Goal: Task Accomplishment & Management: Use online tool/utility

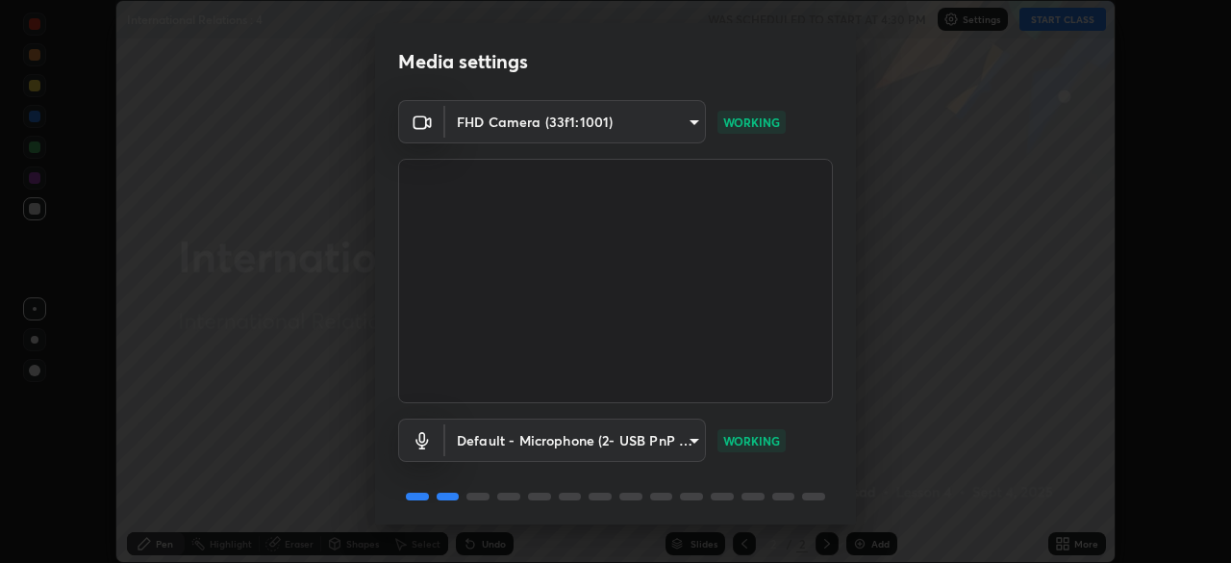
scroll to position [68, 0]
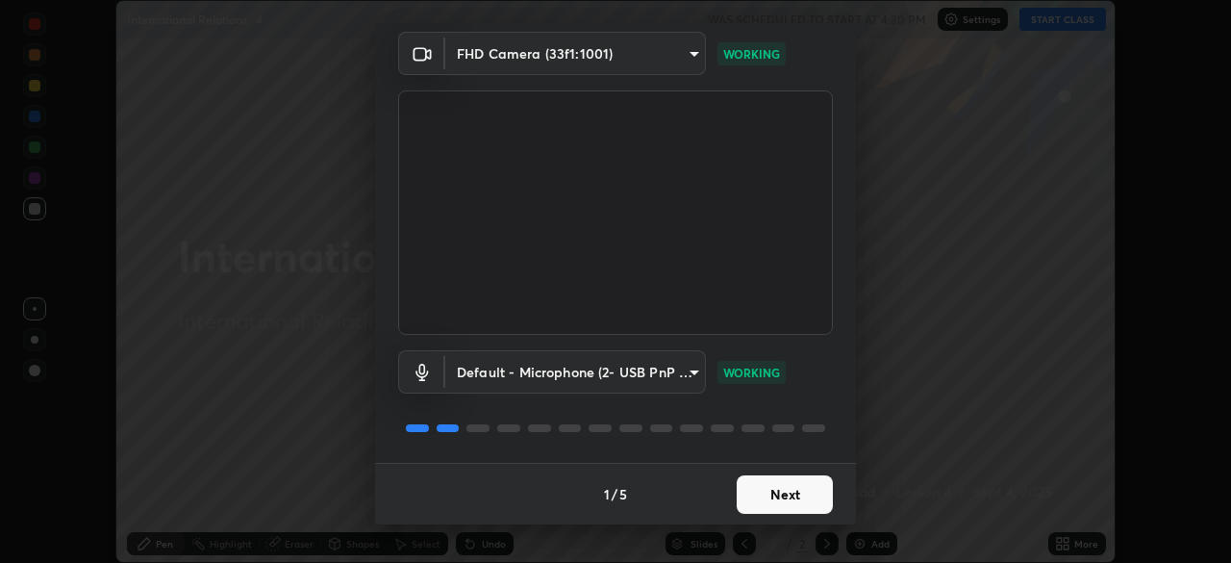
click at [775, 492] on button "Next" at bounding box center [785, 494] width 96 height 38
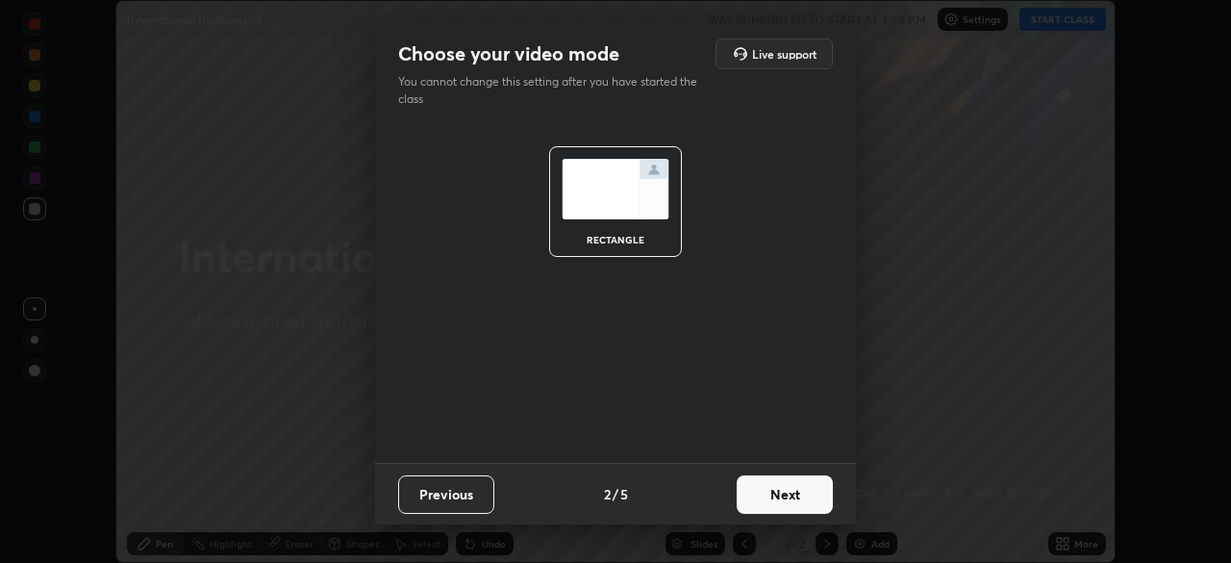
scroll to position [0, 0]
click at [785, 494] on button "Next" at bounding box center [785, 494] width 96 height 38
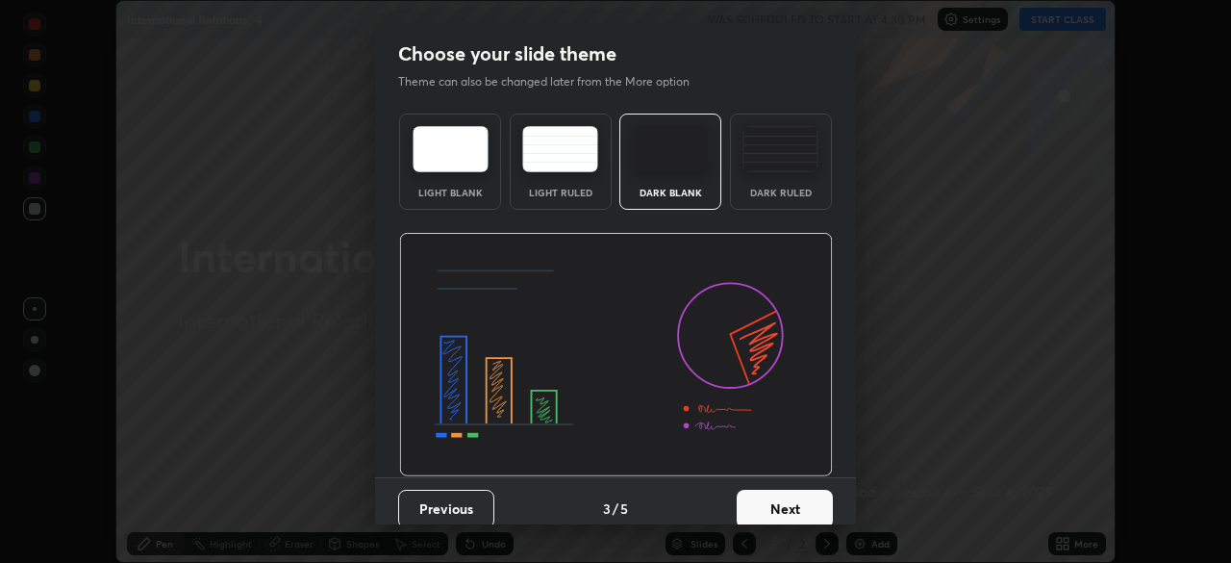
click at [784, 503] on button "Next" at bounding box center [785, 509] width 96 height 38
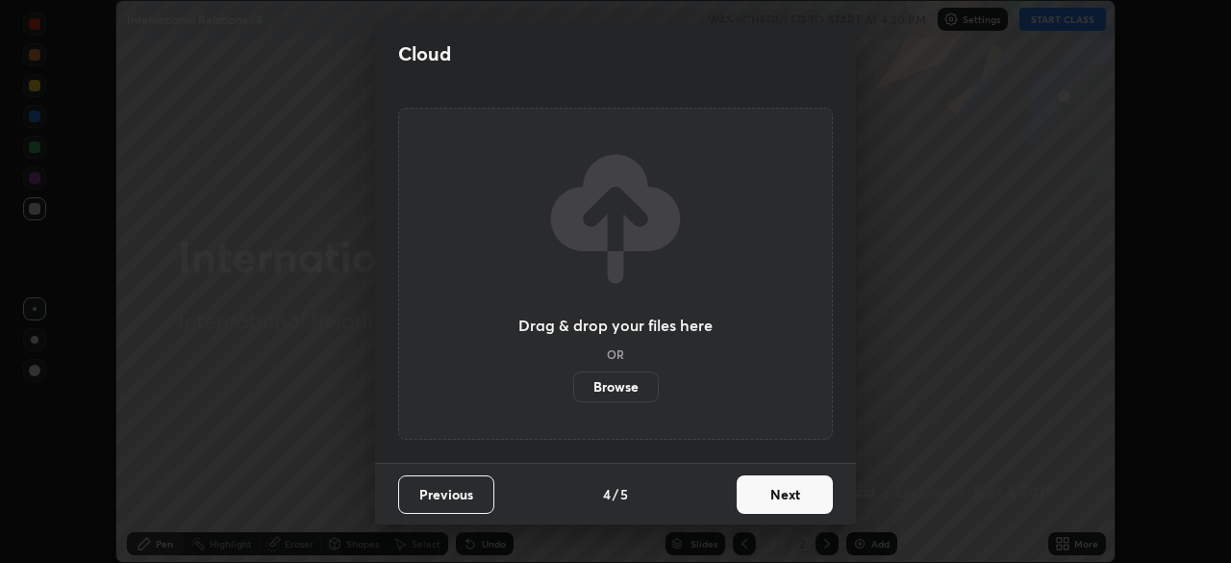
click at [786, 494] on button "Next" at bounding box center [785, 494] width 96 height 38
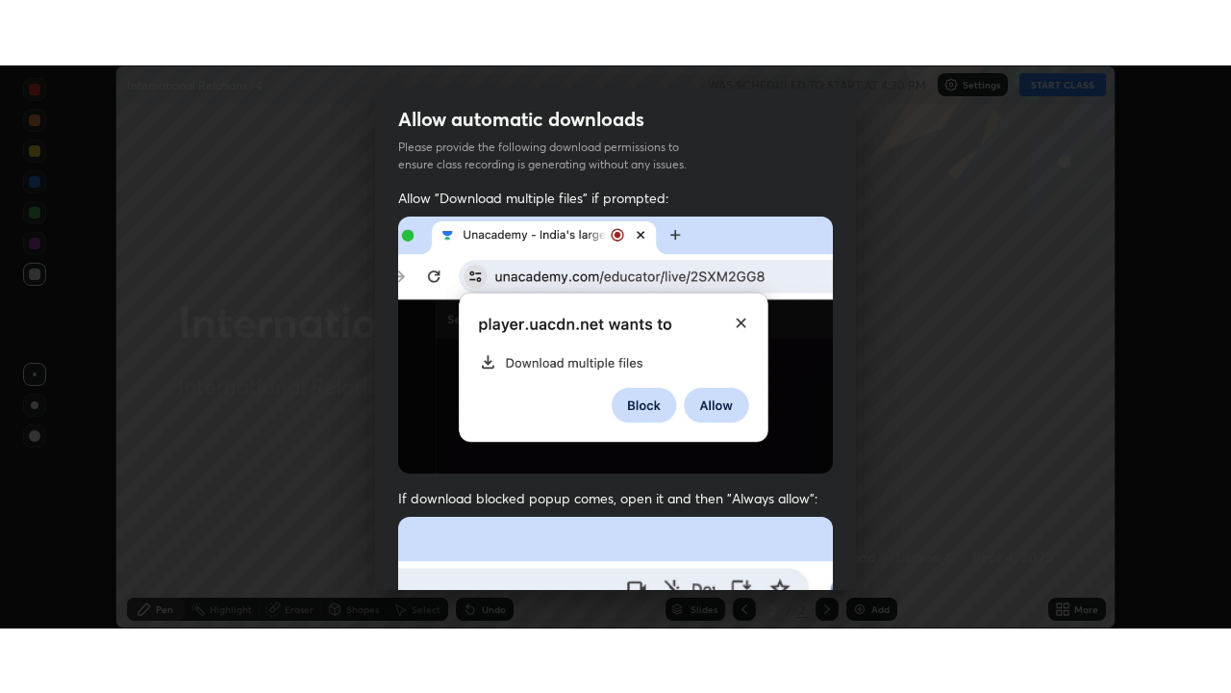
scroll to position [461, 0]
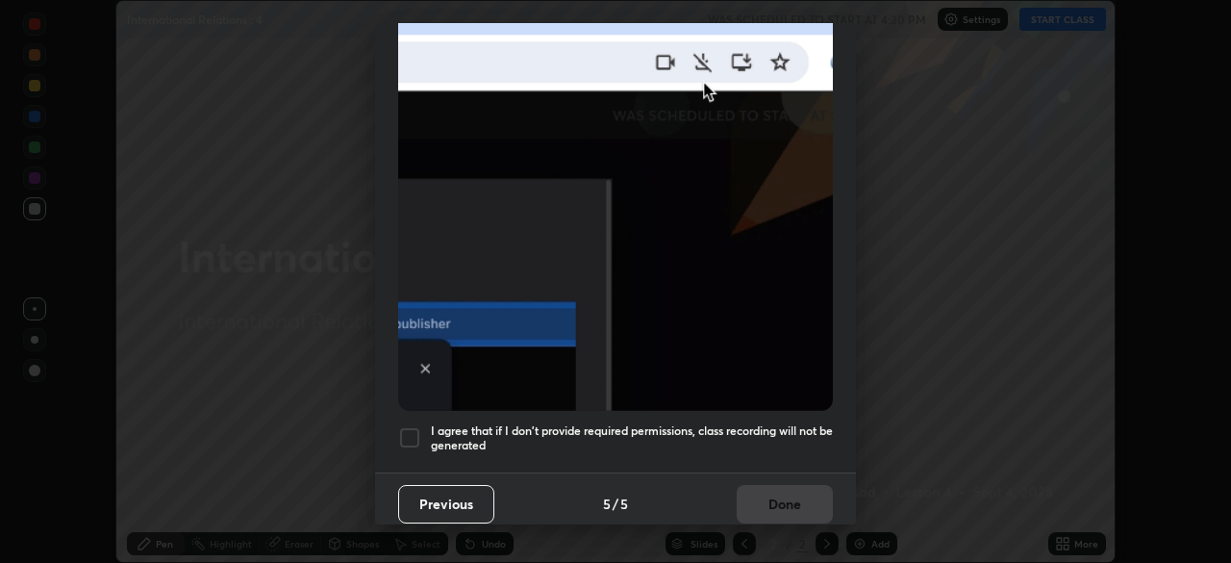
click at [410, 428] on div at bounding box center [409, 437] width 23 height 23
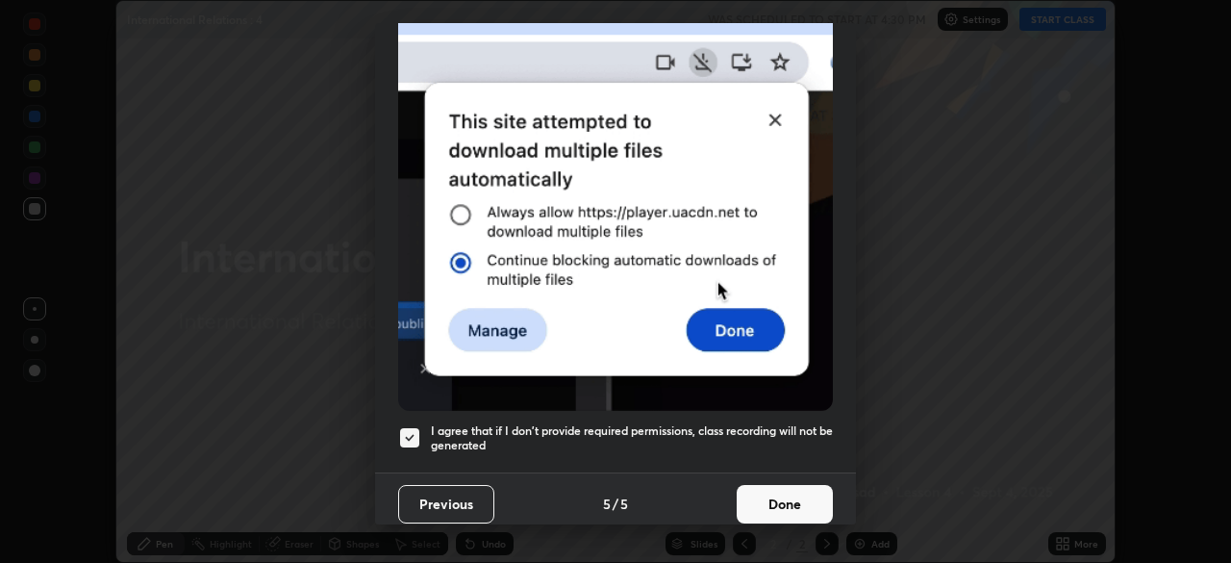
click at [770, 496] on button "Done" at bounding box center [785, 504] width 96 height 38
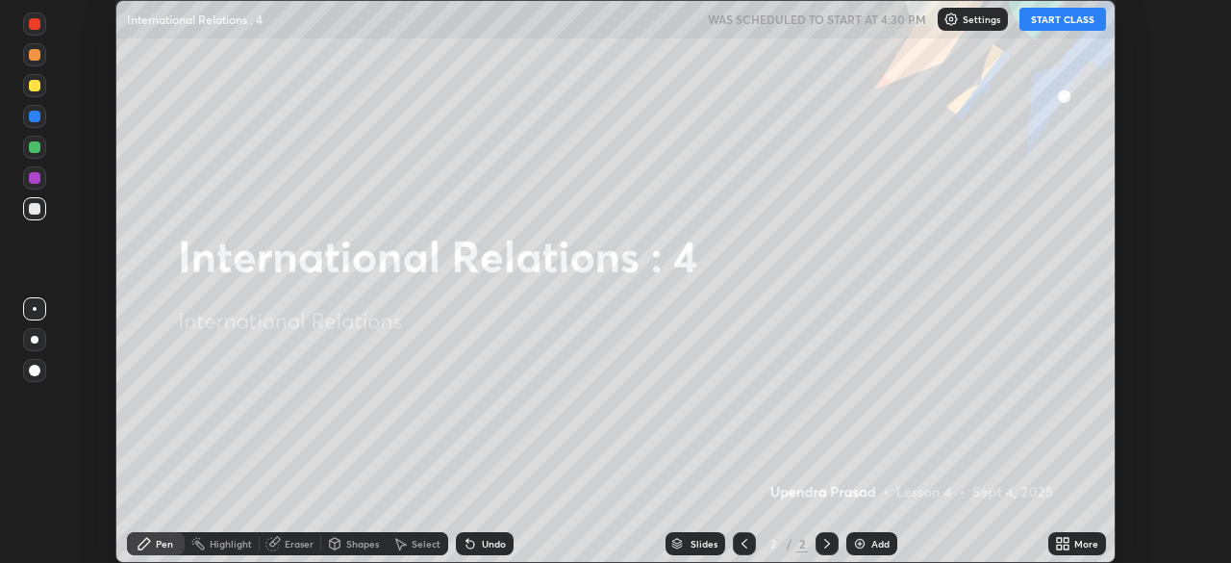
click at [1057, 539] on icon at bounding box center [1059, 540] width 5 height 5
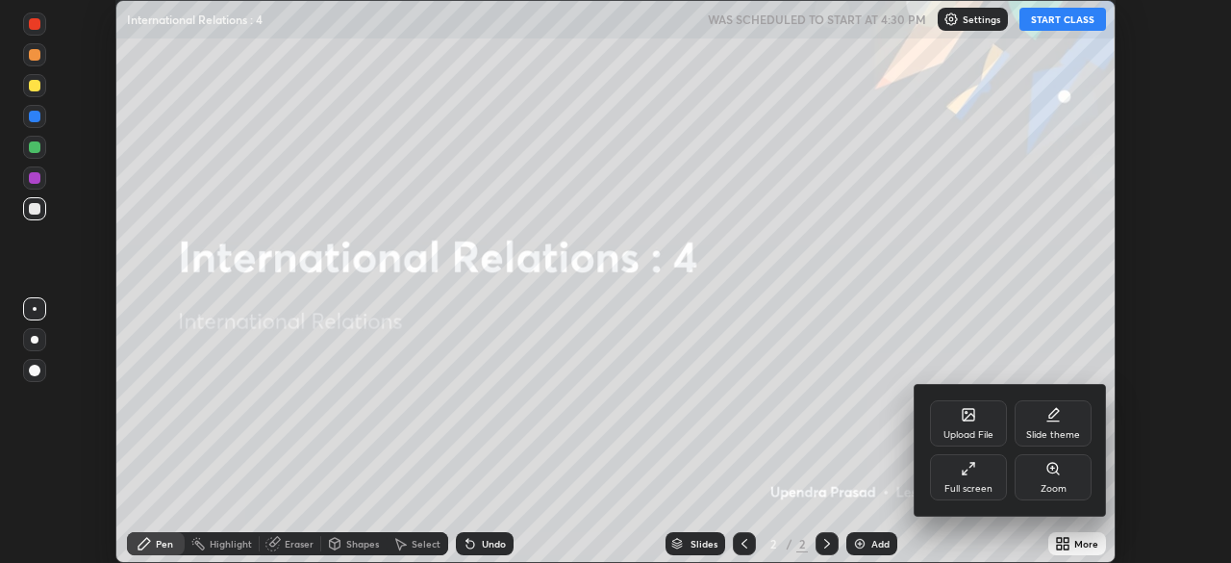
click at [974, 467] on icon at bounding box center [968, 468] width 15 height 15
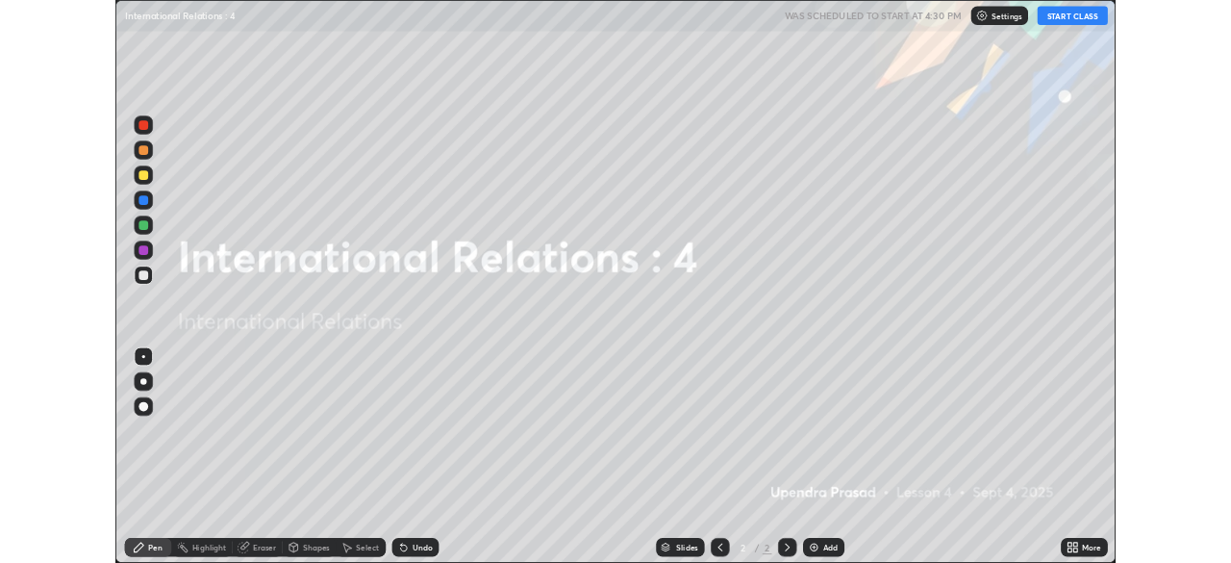
scroll to position [693, 1231]
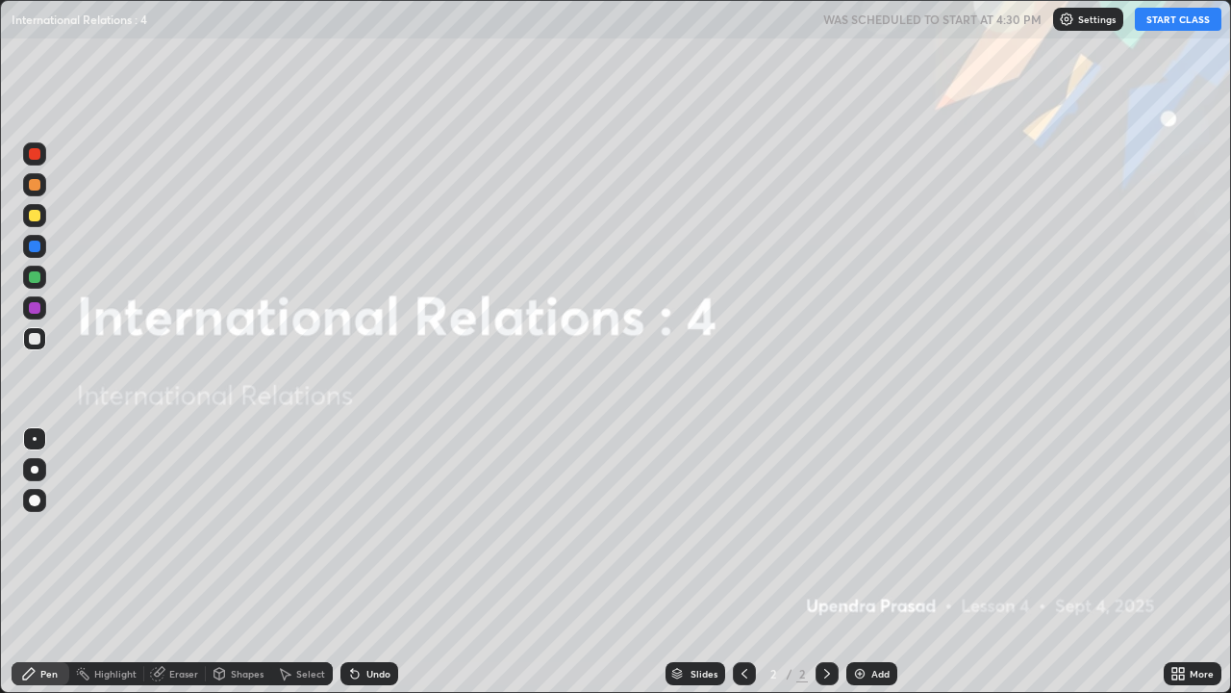
click at [1175, 562] on icon at bounding box center [1175, 670] width 5 height 5
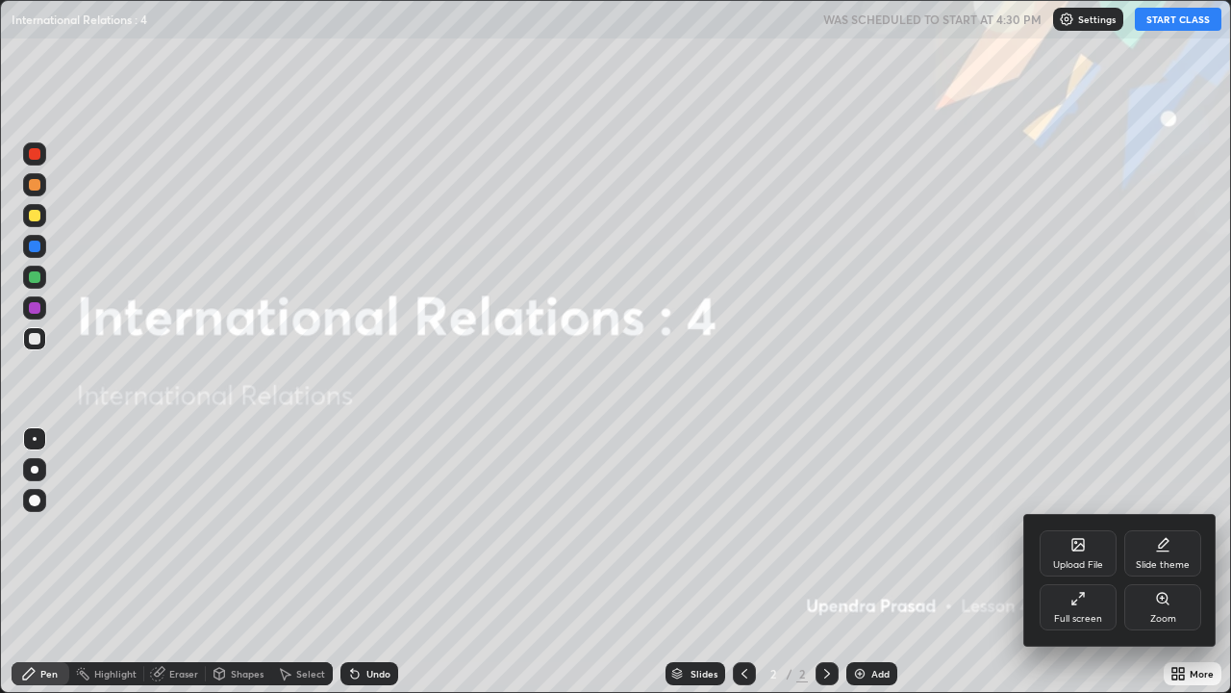
click at [1075, 553] on div "Upload File" at bounding box center [1078, 553] width 77 height 46
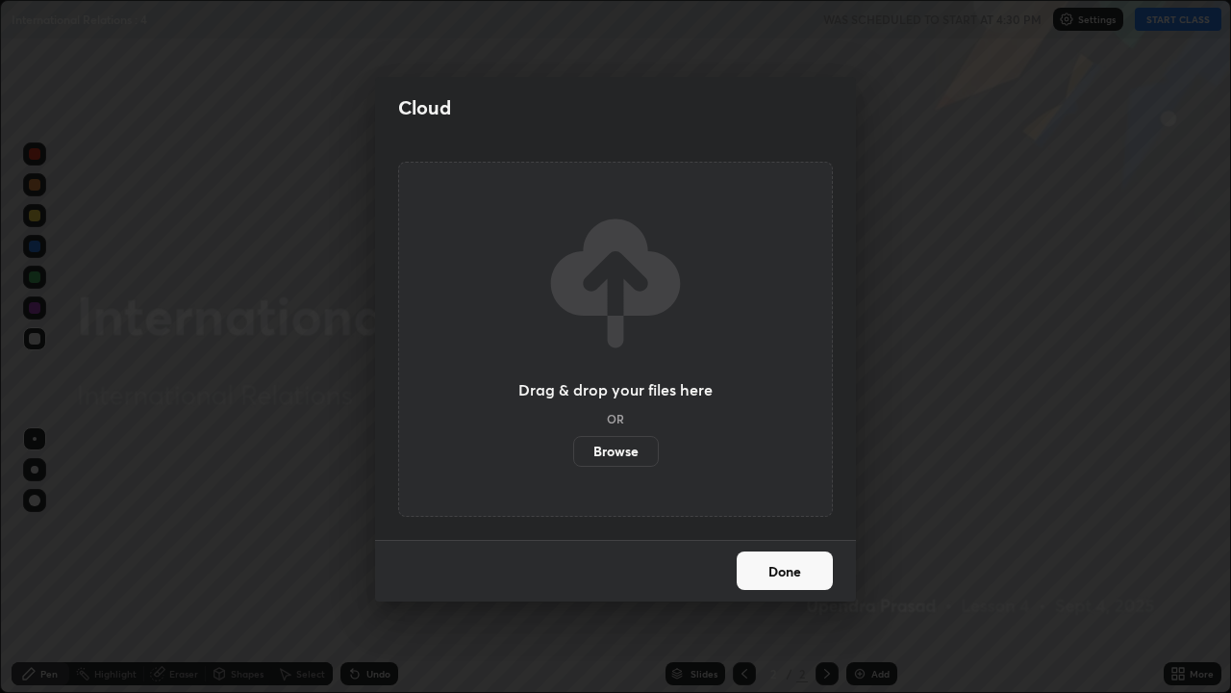
click at [625, 451] on label "Browse" at bounding box center [616, 451] width 86 height 31
click at [573, 451] on input "Browse" at bounding box center [573, 451] width 0 height 31
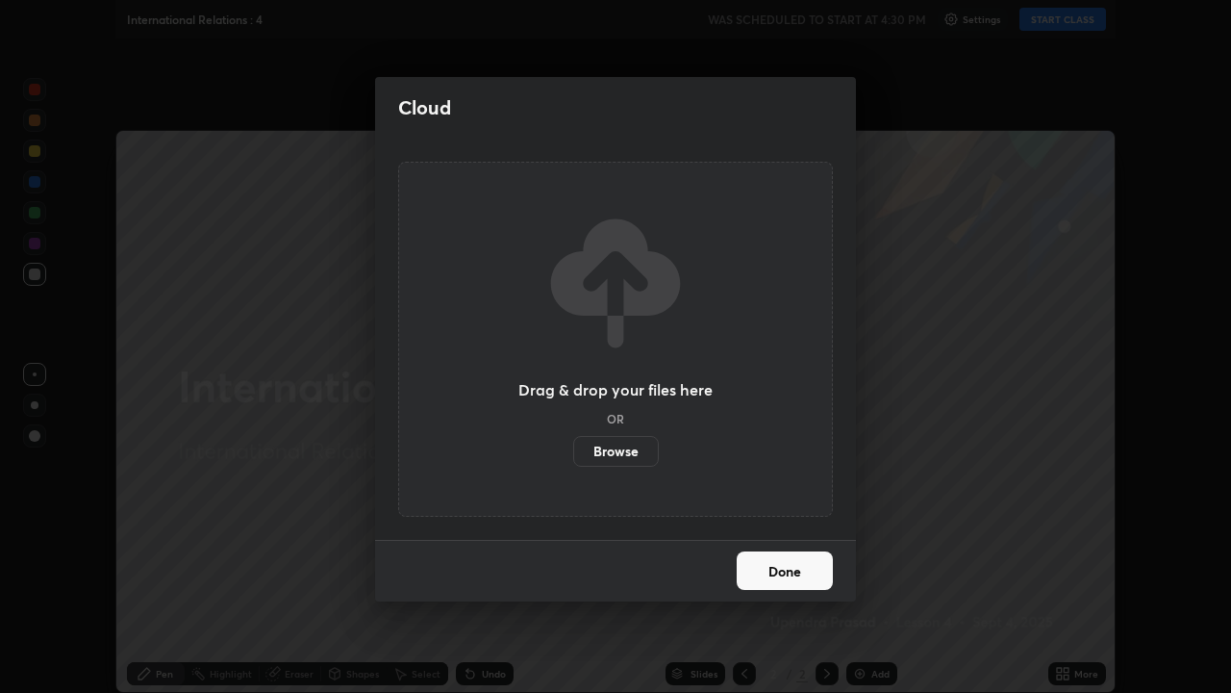
scroll to position [95641, 94973]
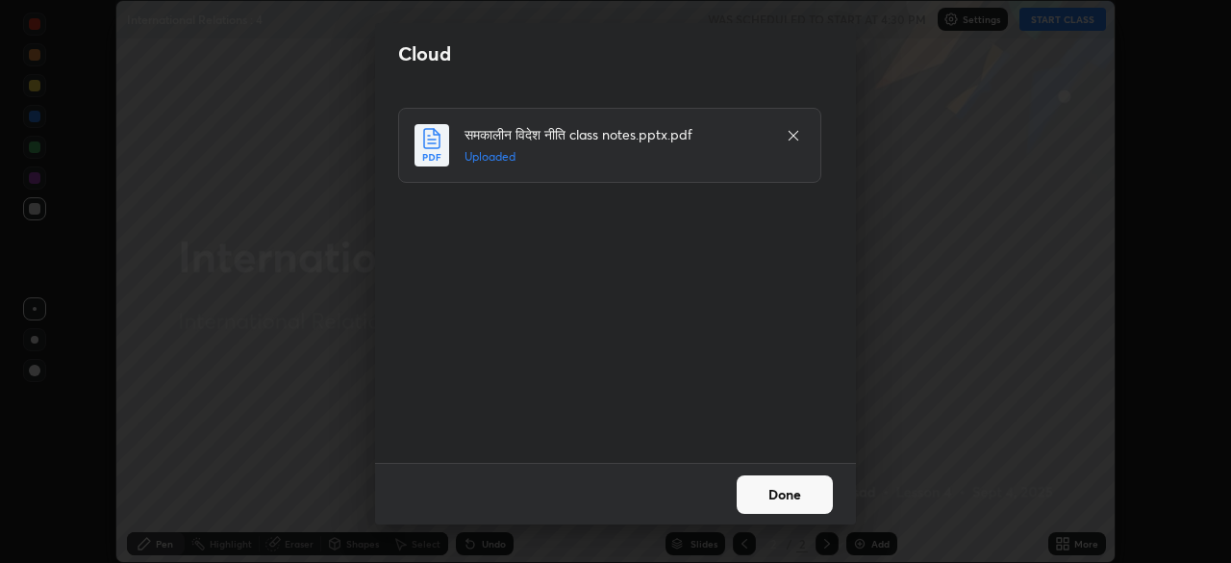
click at [773, 492] on button "Done" at bounding box center [785, 494] width 96 height 38
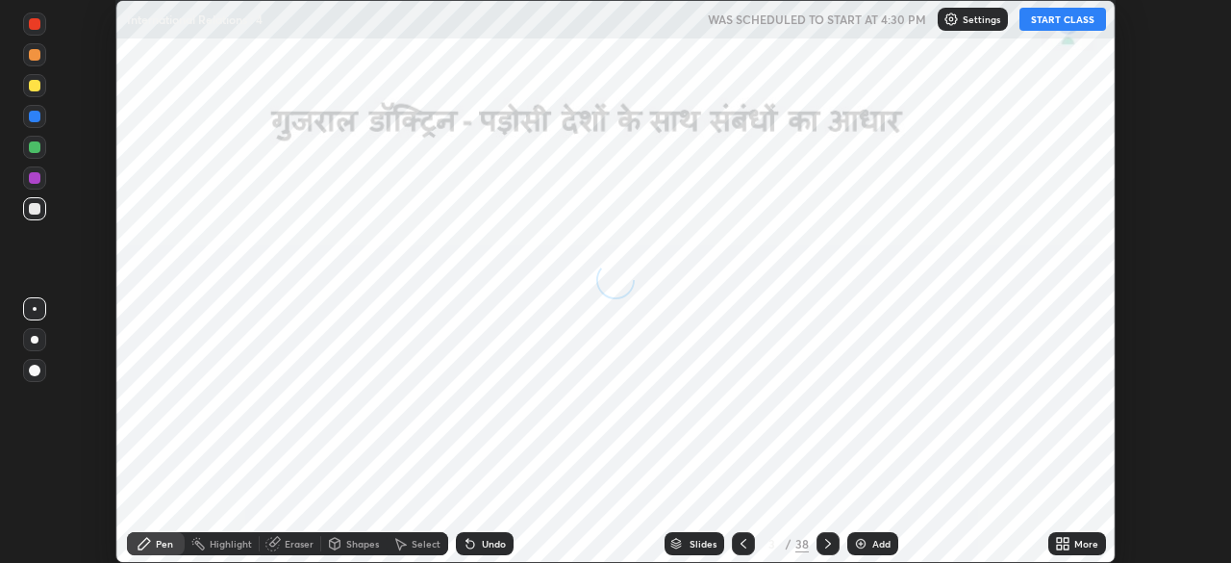
click at [1062, 25] on button "START CLASS" at bounding box center [1063, 19] width 87 height 23
click at [1066, 540] on icon at bounding box center [1066, 540] width 5 height 5
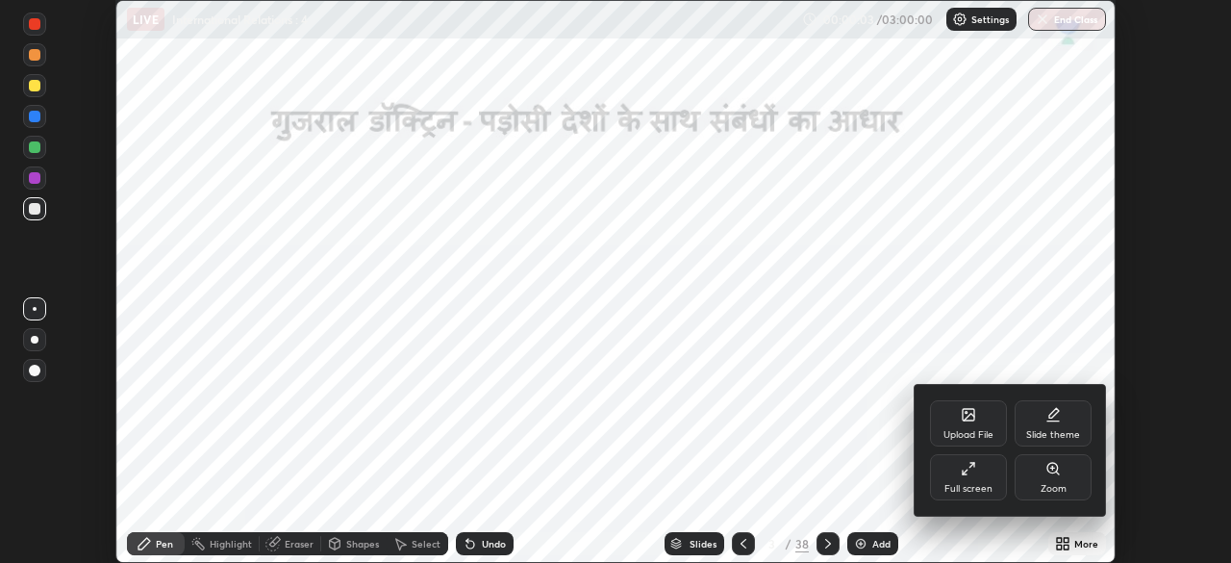
click at [972, 475] on icon at bounding box center [968, 468] width 15 height 15
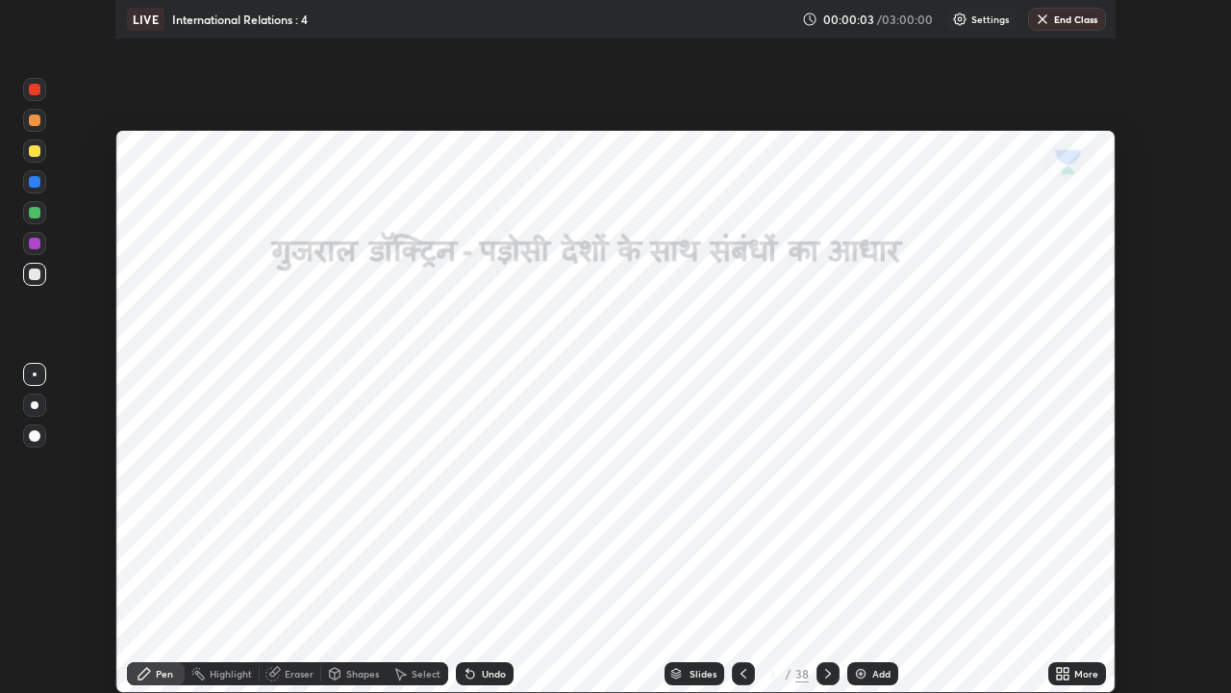
scroll to position [693, 1231]
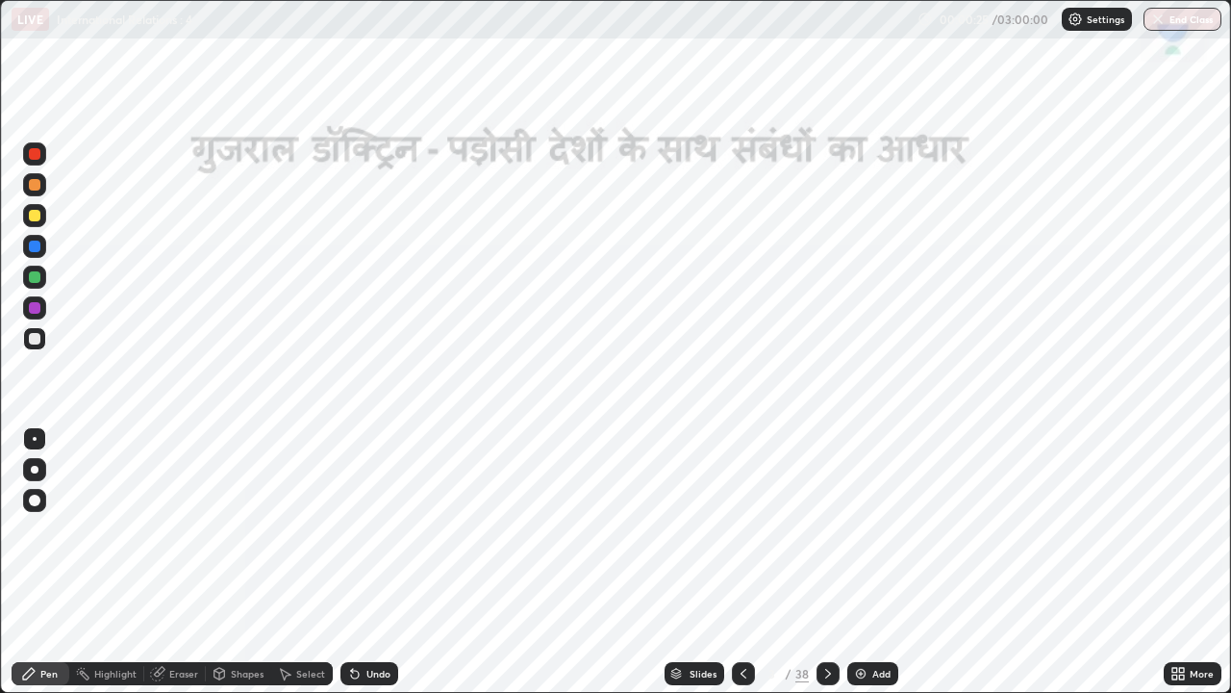
click at [825, 562] on icon at bounding box center [828, 673] width 15 height 15
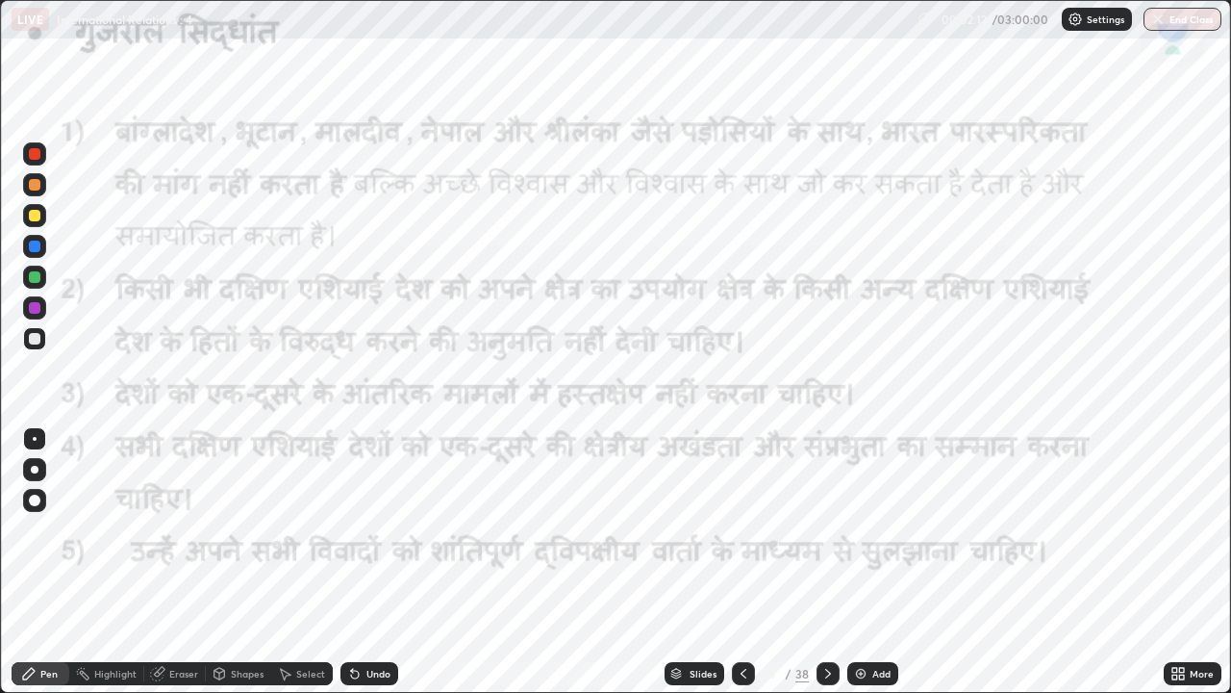
click at [43, 157] on div at bounding box center [34, 153] width 23 height 23
click at [825, 562] on icon at bounding box center [828, 674] width 6 height 10
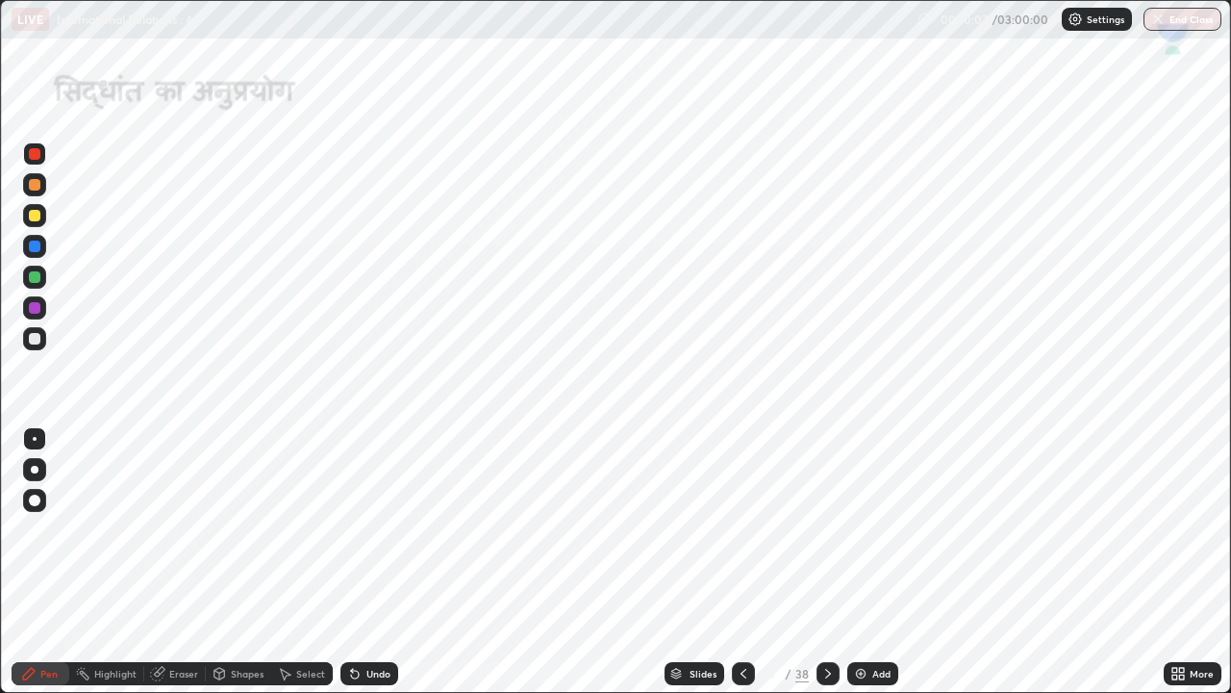
click at [742, 562] on icon at bounding box center [743, 673] width 15 height 15
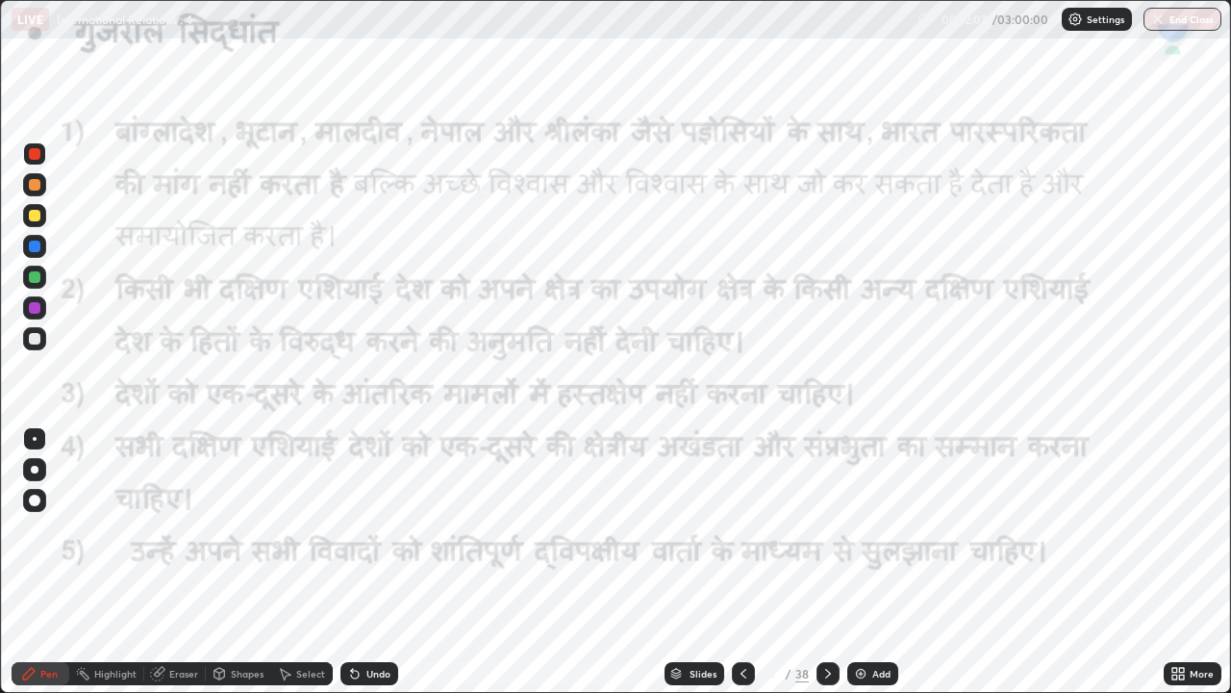
click at [825, 562] on icon at bounding box center [828, 673] width 15 height 15
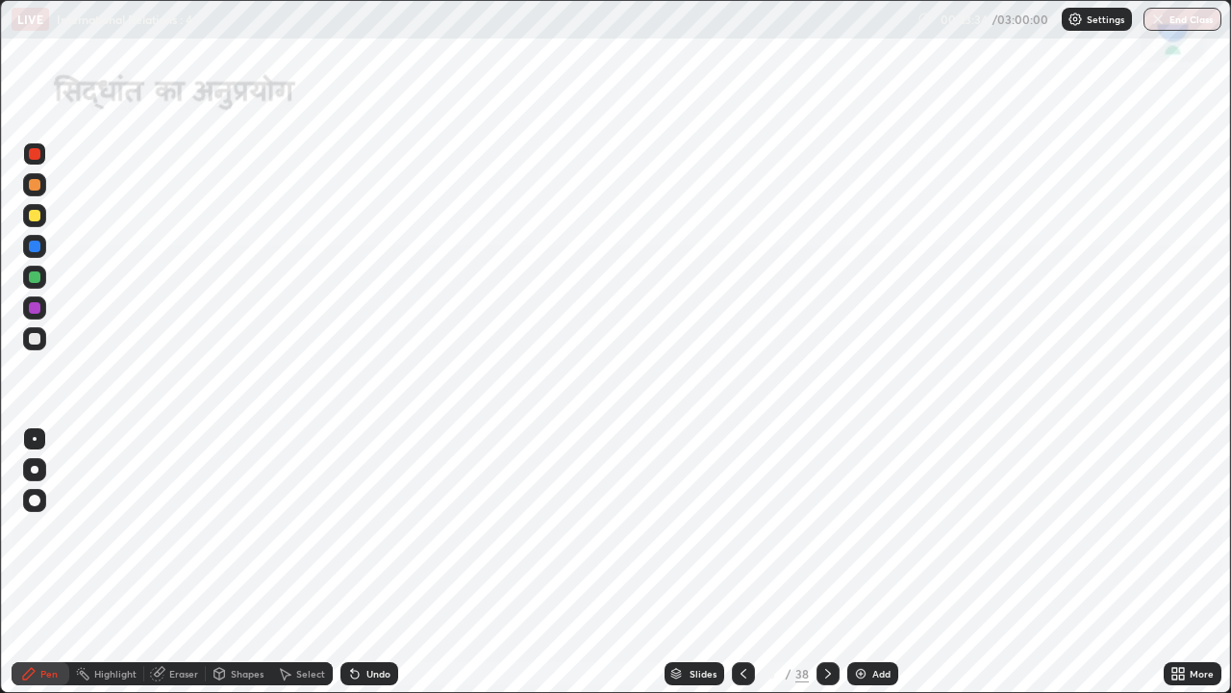
click at [743, 562] on icon at bounding box center [744, 674] width 6 height 10
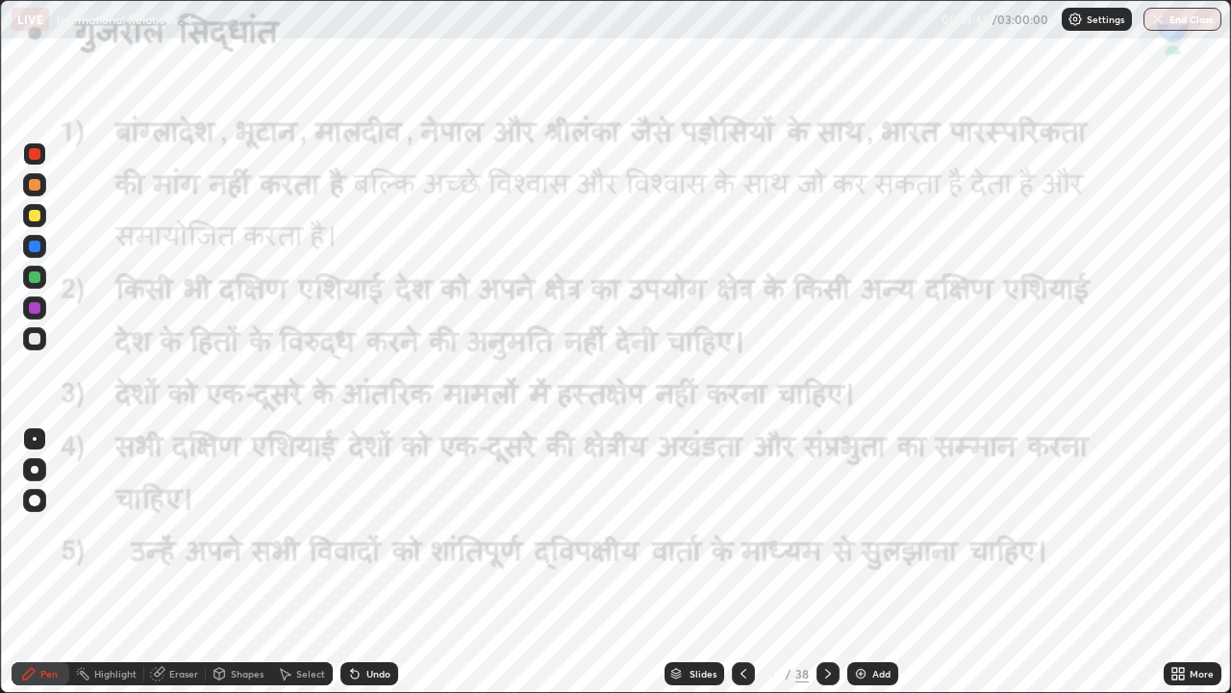
click at [825, 562] on icon at bounding box center [828, 673] width 15 height 15
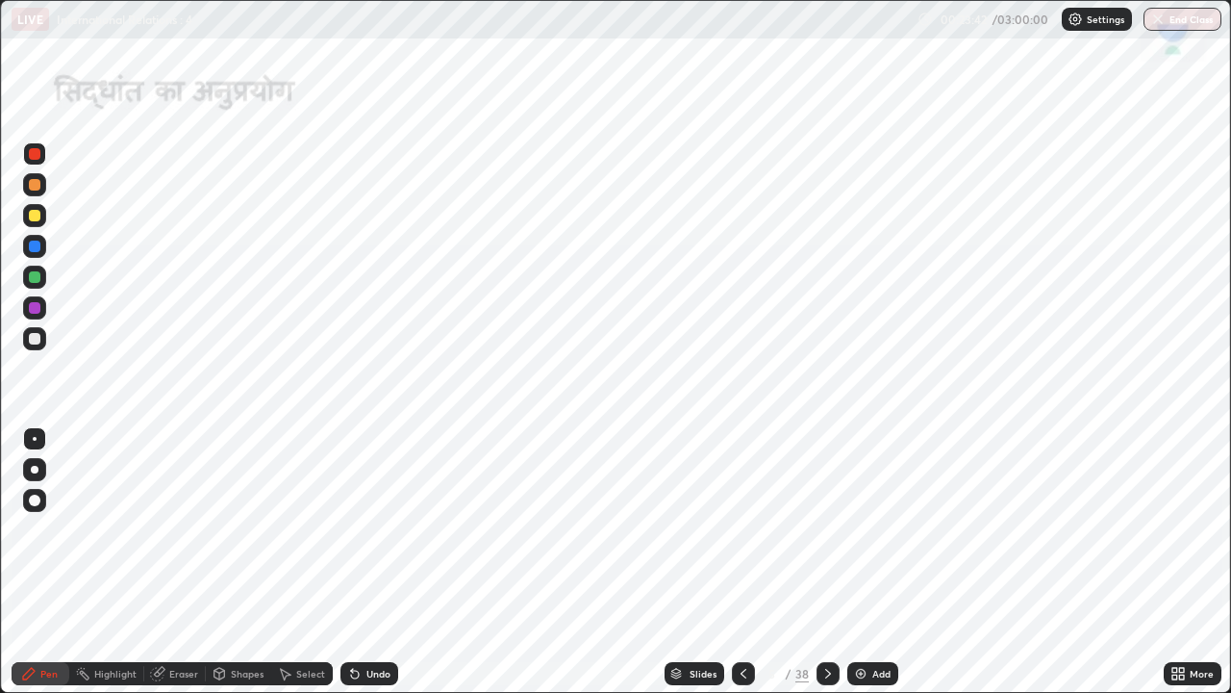
click at [826, 562] on icon at bounding box center [828, 673] width 15 height 15
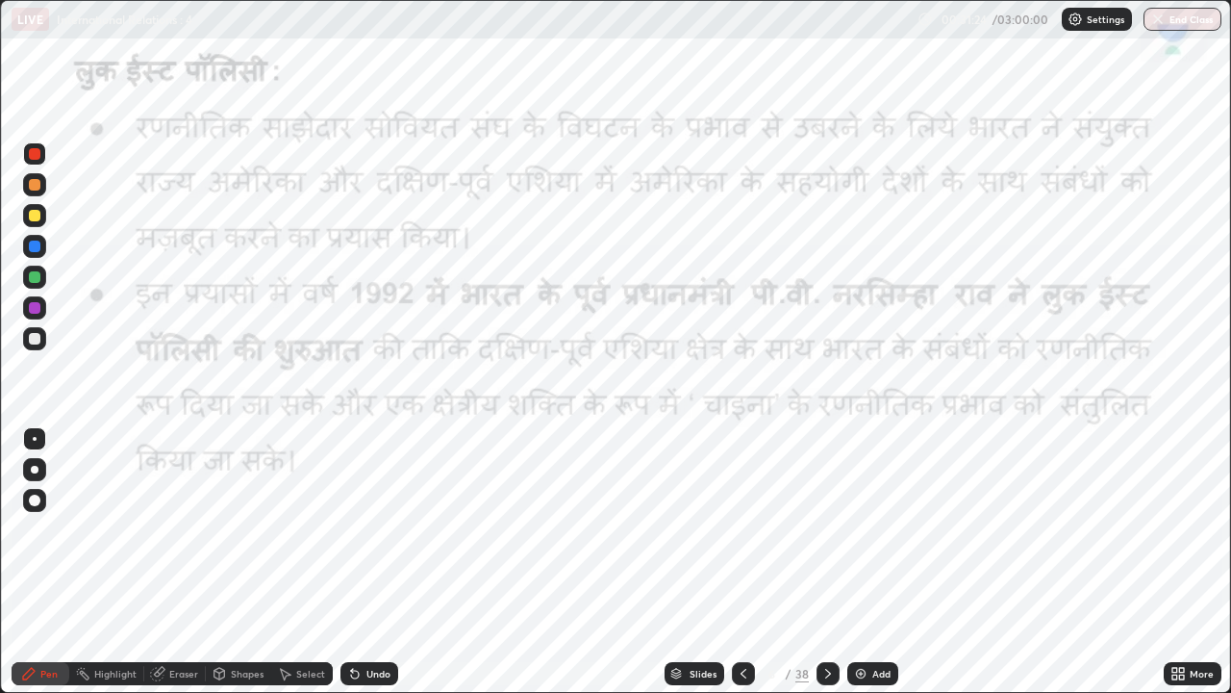
click at [825, 562] on icon at bounding box center [828, 673] width 15 height 15
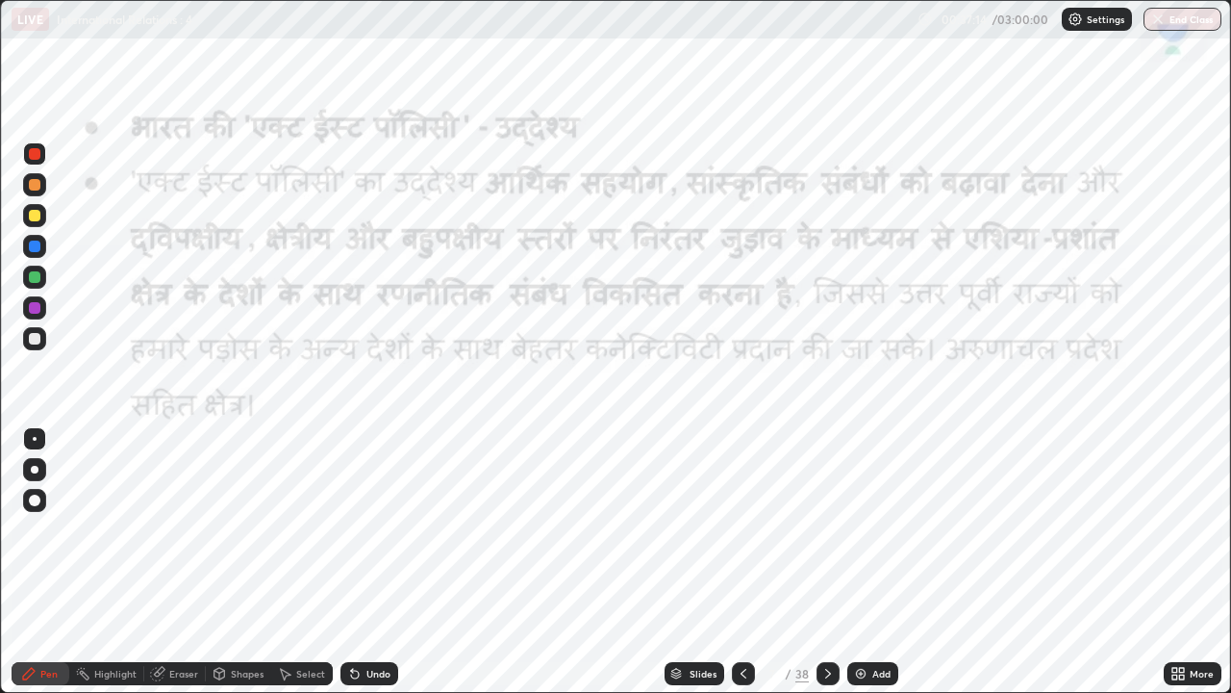
click at [828, 562] on icon at bounding box center [828, 673] width 15 height 15
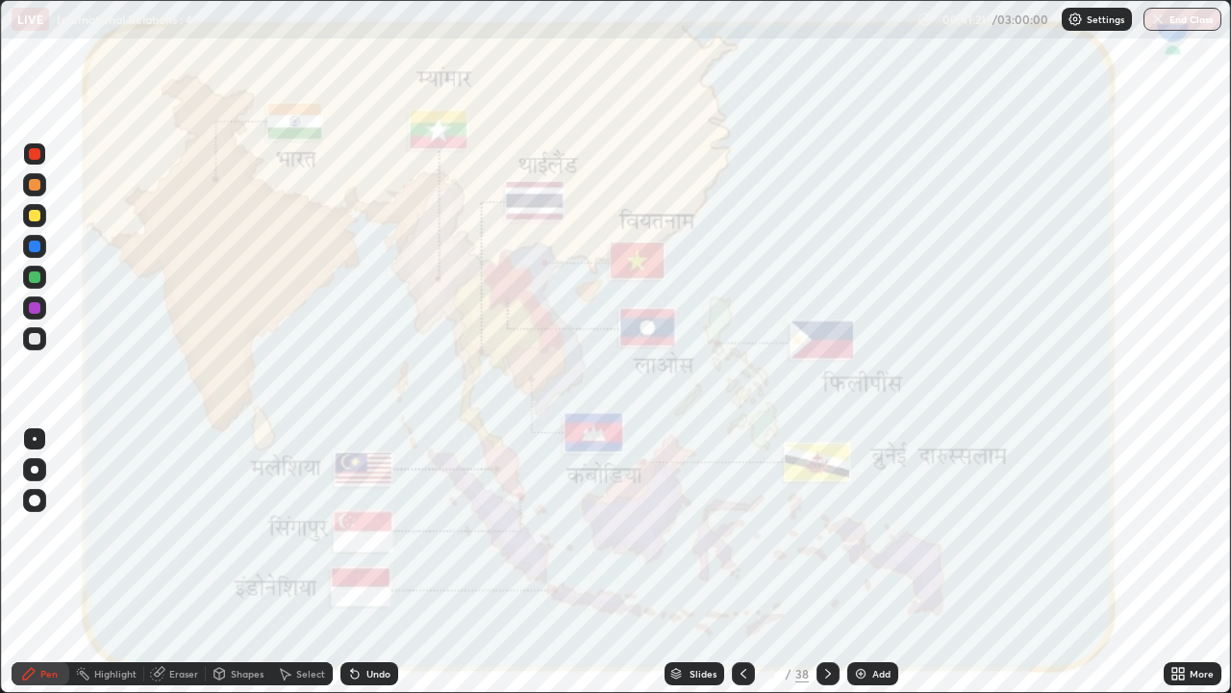
click at [742, 562] on icon at bounding box center [743, 673] width 15 height 15
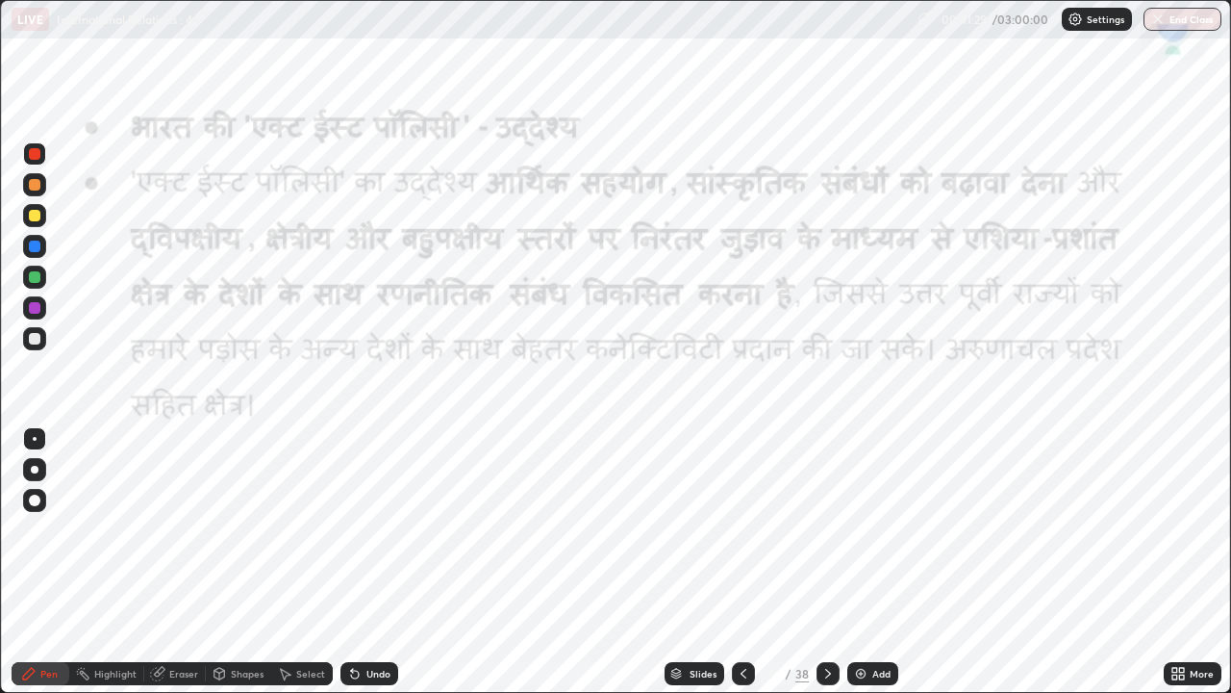
click at [831, 562] on icon at bounding box center [828, 673] width 15 height 15
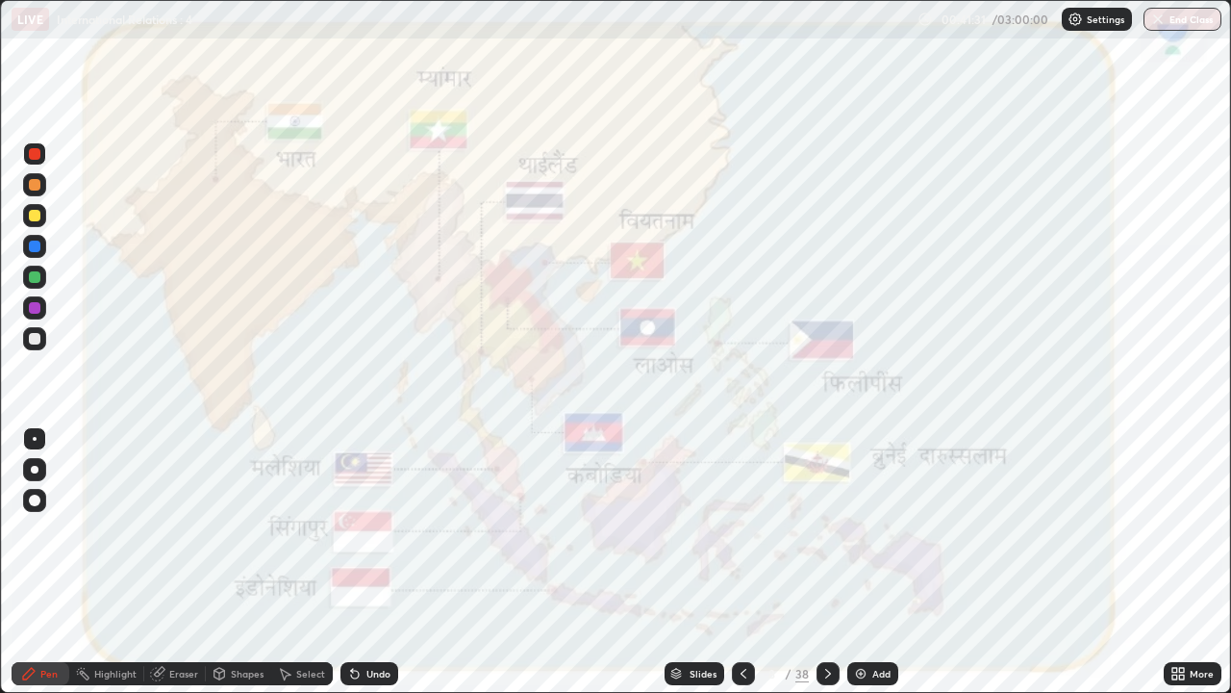
click at [828, 562] on icon at bounding box center [828, 673] width 15 height 15
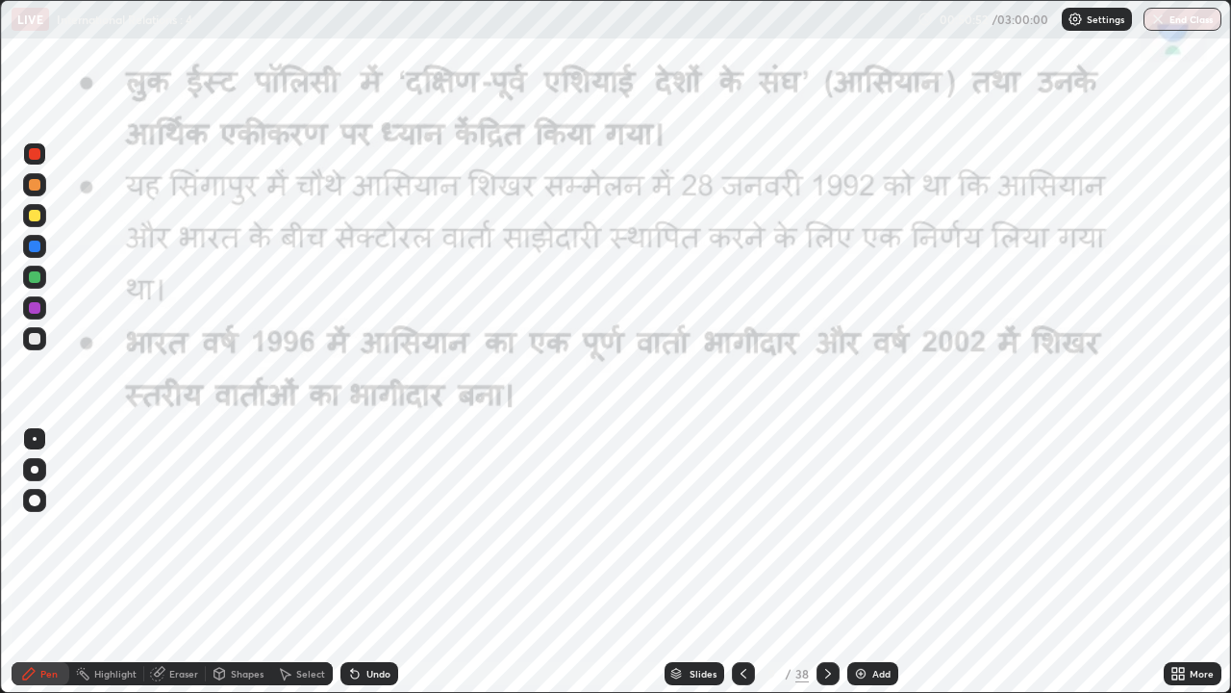
click at [824, 562] on icon at bounding box center [828, 673] width 15 height 15
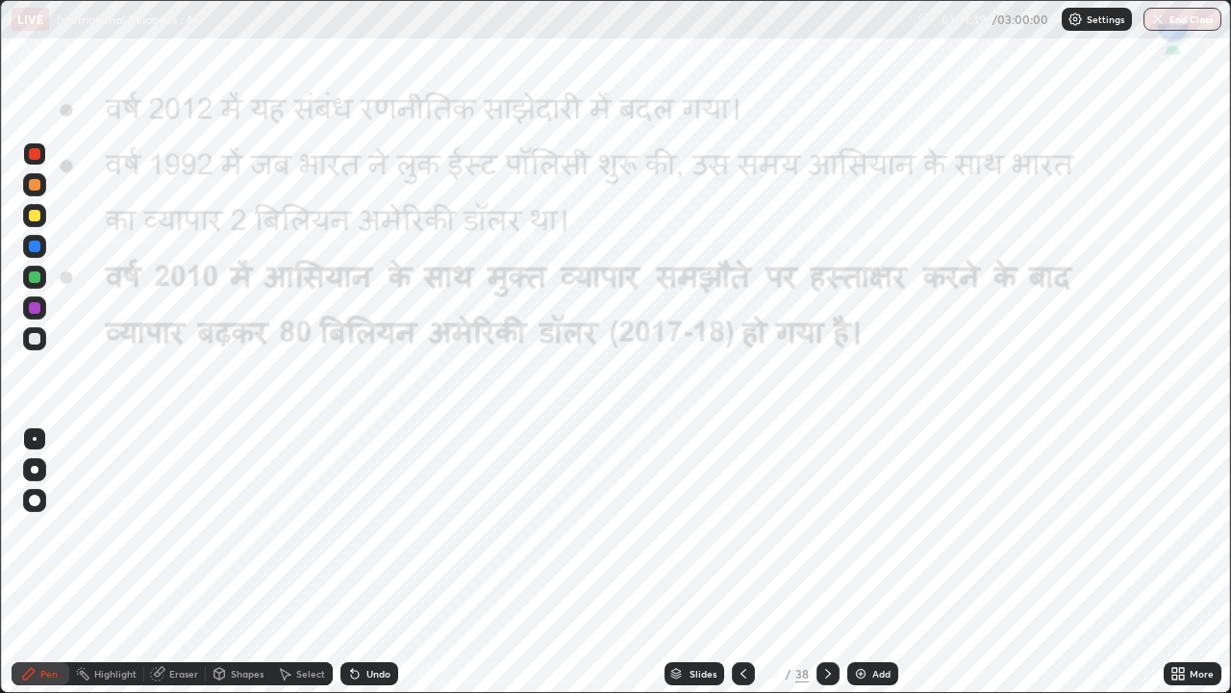
click at [741, 562] on icon at bounding box center [743, 673] width 15 height 15
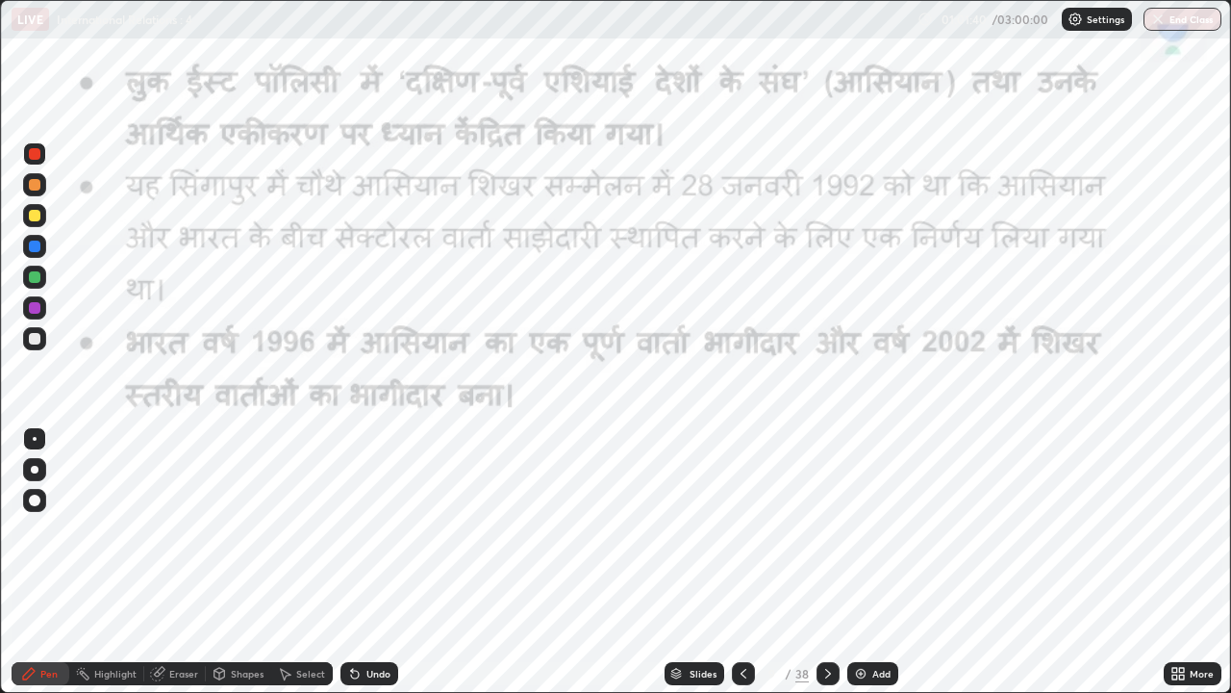
click at [732, 562] on div at bounding box center [743, 673] width 23 height 23
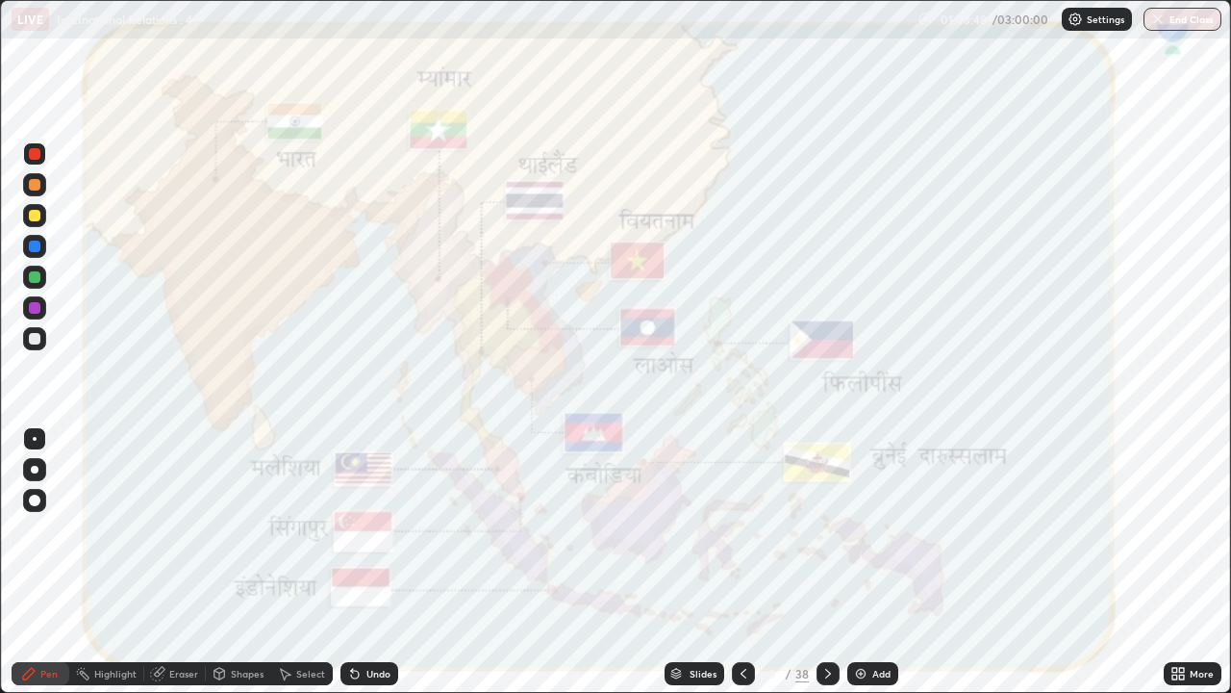
click at [828, 562] on icon at bounding box center [828, 673] width 15 height 15
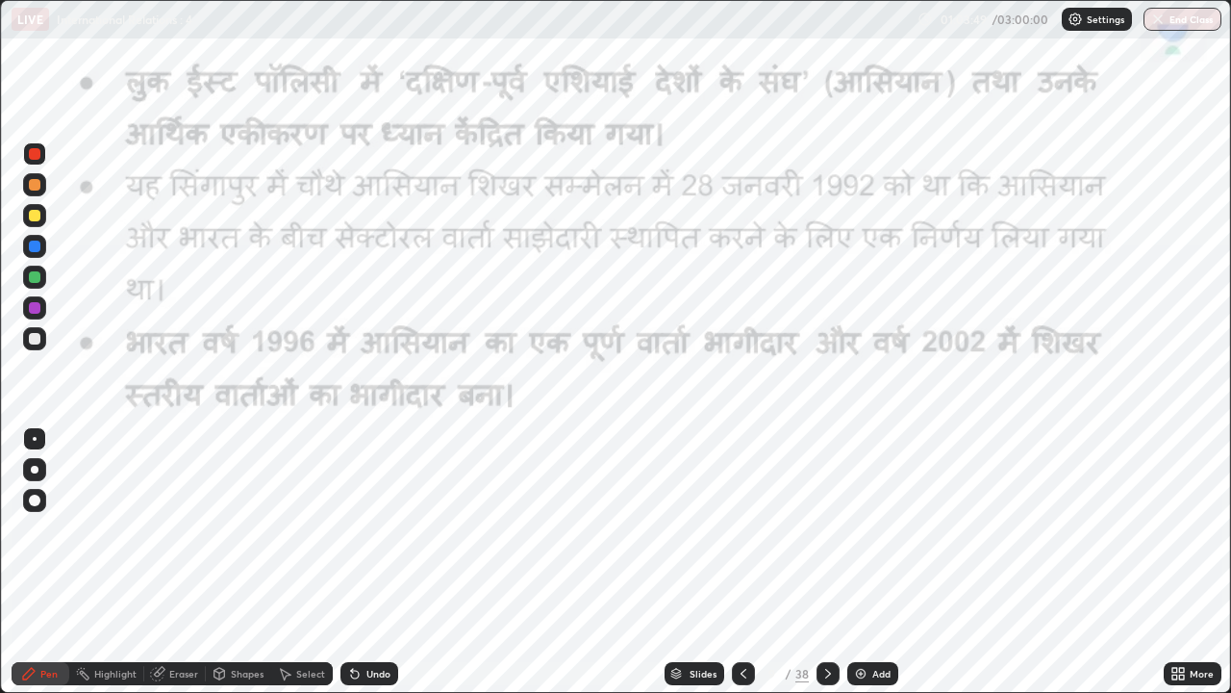
click at [825, 562] on div at bounding box center [828, 673] width 23 height 23
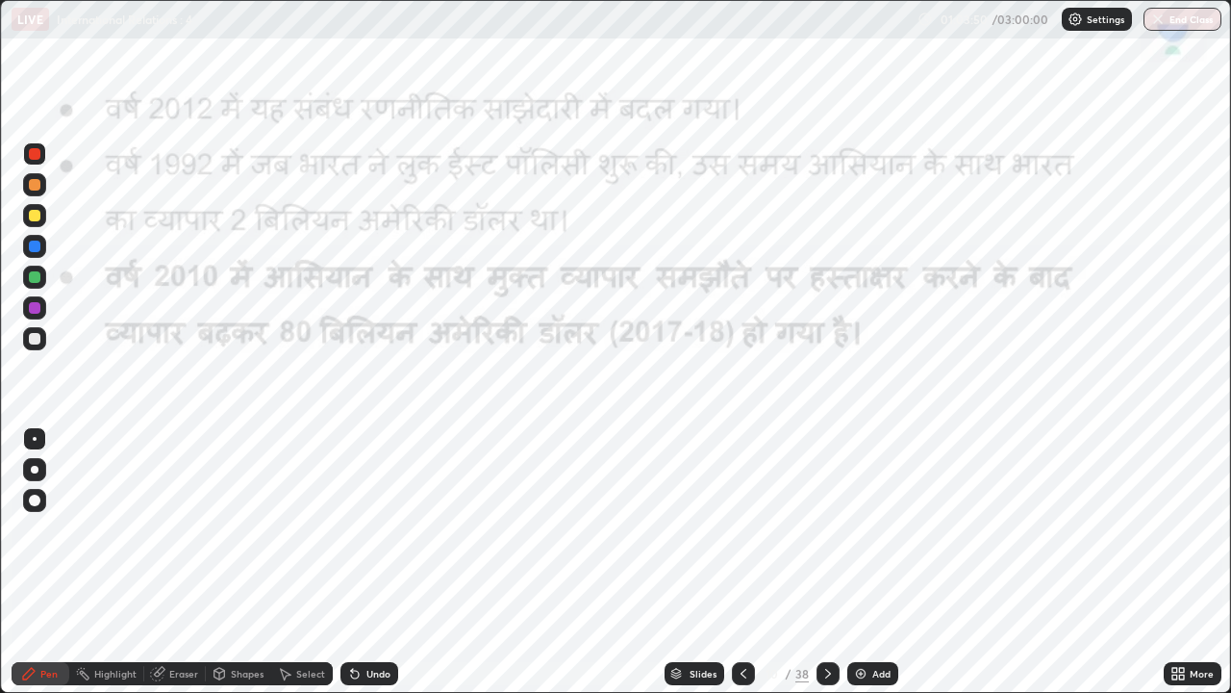
click at [827, 562] on icon at bounding box center [828, 673] width 15 height 15
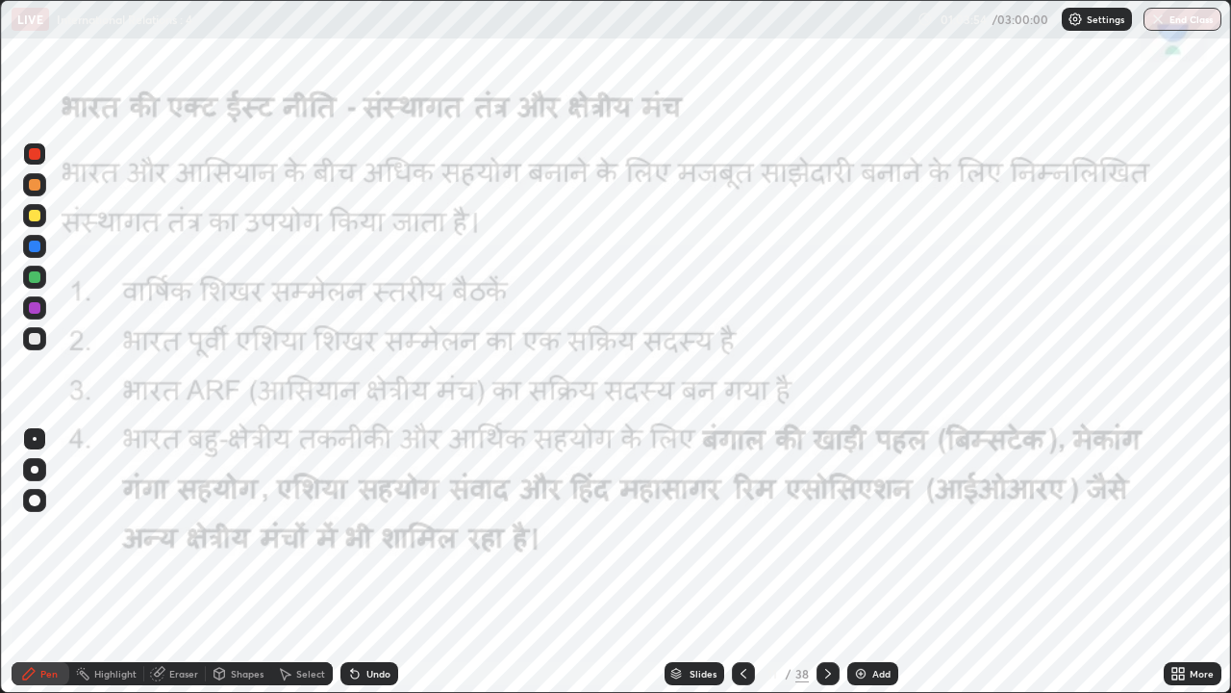
click at [825, 562] on icon at bounding box center [828, 673] width 15 height 15
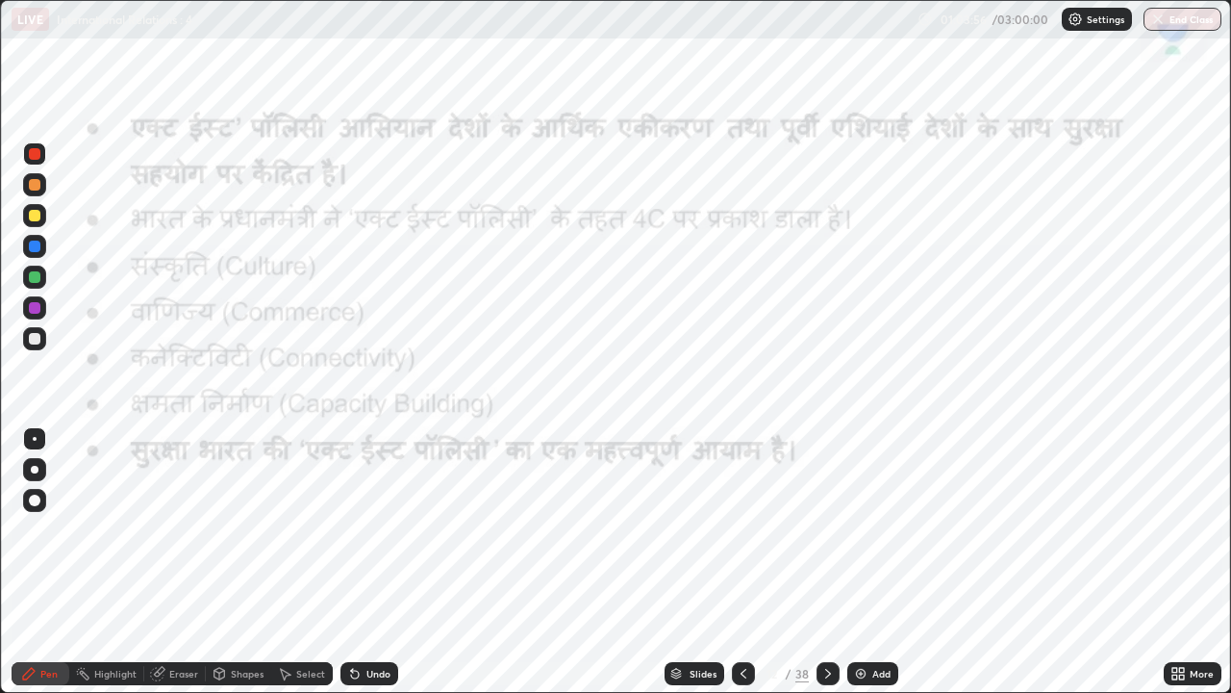
click at [827, 562] on icon at bounding box center [828, 673] width 15 height 15
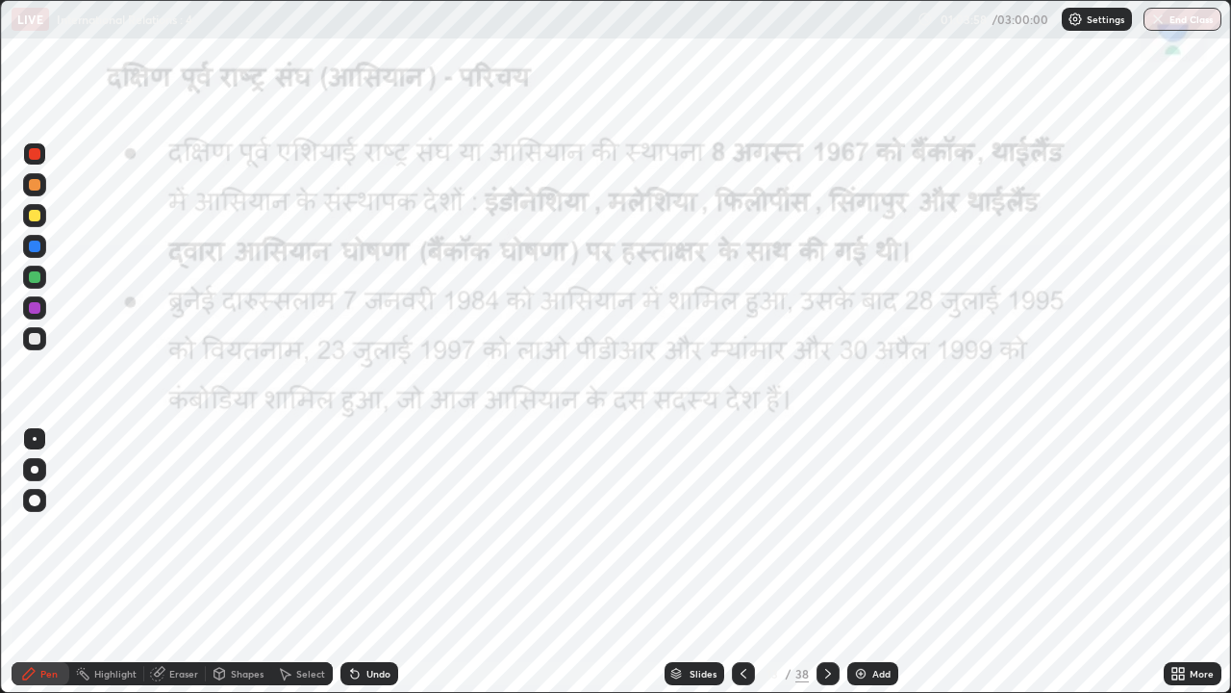
click at [824, 562] on icon at bounding box center [828, 673] width 15 height 15
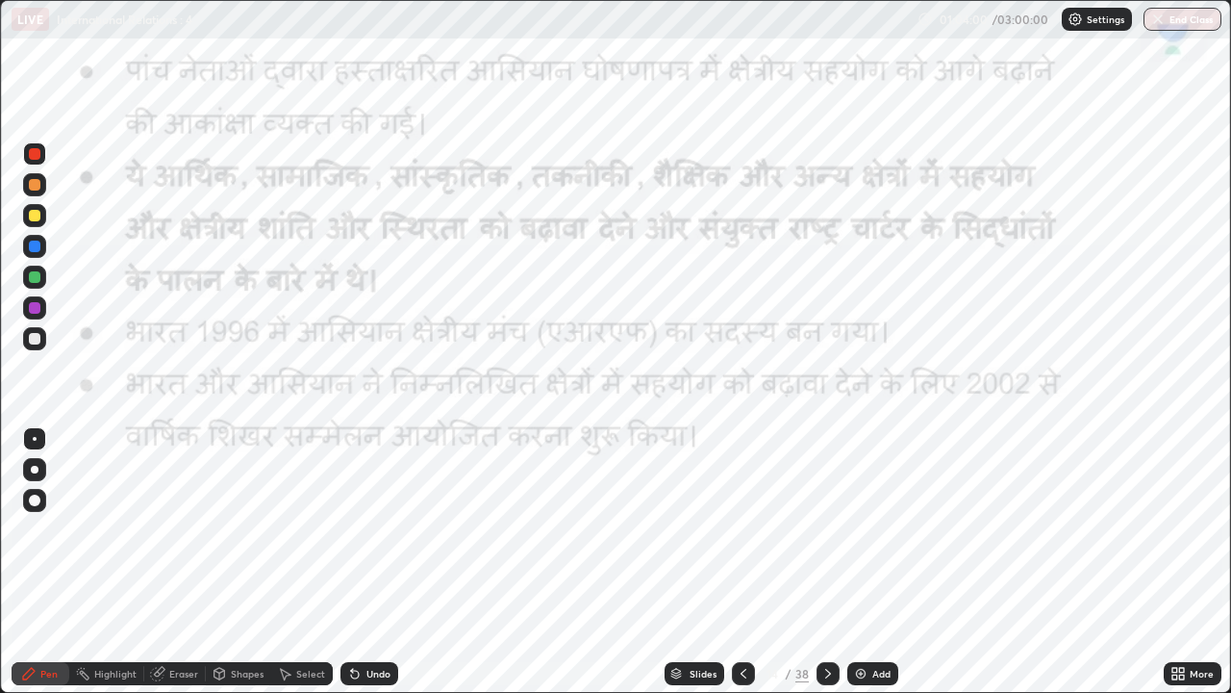
click at [825, 562] on icon at bounding box center [828, 673] width 15 height 15
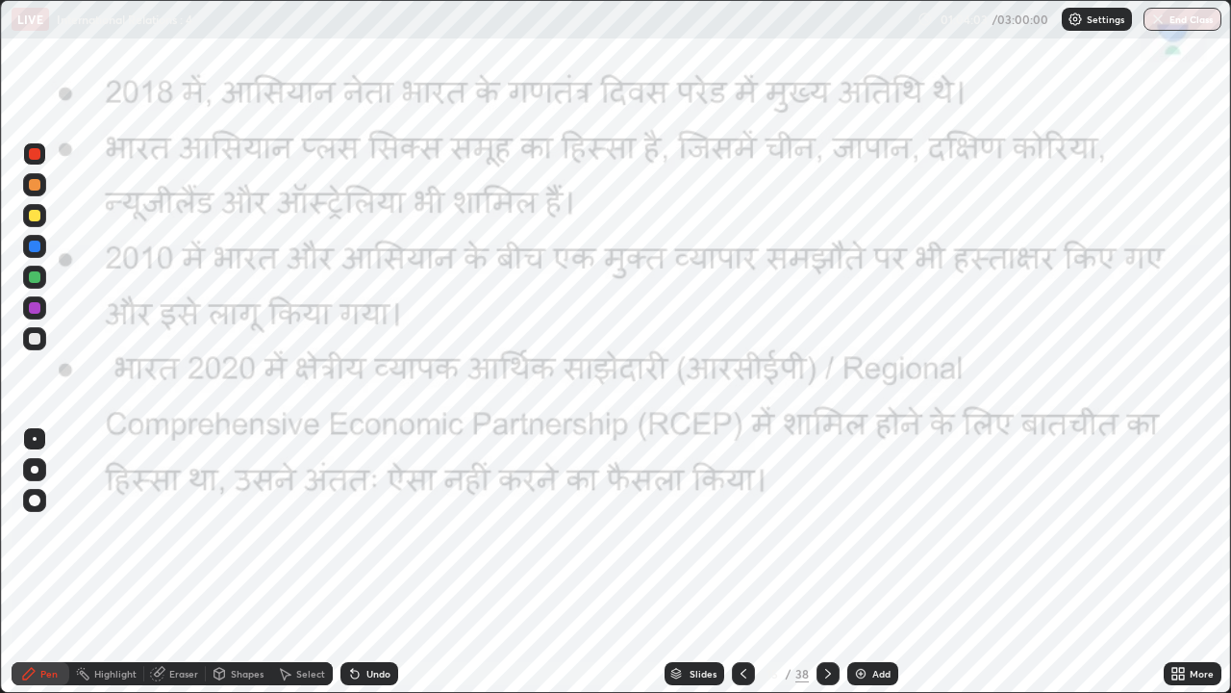
click at [823, 562] on icon at bounding box center [828, 673] width 15 height 15
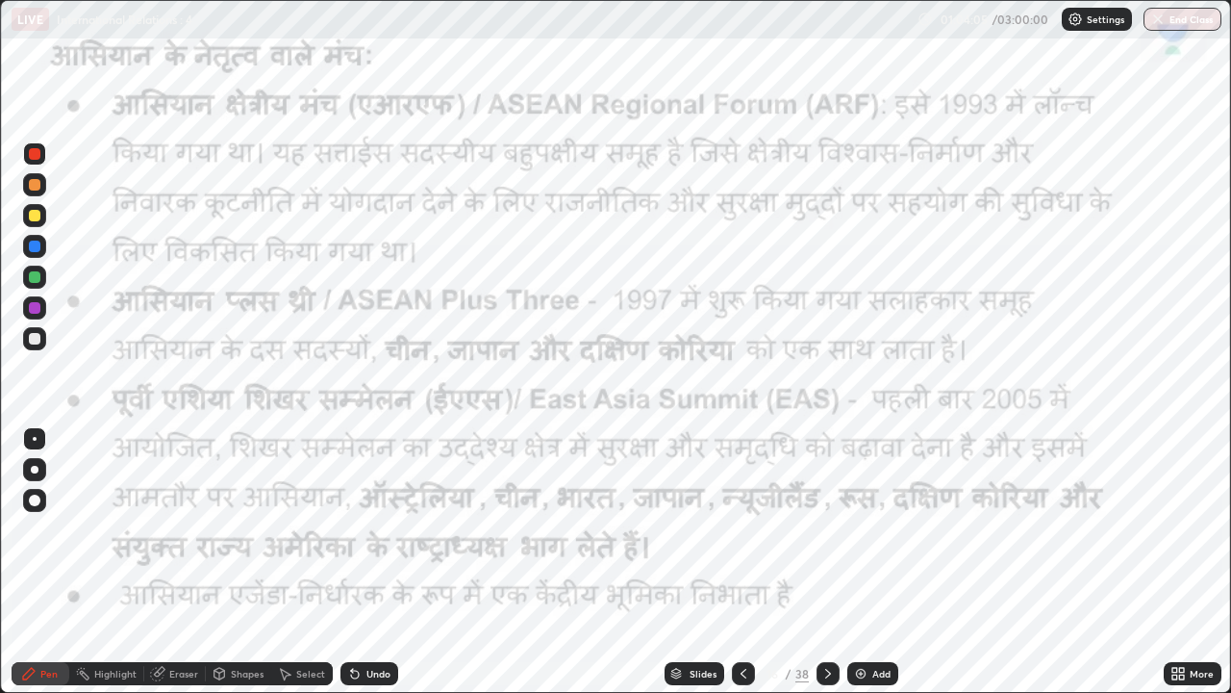
click at [825, 562] on icon at bounding box center [828, 673] width 15 height 15
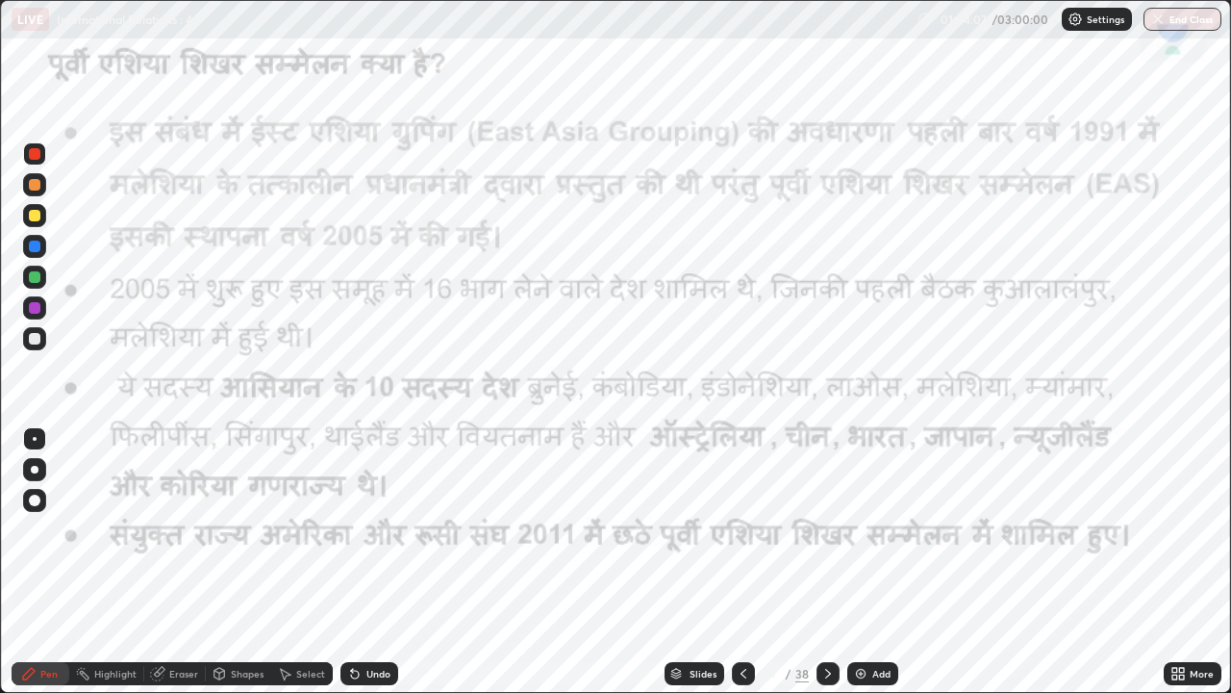
click at [825, 562] on icon at bounding box center [828, 673] width 15 height 15
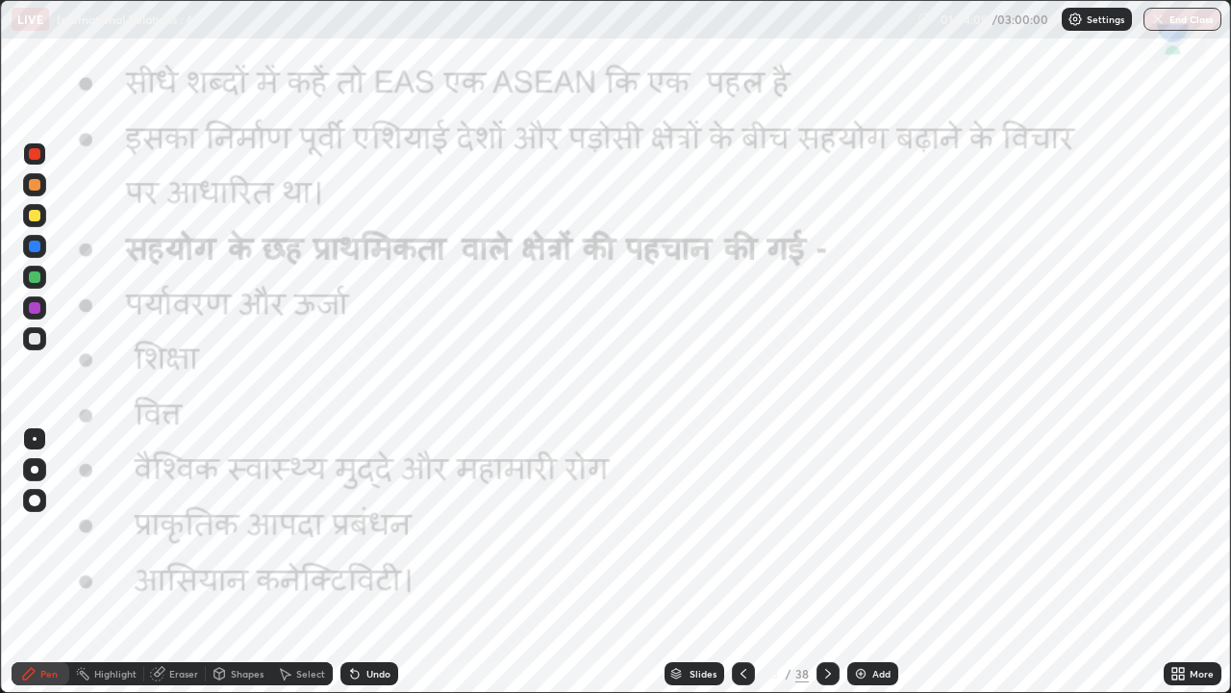
click at [826, 562] on icon at bounding box center [828, 673] width 15 height 15
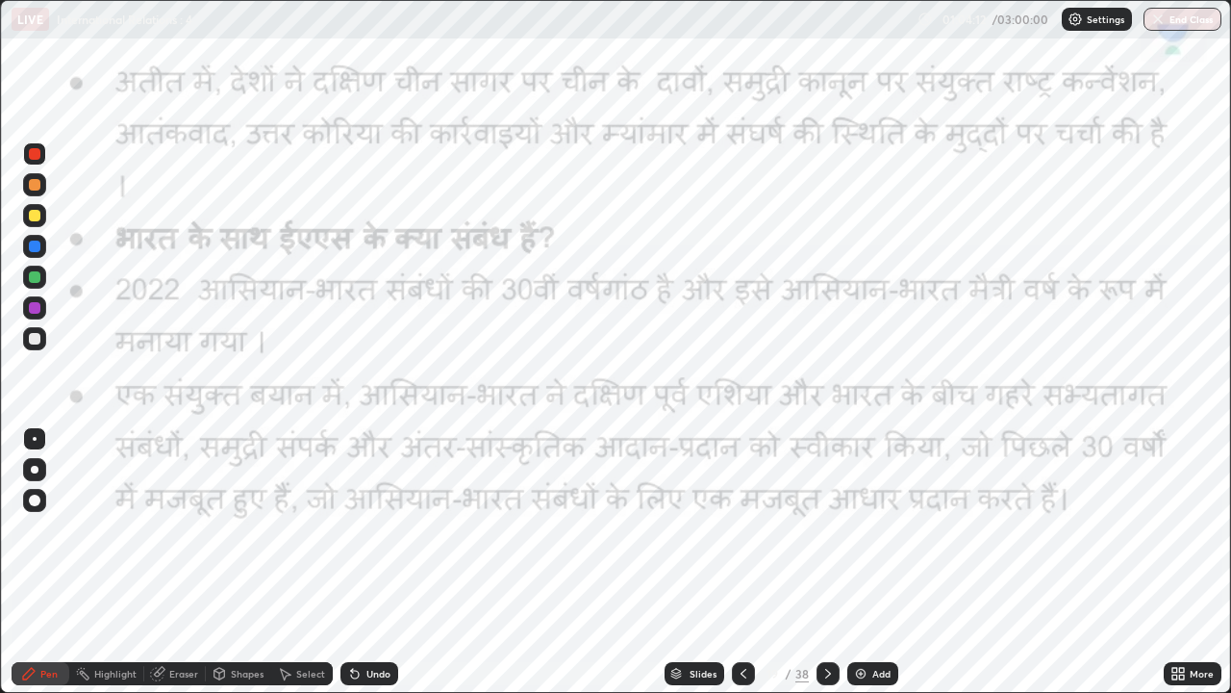
click at [674, 562] on icon at bounding box center [677, 671] width 10 height 5
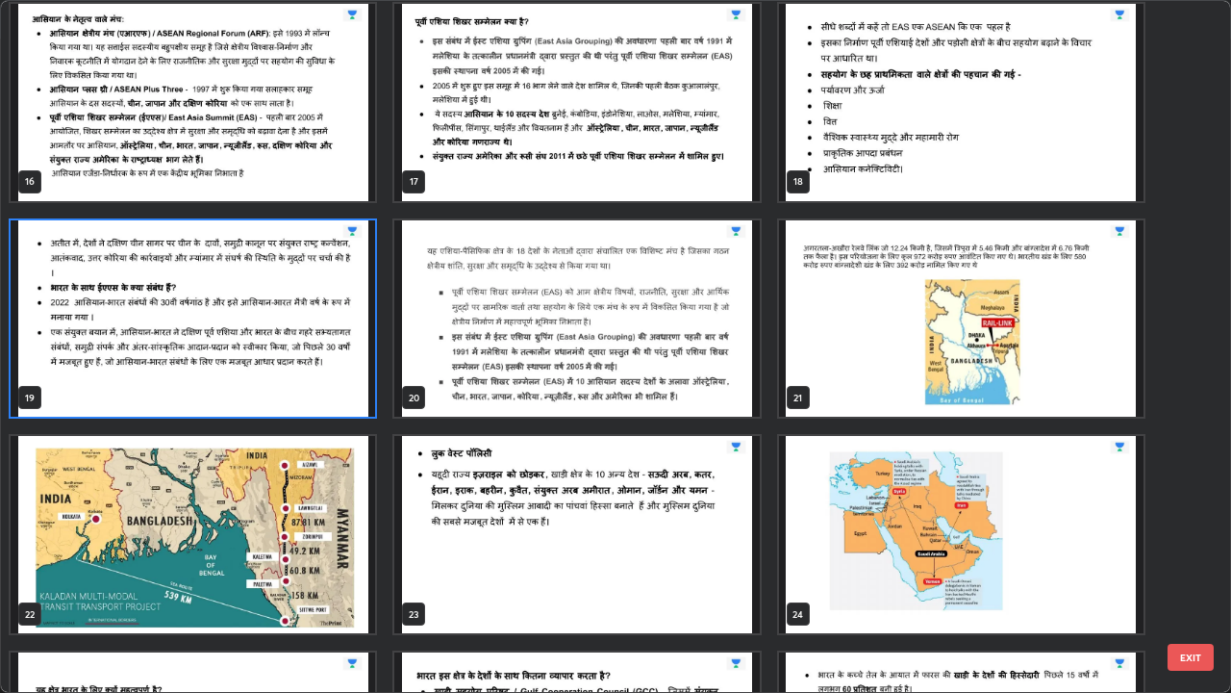
scroll to position [1109, 0]
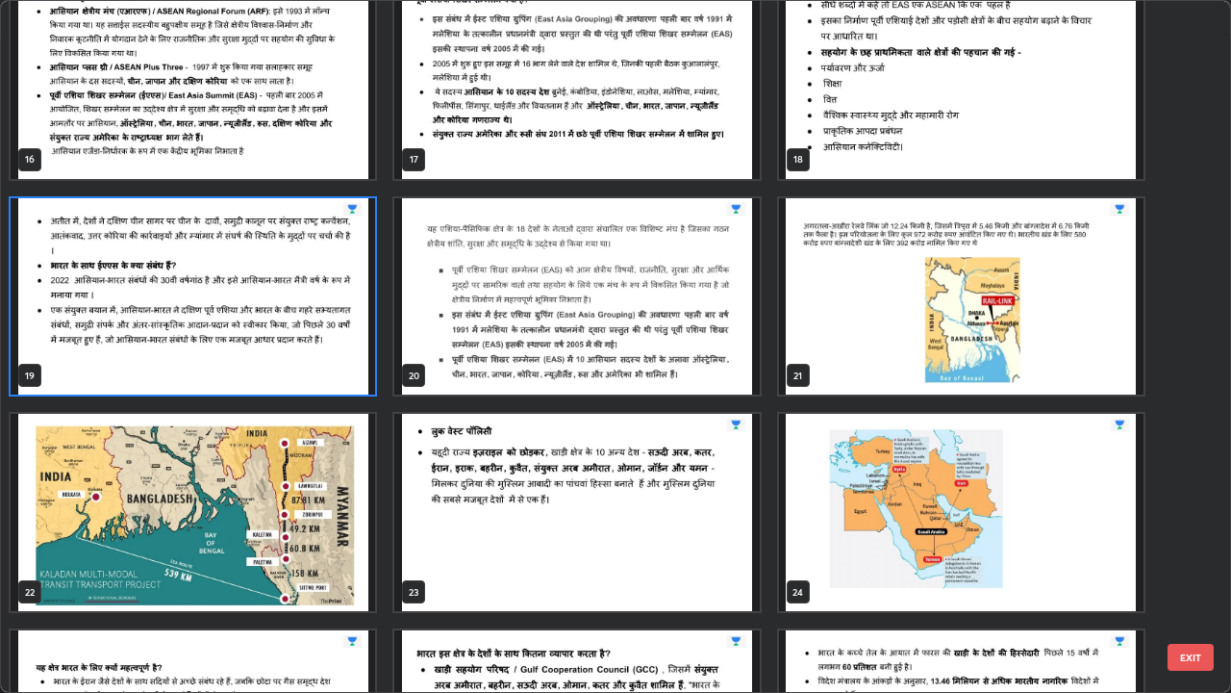
click at [263, 505] on img "grid" at bounding box center [193, 512] width 365 height 197
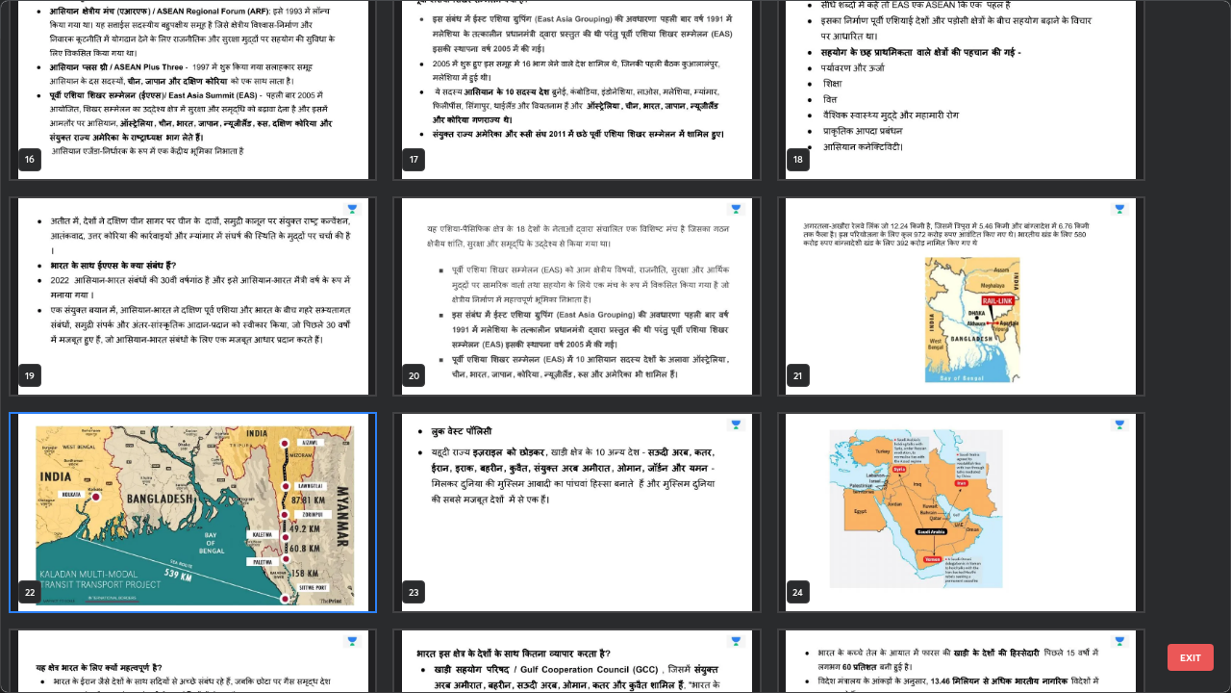
click at [262, 518] on img "grid" at bounding box center [193, 512] width 365 height 197
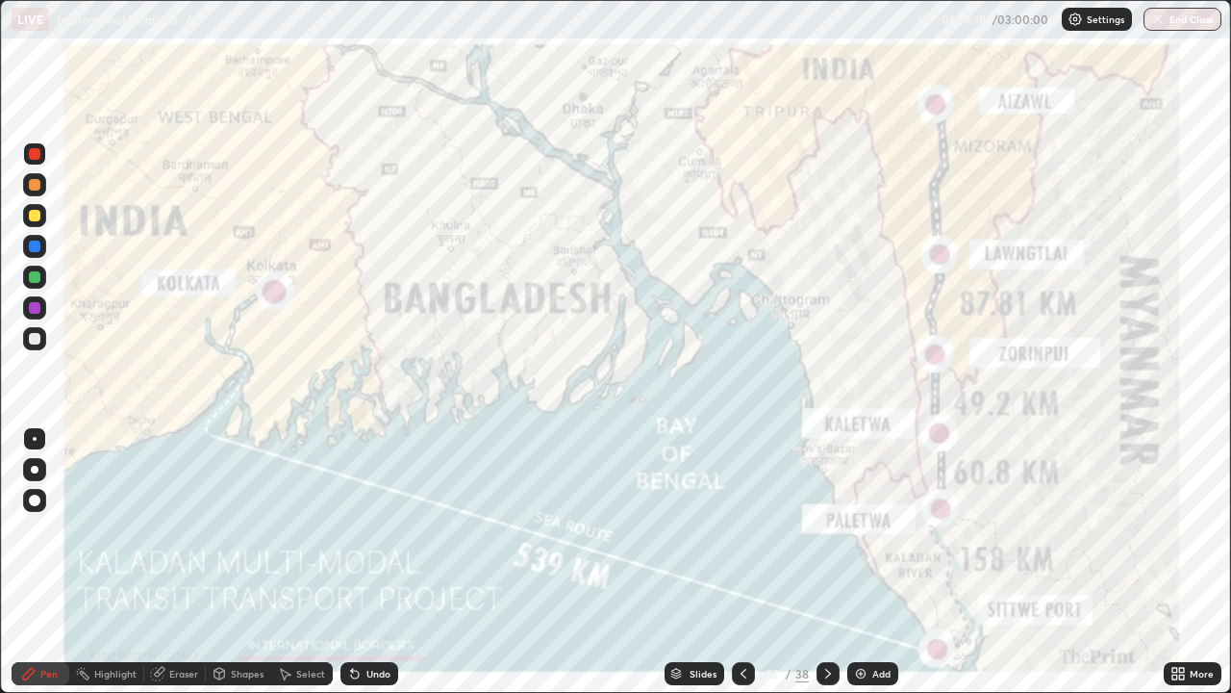
click at [264, 517] on img "grid" at bounding box center [193, 512] width 365 height 197
click at [744, 562] on icon at bounding box center [743, 673] width 15 height 15
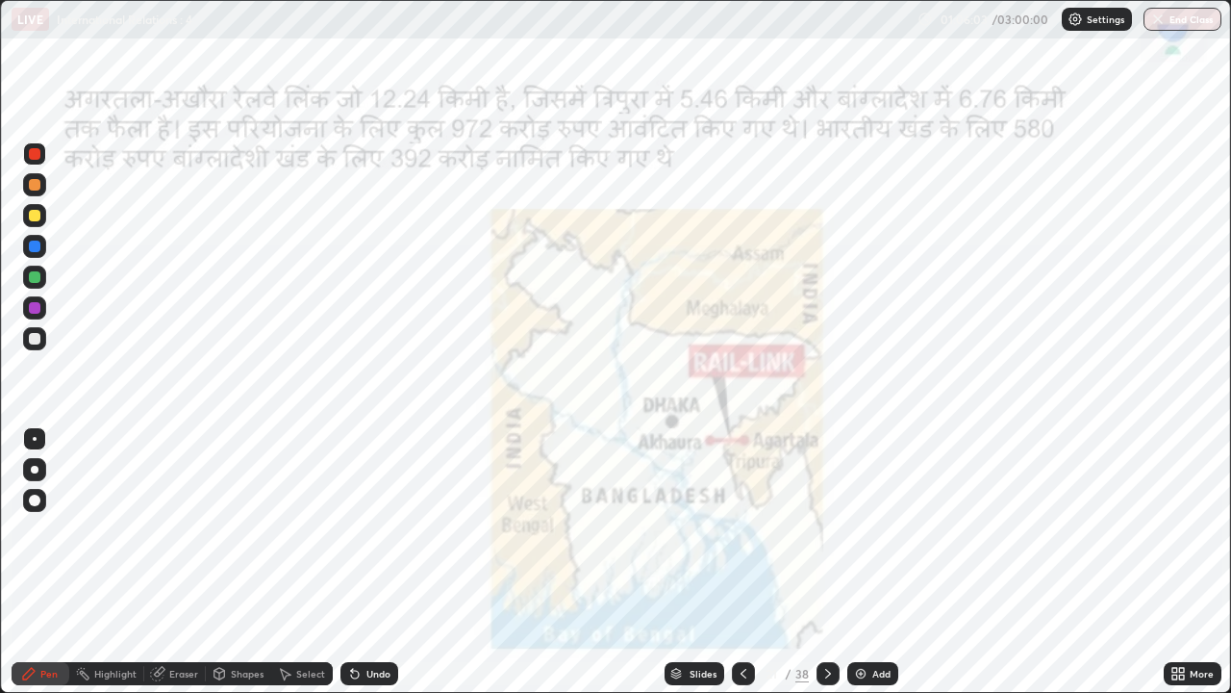
click at [674, 562] on icon at bounding box center [677, 671] width 10 height 5
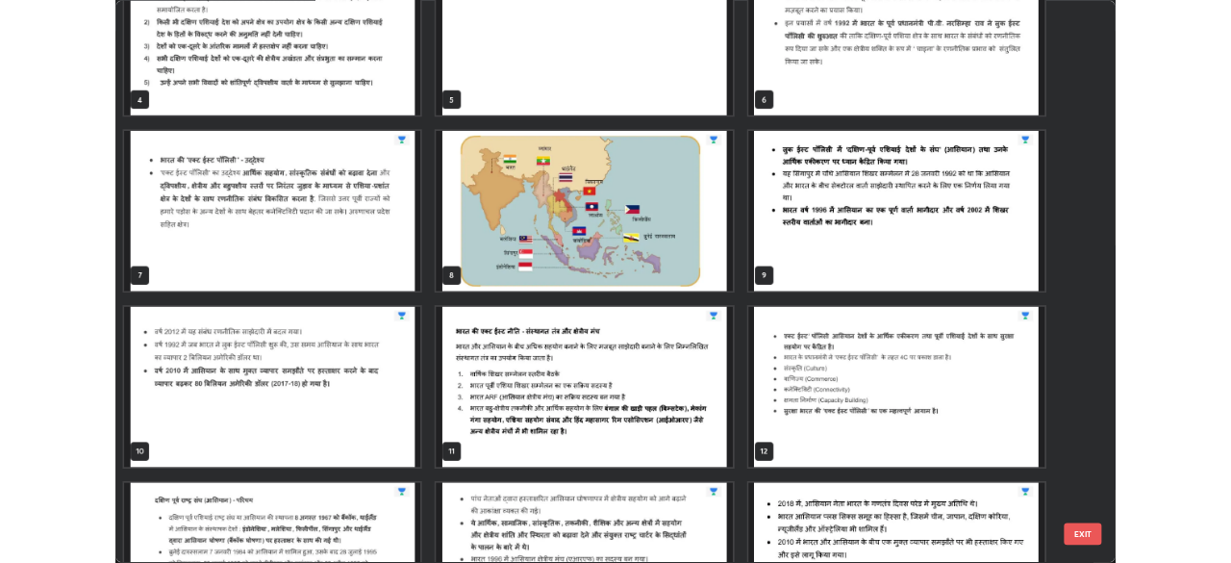
scroll to position [280, 0]
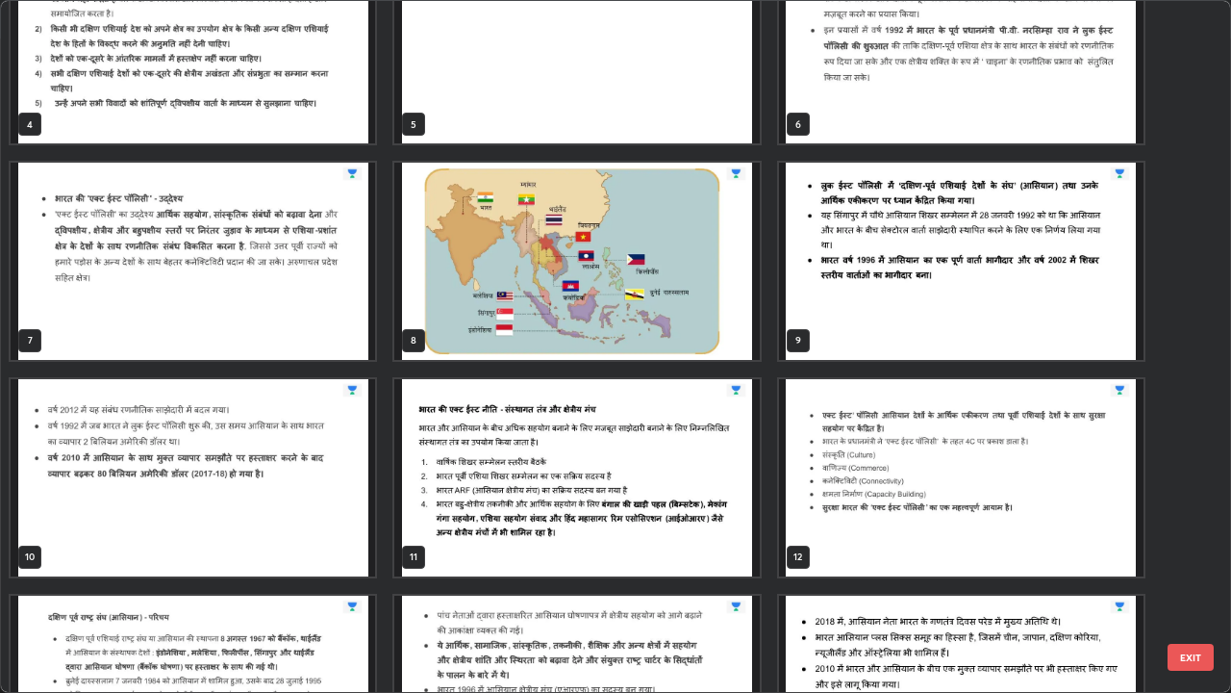
click at [669, 295] on img "grid" at bounding box center [576, 261] width 365 height 197
click at [670, 293] on img "grid" at bounding box center [576, 261] width 365 height 197
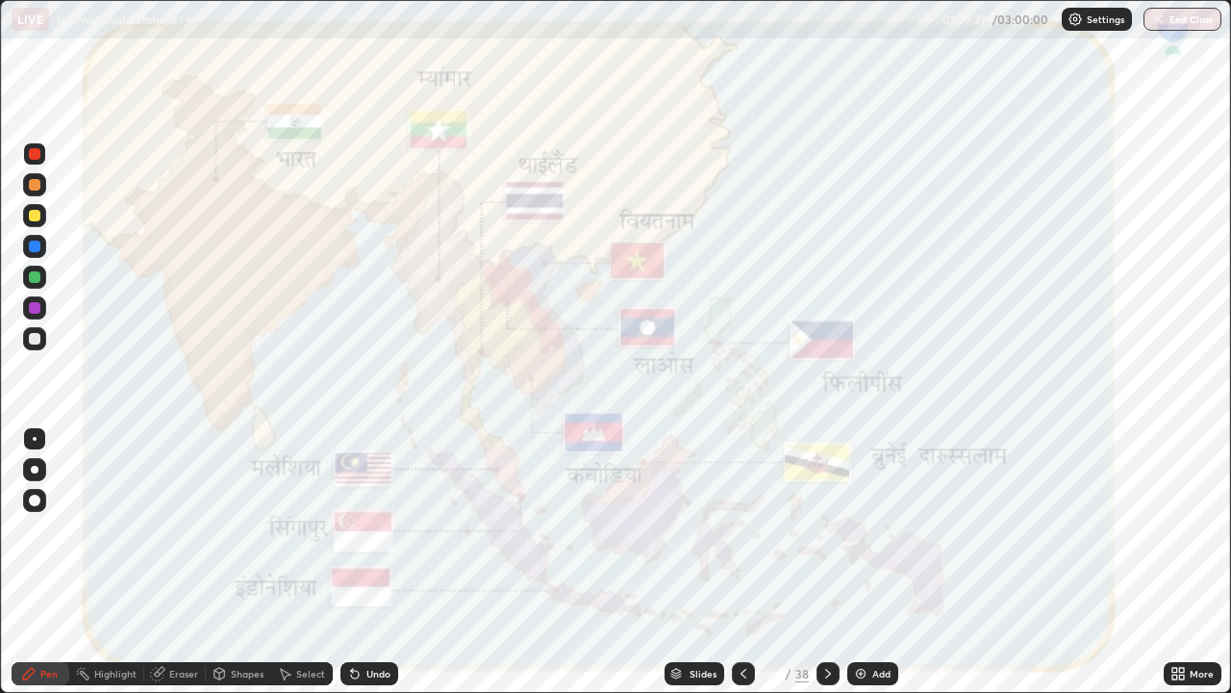
click at [854, 562] on div "Add" at bounding box center [873, 673] width 51 height 23
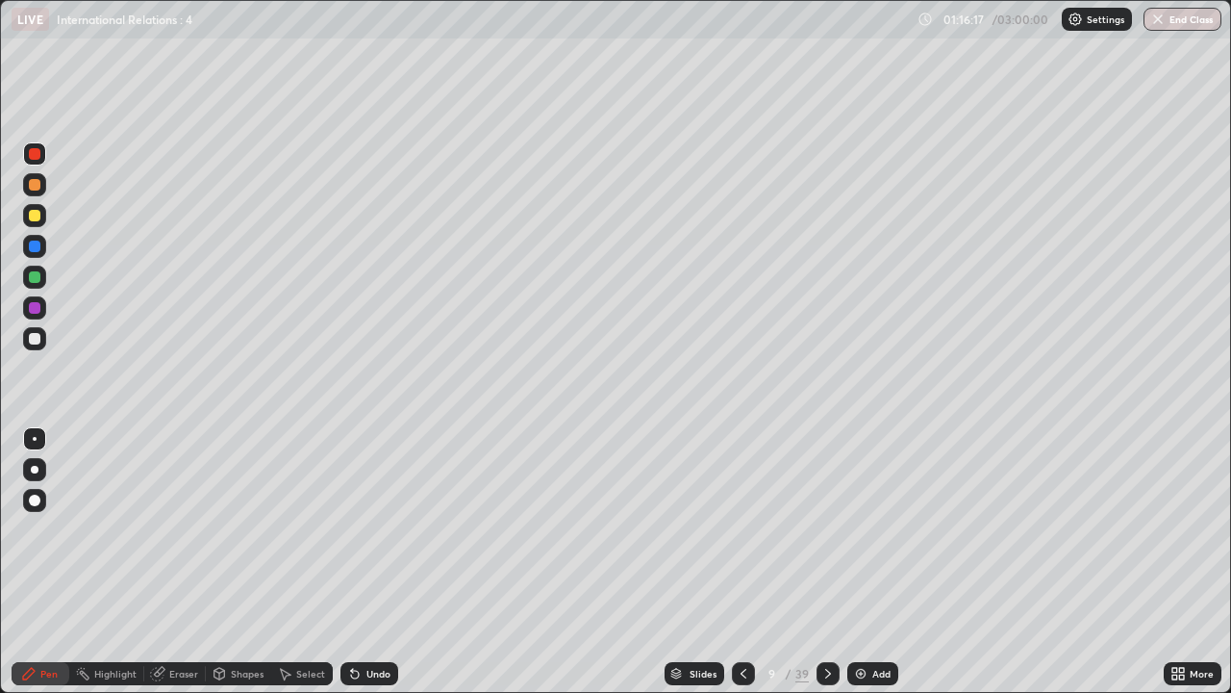
click at [741, 562] on icon at bounding box center [743, 673] width 15 height 15
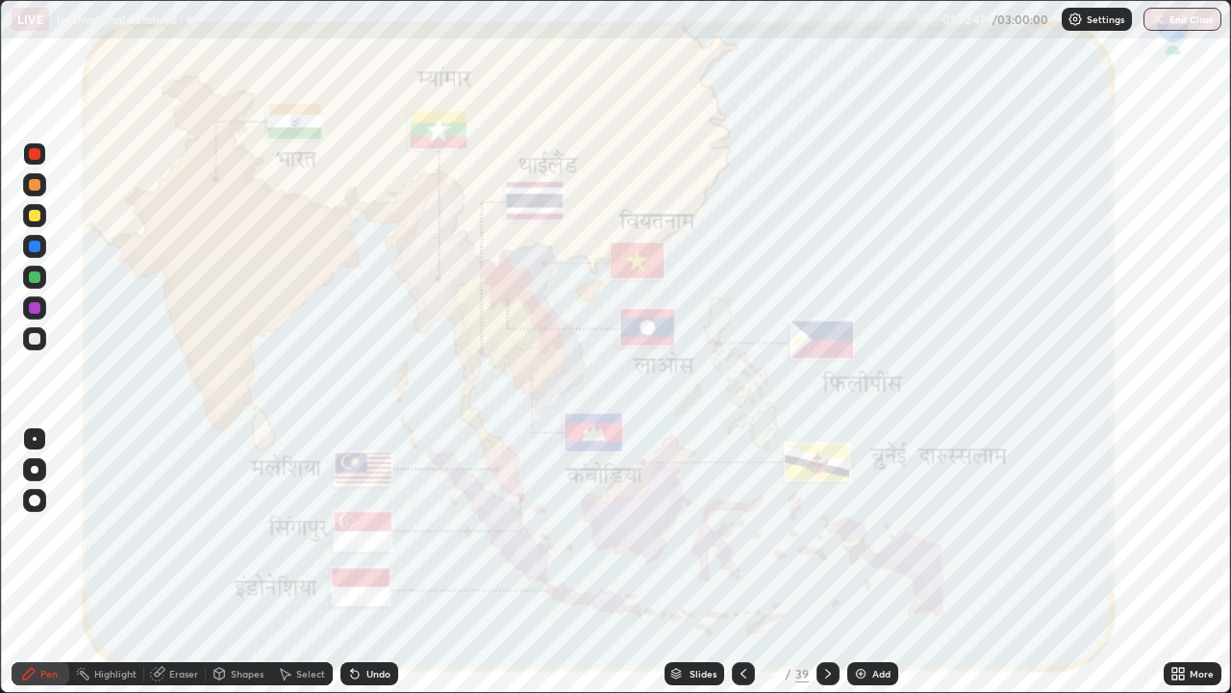
click at [827, 562] on icon at bounding box center [828, 673] width 15 height 15
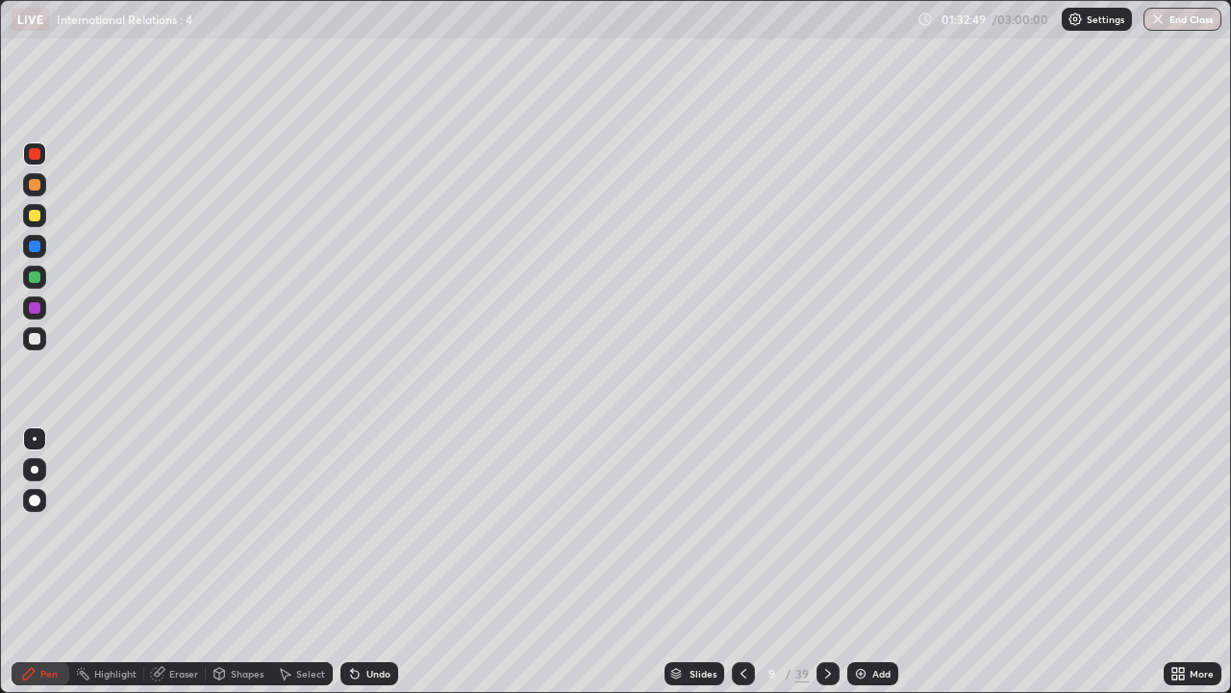
click at [825, 562] on icon at bounding box center [828, 673] width 15 height 15
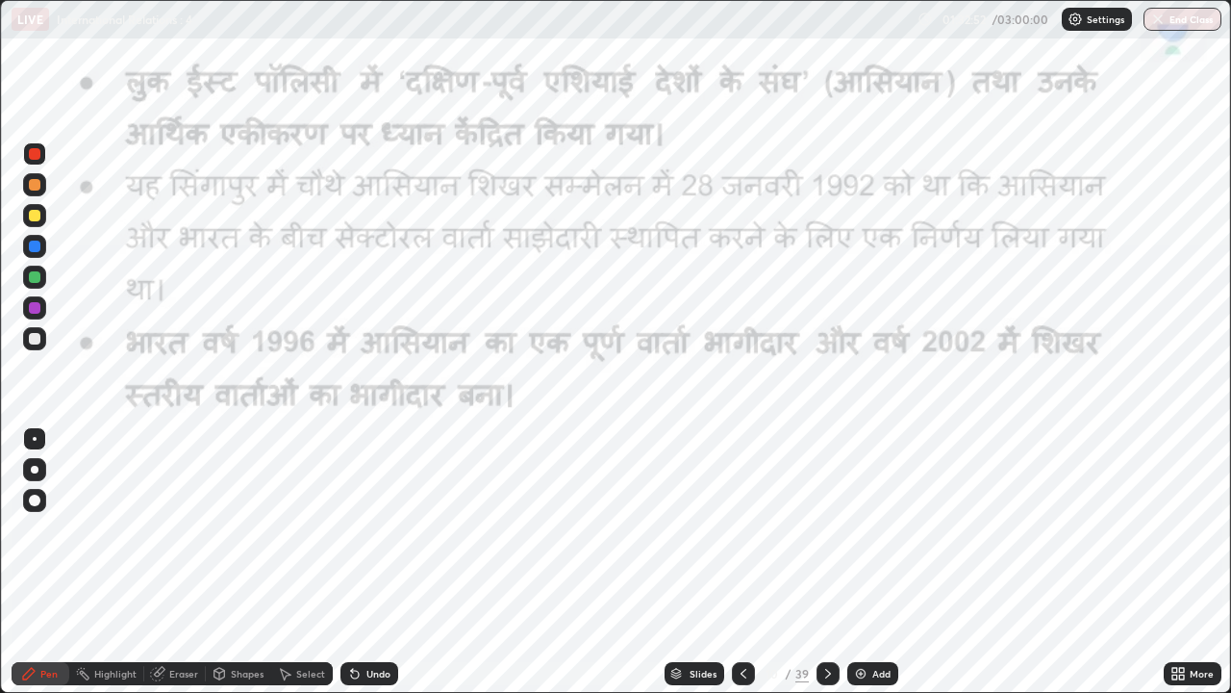
click at [825, 562] on icon at bounding box center [828, 673] width 15 height 15
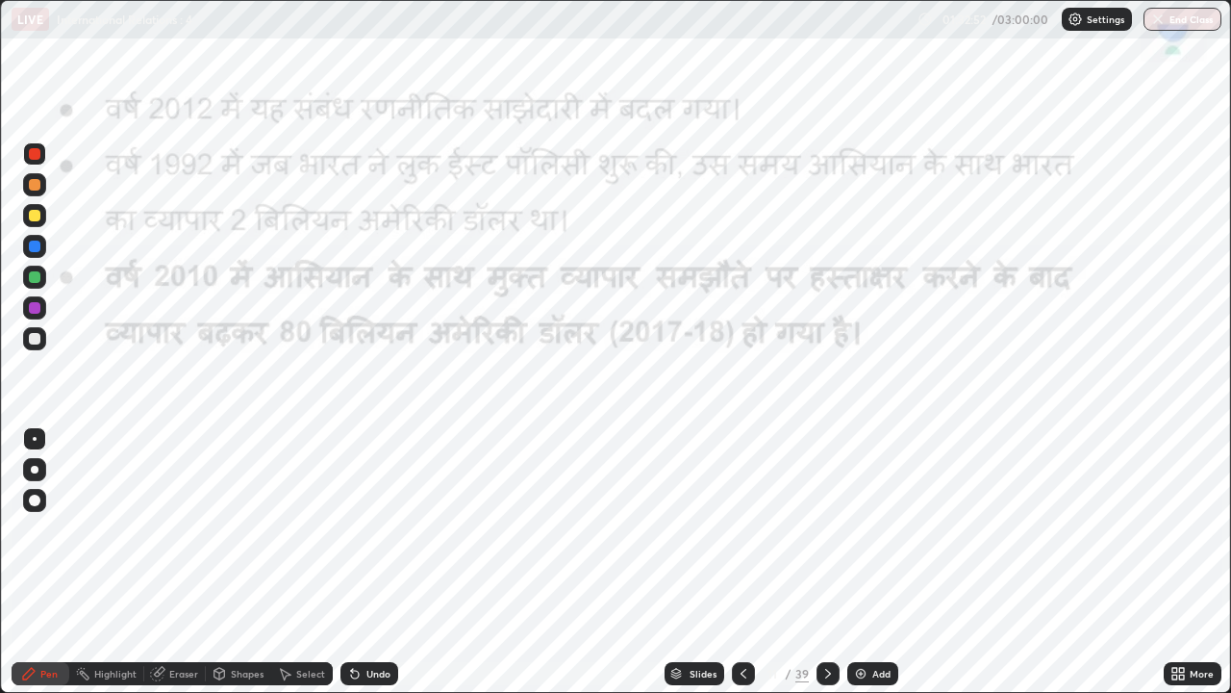
click at [824, 562] on icon at bounding box center [828, 673] width 15 height 15
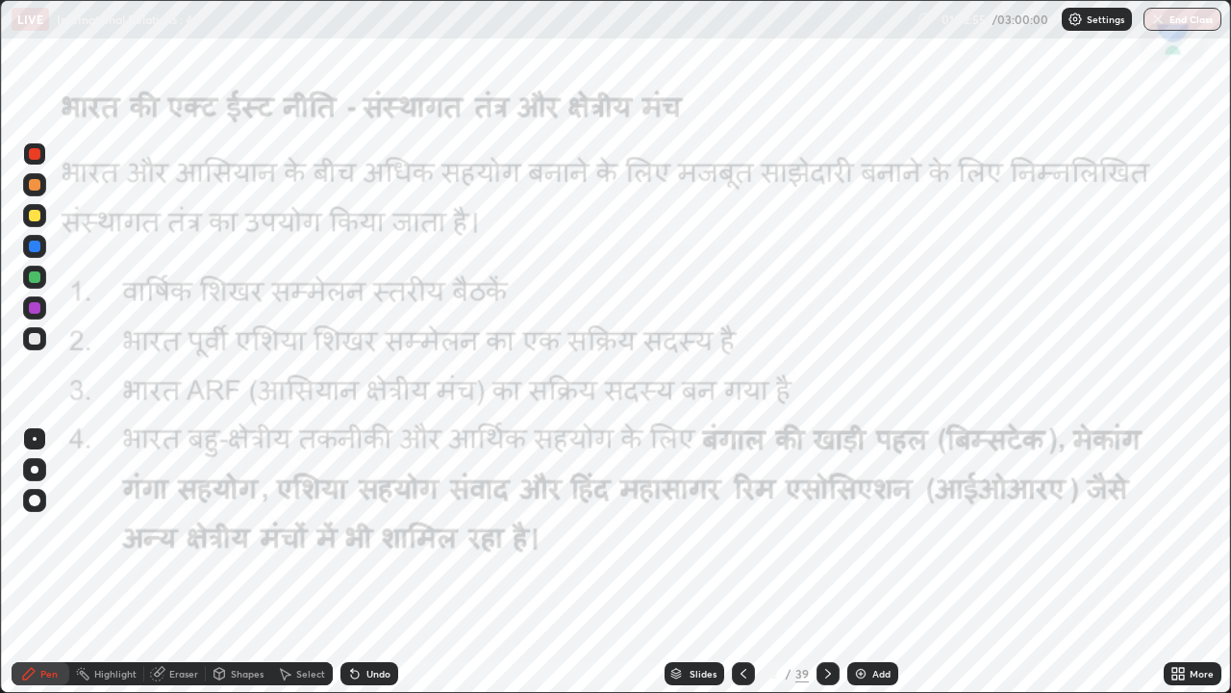
click at [824, 562] on icon at bounding box center [828, 673] width 15 height 15
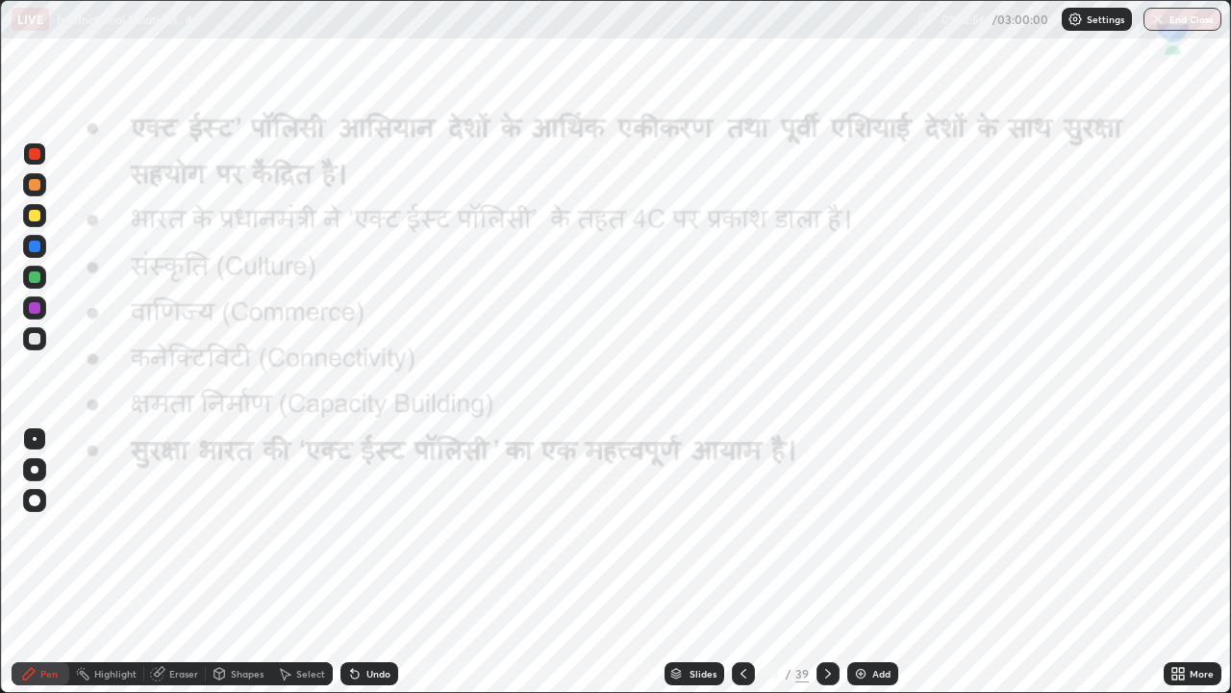
click at [826, 562] on icon at bounding box center [828, 674] width 6 height 10
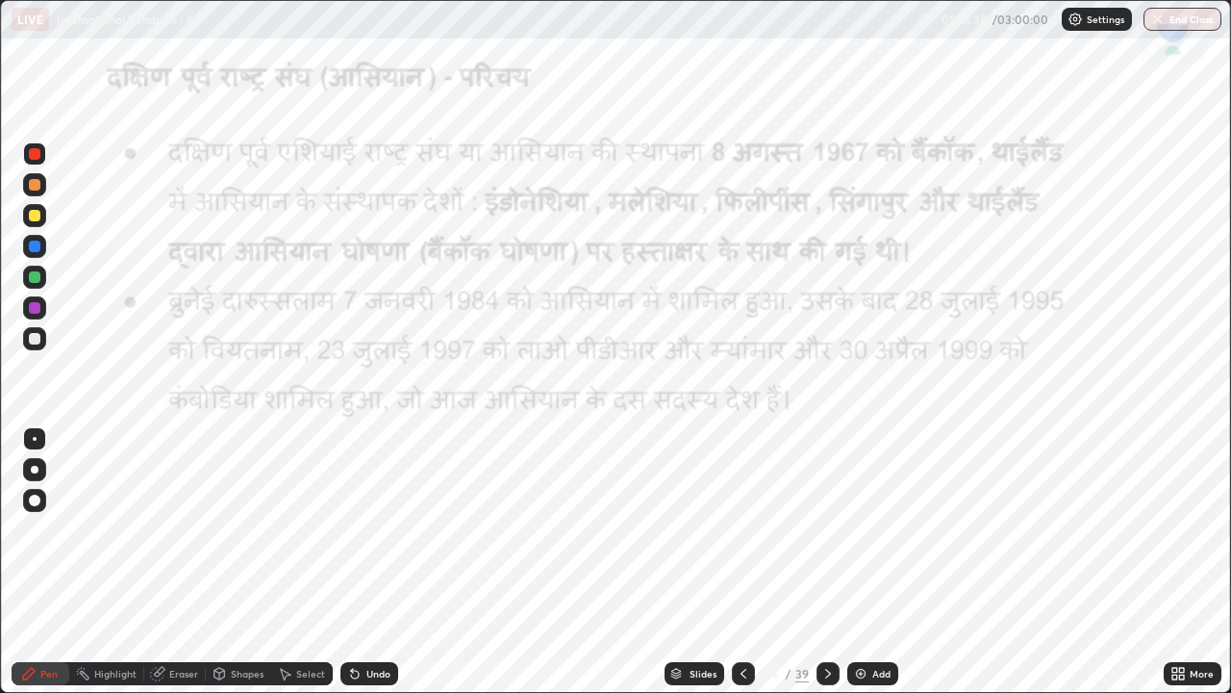
click at [827, 562] on icon at bounding box center [828, 673] width 15 height 15
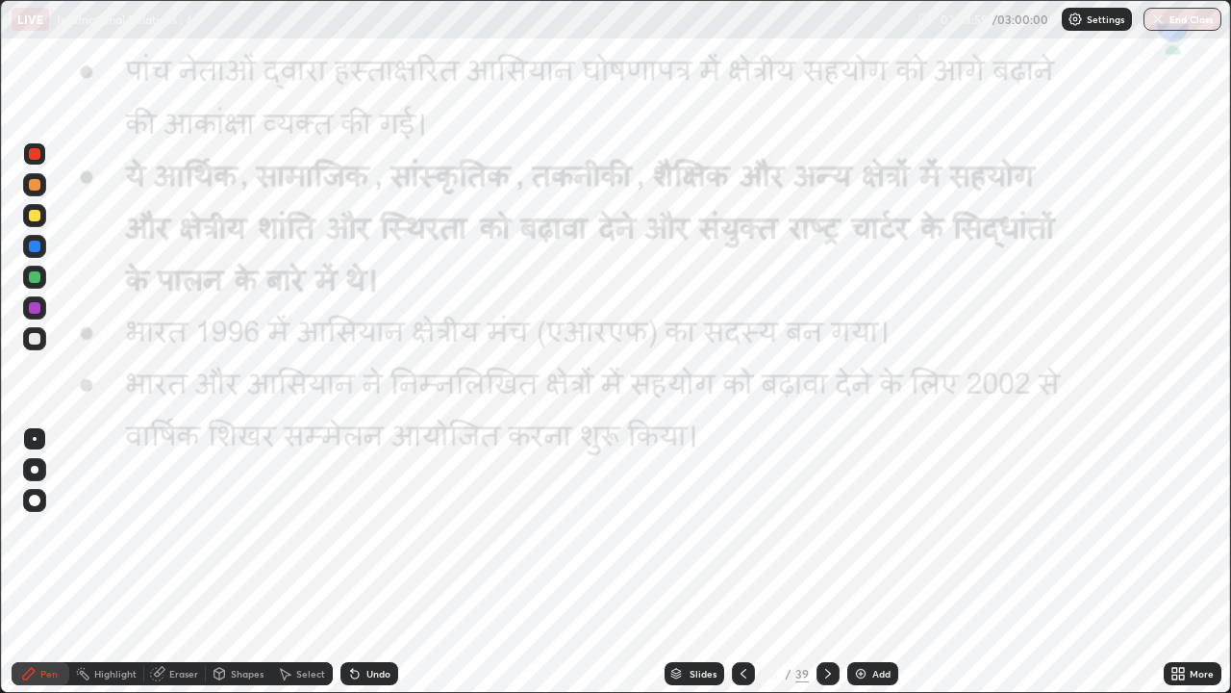
click at [825, 562] on icon at bounding box center [828, 673] width 15 height 15
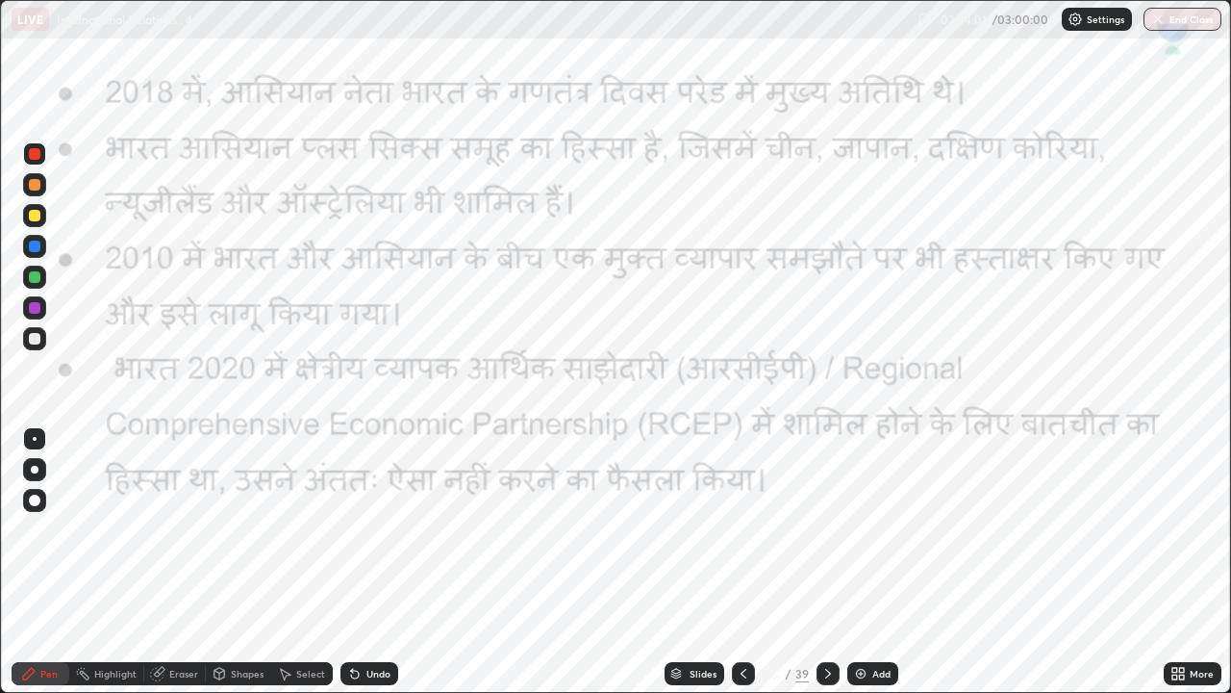
click at [827, 562] on icon at bounding box center [828, 673] width 15 height 15
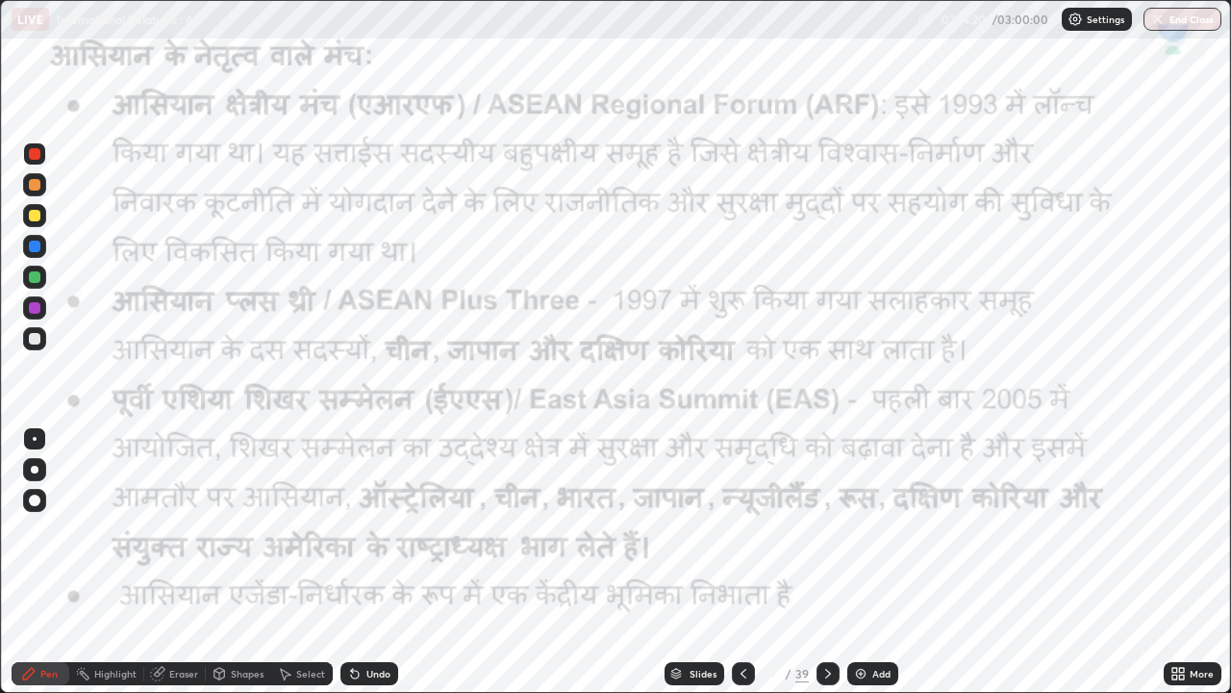
click at [825, 562] on icon at bounding box center [828, 674] width 6 height 10
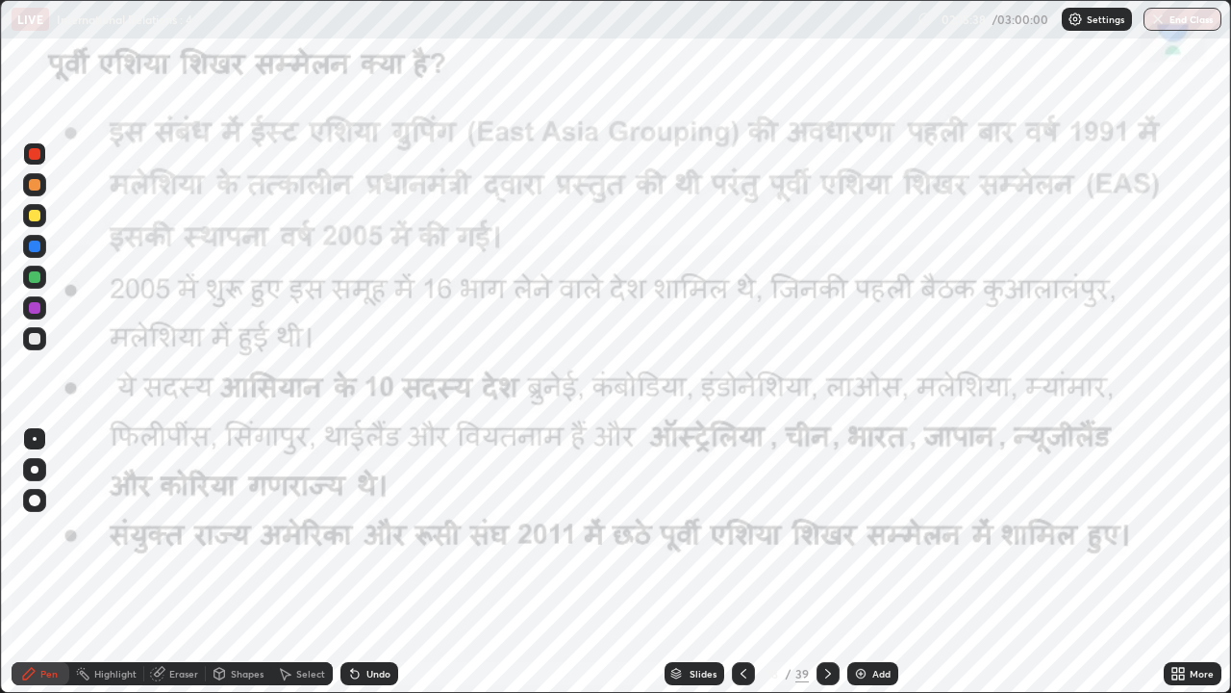
click at [743, 562] on icon at bounding box center [744, 674] width 6 height 10
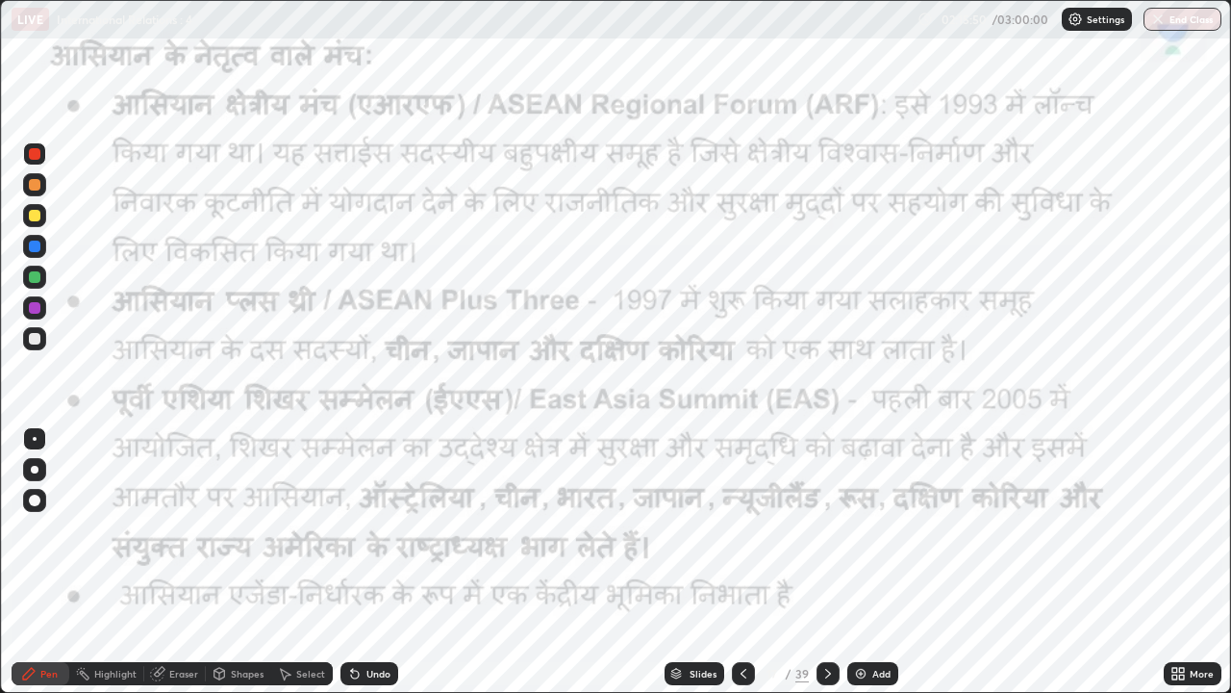
click at [826, 562] on icon at bounding box center [828, 673] width 15 height 15
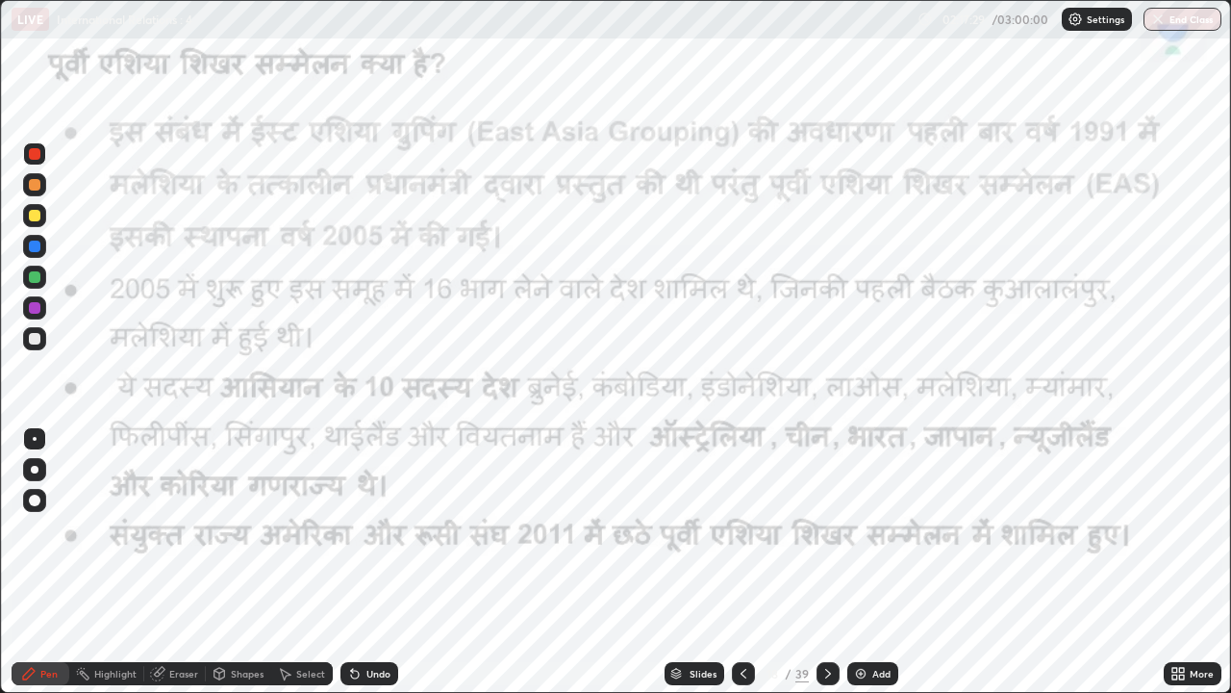
click at [826, 562] on icon at bounding box center [828, 673] width 15 height 15
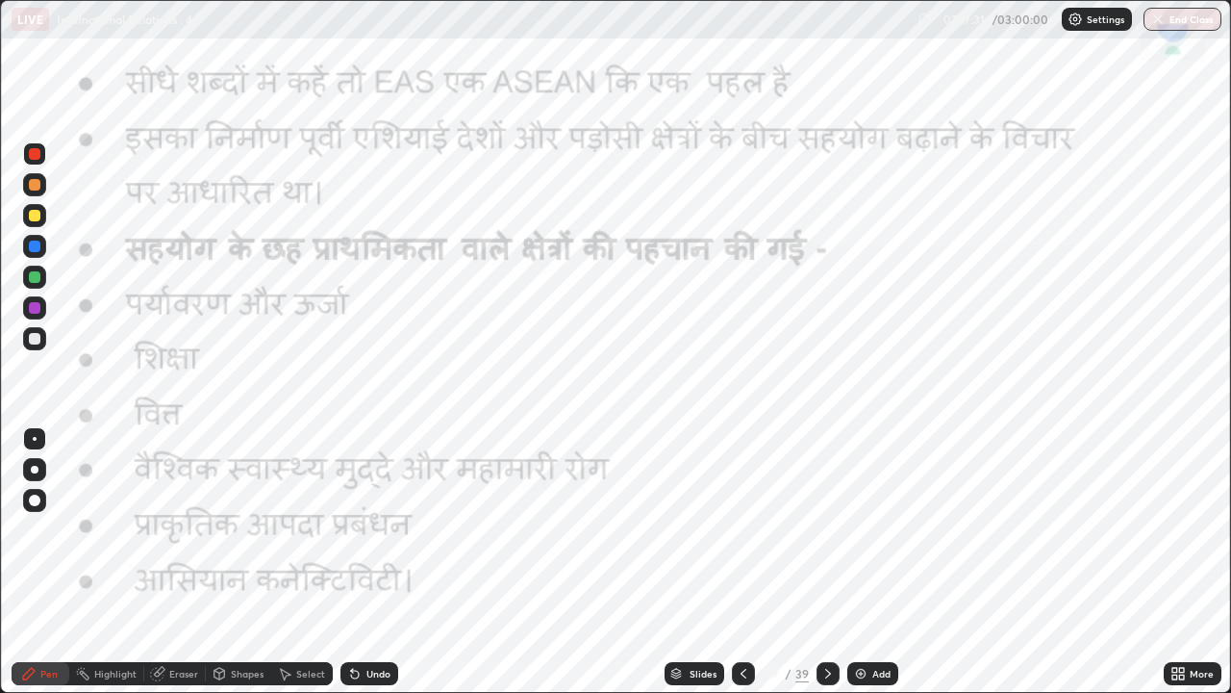
click at [825, 562] on icon at bounding box center [828, 673] width 15 height 15
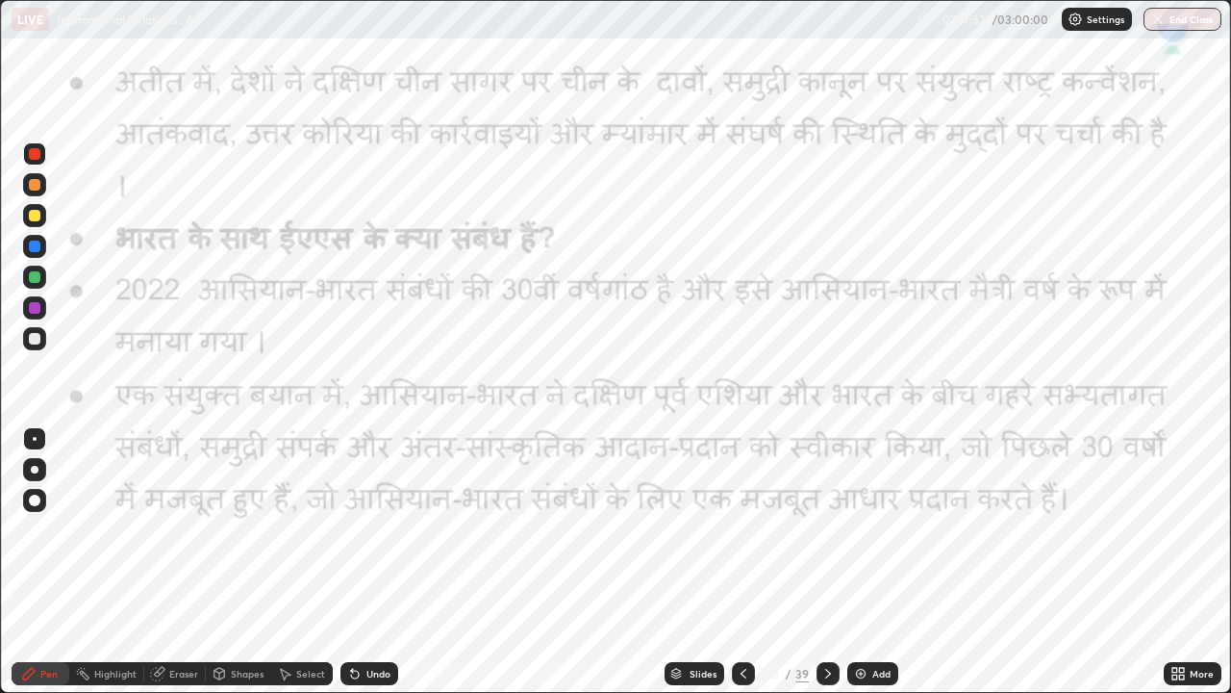
click at [824, 562] on icon at bounding box center [828, 673] width 15 height 15
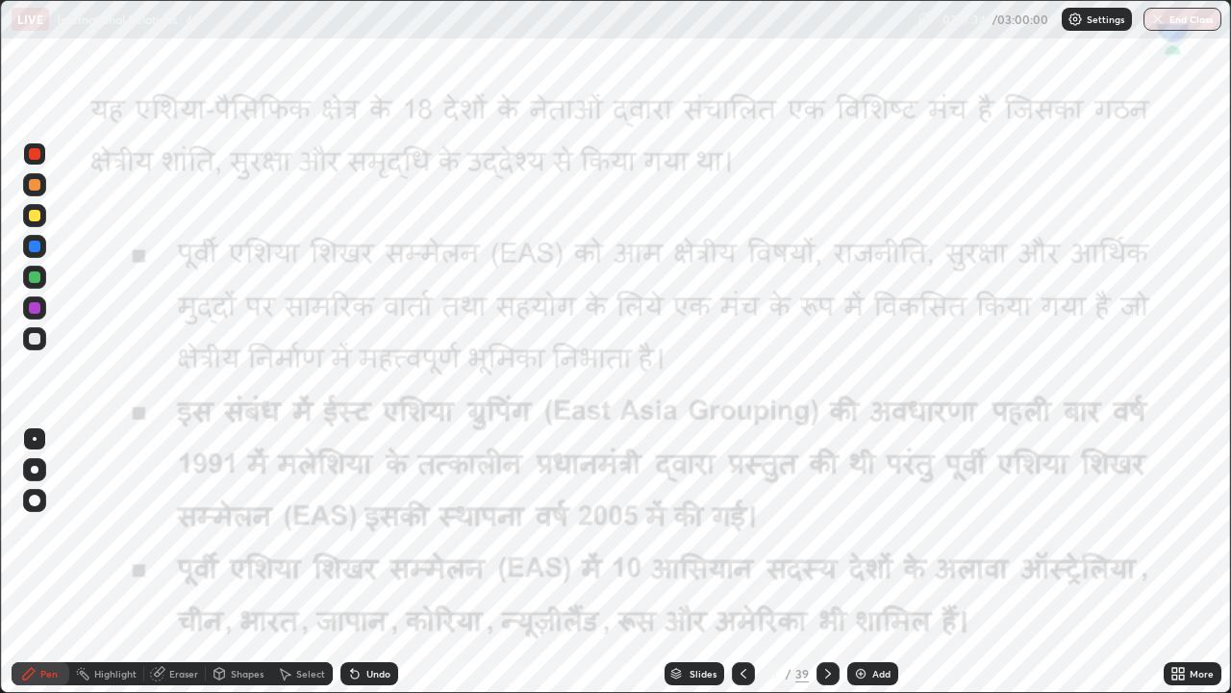
click at [827, 562] on icon at bounding box center [828, 673] width 15 height 15
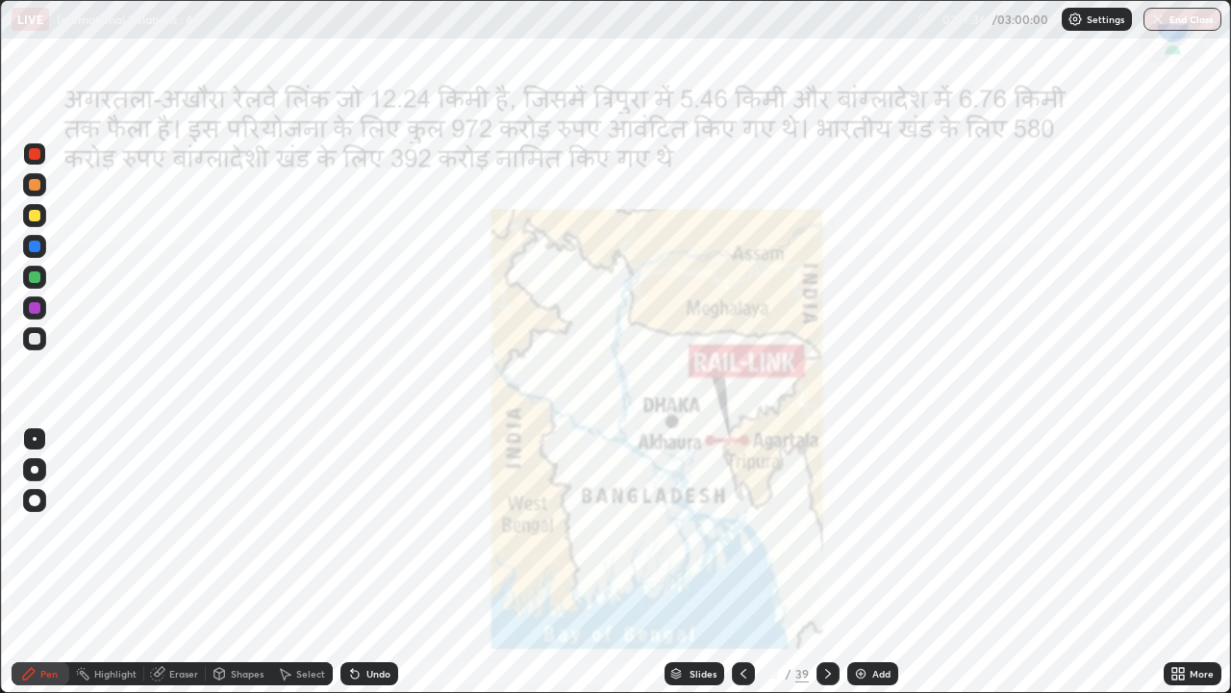
click at [824, 562] on icon at bounding box center [828, 673] width 15 height 15
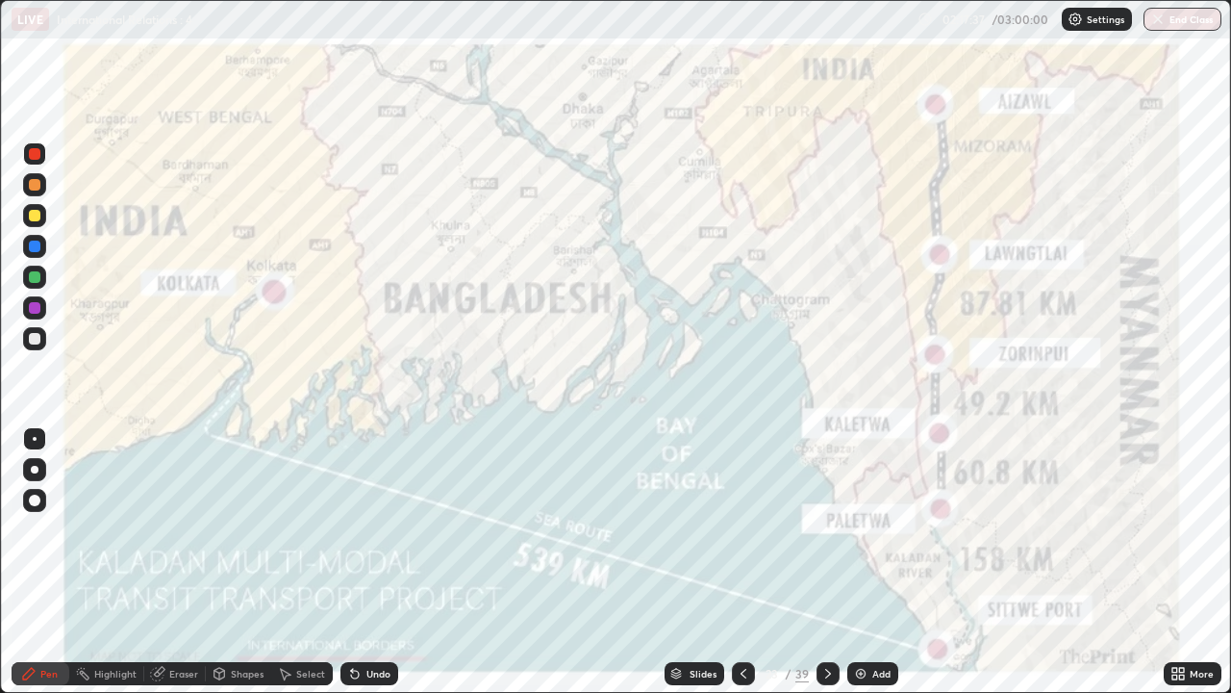
click at [825, 562] on icon at bounding box center [828, 673] width 15 height 15
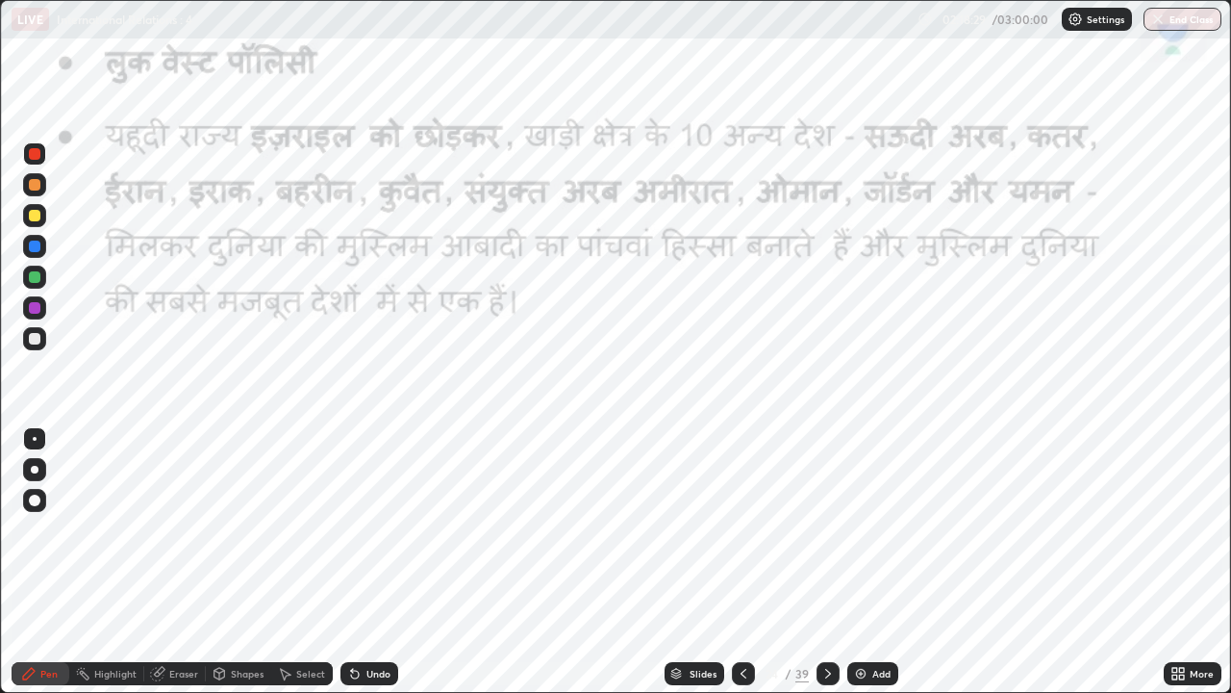
click at [827, 562] on icon at bounding box center [828, 673] width 15 height 15
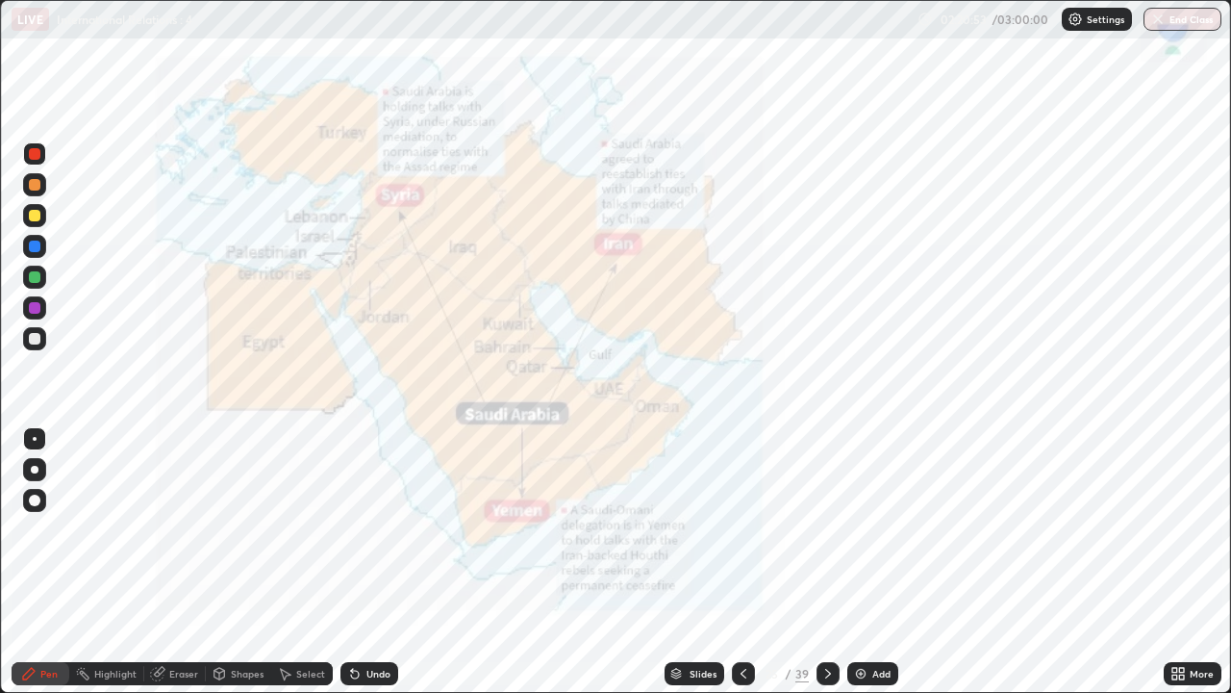
click at [747, 562] on icon at bounding box center [743, 673] width 15 height 15
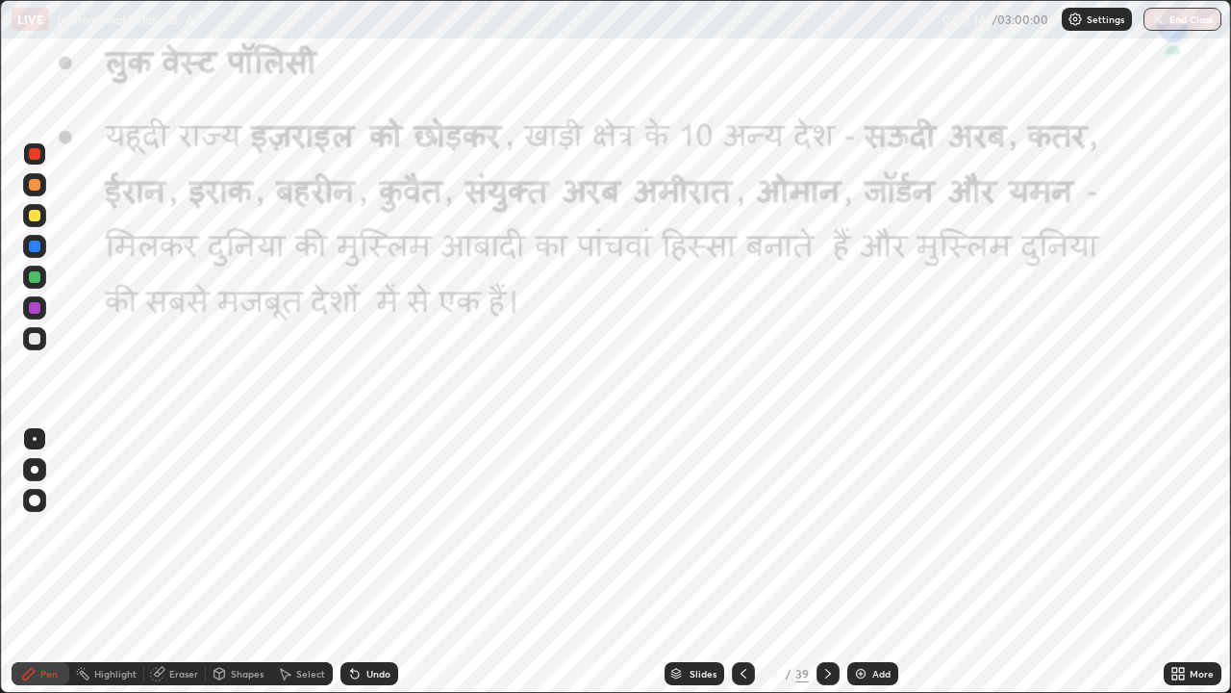
click at [828, 562] on icon at bounding box center [828, 673] width 15 height 15
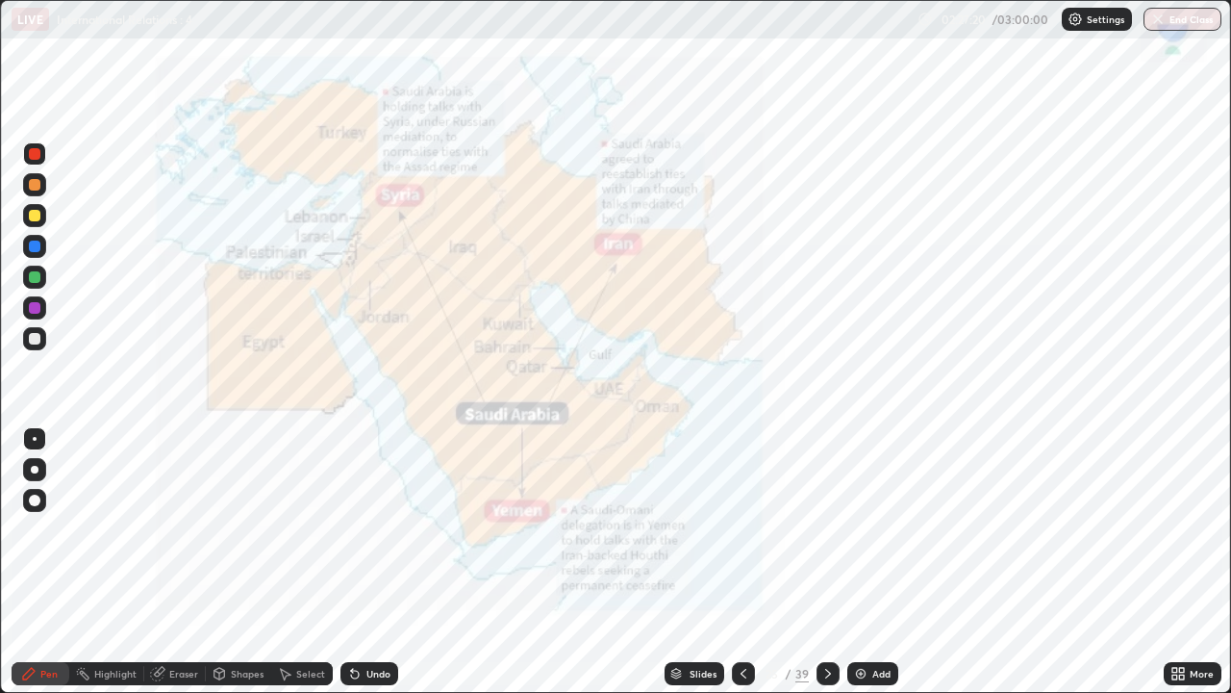
click at [824, 562] on icon at bounding box center [828, 673] width 15 height 15
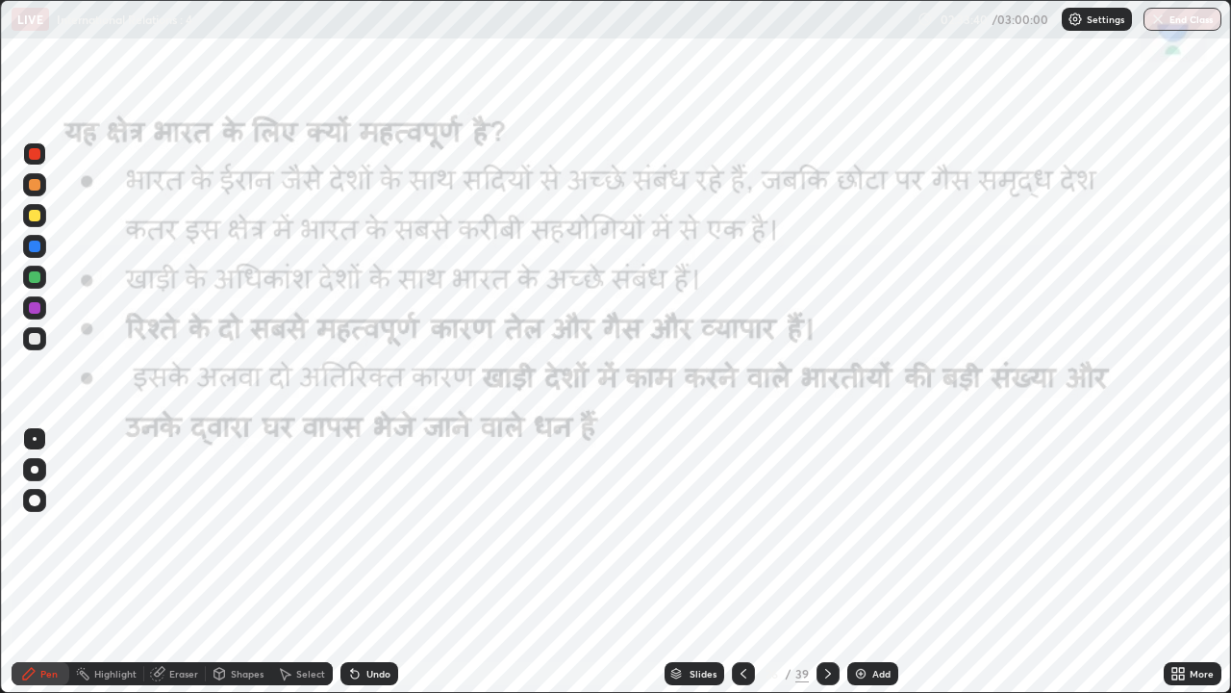
click at [742, 562] on icon at bounding box center [743, 673] width 15 height 15
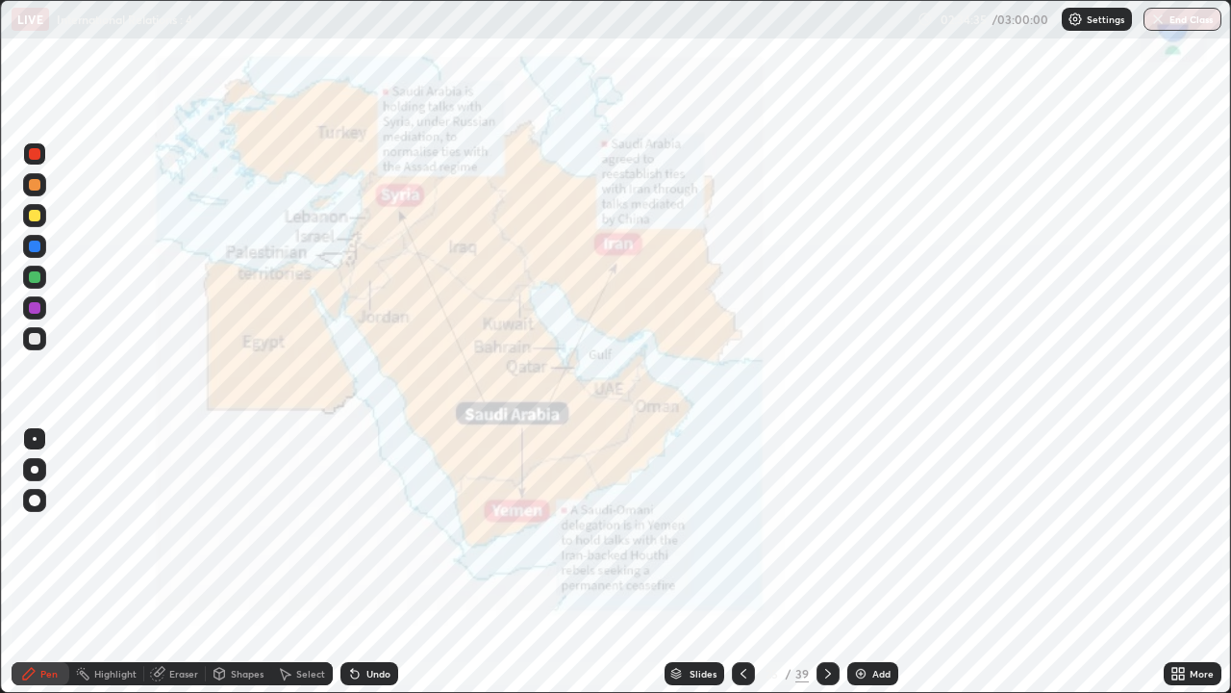
click at [828, 562] on icon at bounding box center [828, 673] width 15 height 15
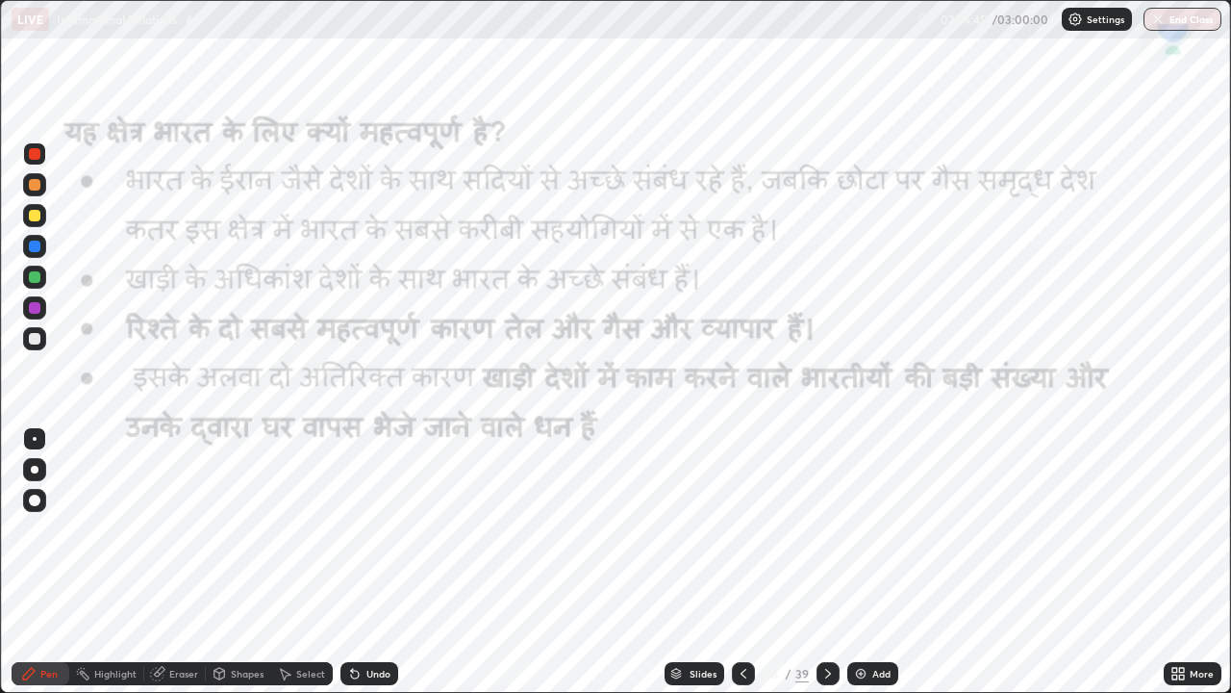
click at [826, 562] on icon at bounding box center [828, 673] width 15 height 15
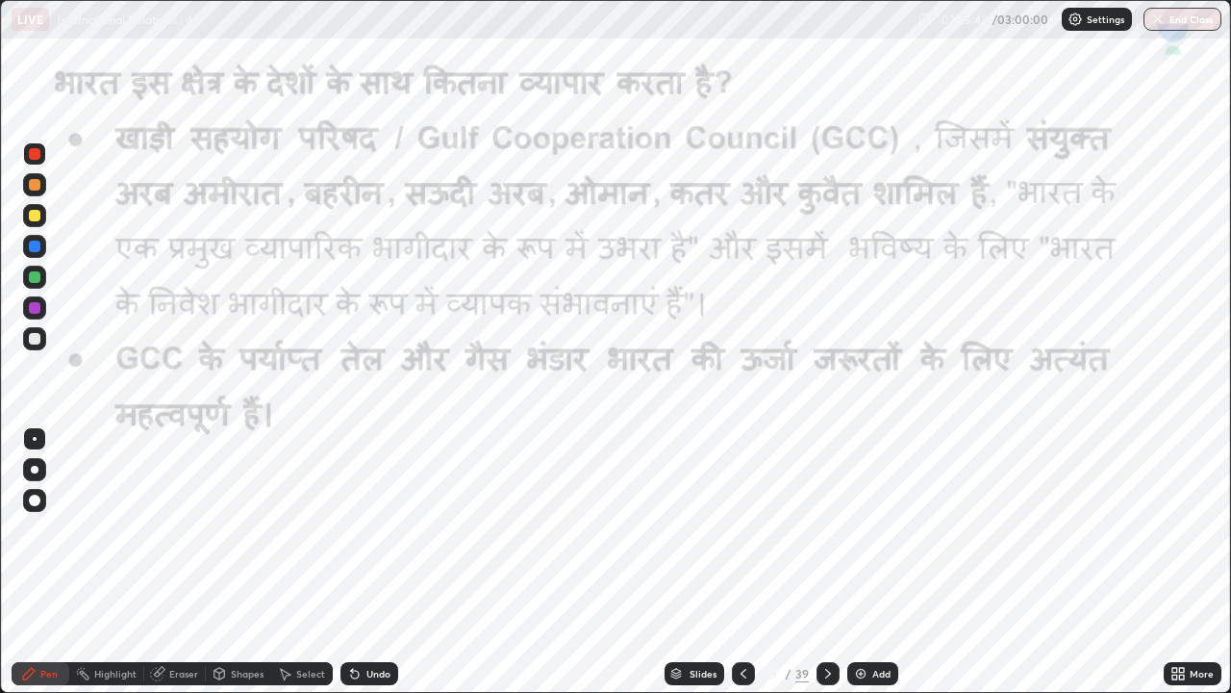
click at [828, 562] on icon at bounding box center [828, 673] width 15 height 15
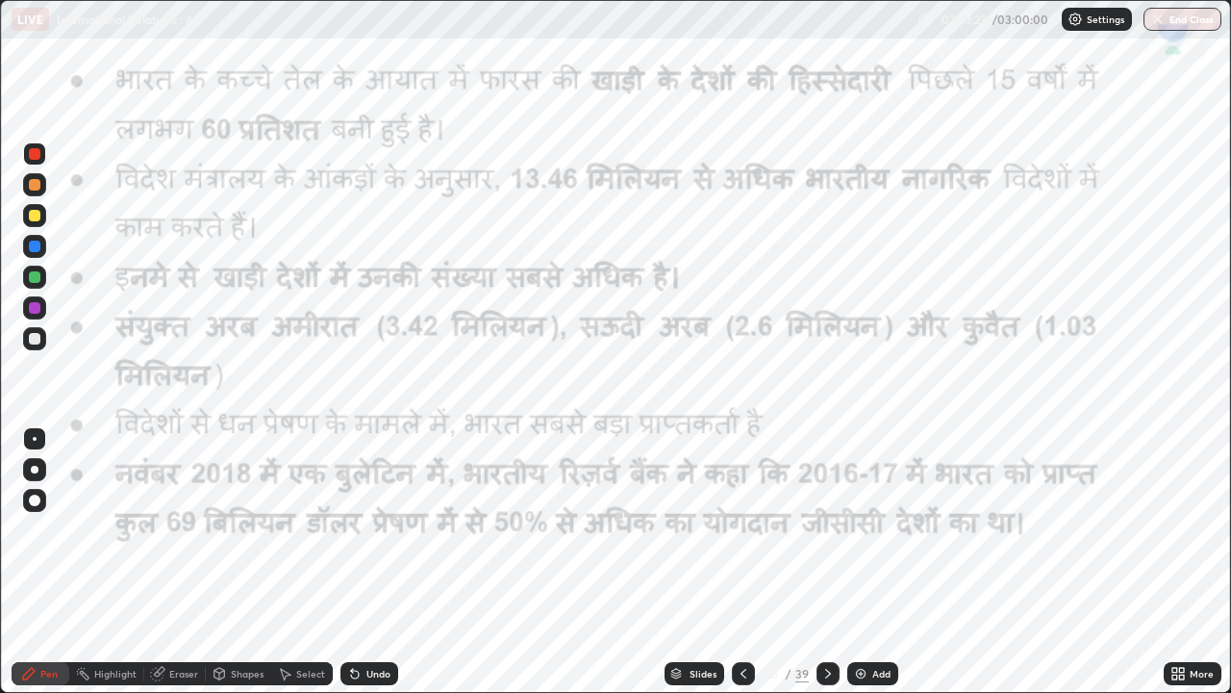
click at [1186, 28] on button "End Class" at bounding box center [1183, 19] width 78 height 23
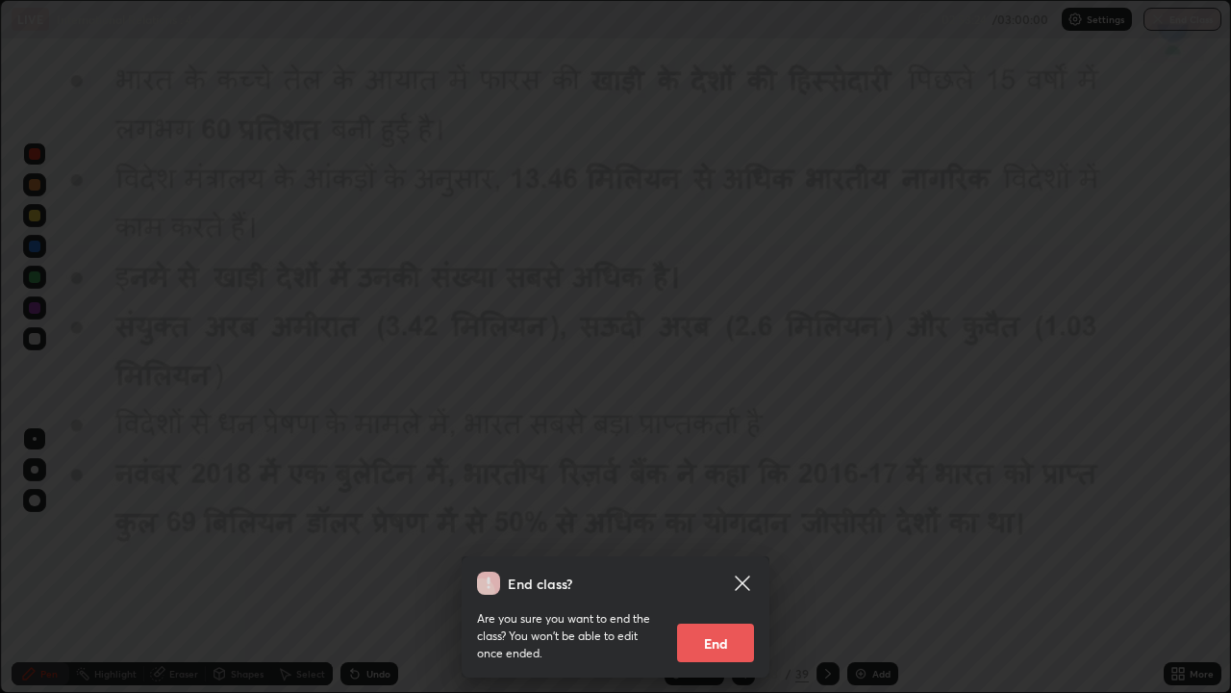
click at [716, 562] on button "End" at bounding box center [715, 642] width 77 height 38
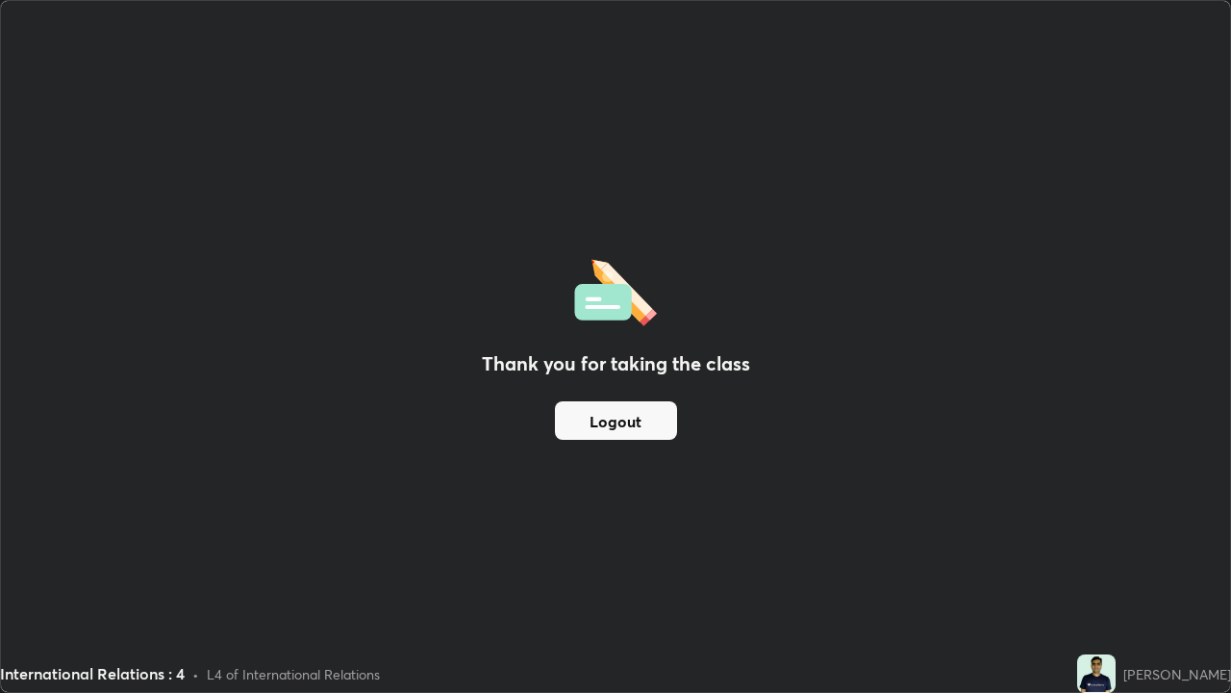
click at [614, 95] on div "Thank you for taking the class Logout" at bounding box center [615, 346] width 1229 height 691
click at [637, 414] on button "Logout" at bounding box center [616, 420] width 122 height 38
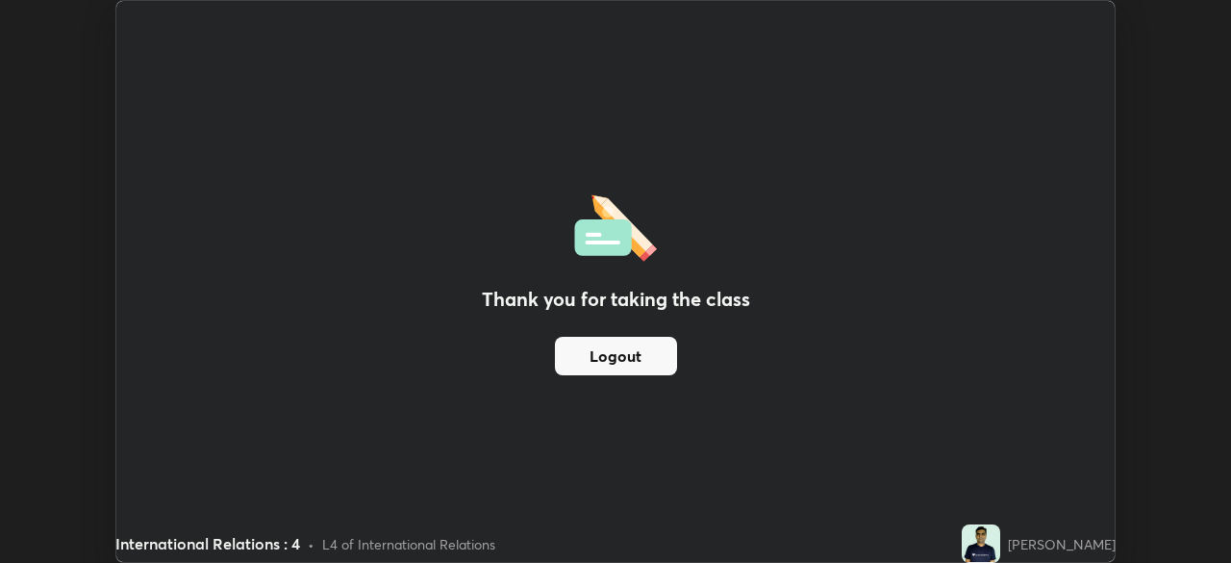
scroll to position [95641, 94973]
click at [710, 111] on div "Thank you for taking the class Logout" at bounding box center [615, 281] width 999 height 561
